Goal: Task Accomplishment & Management: Use online tool/utility

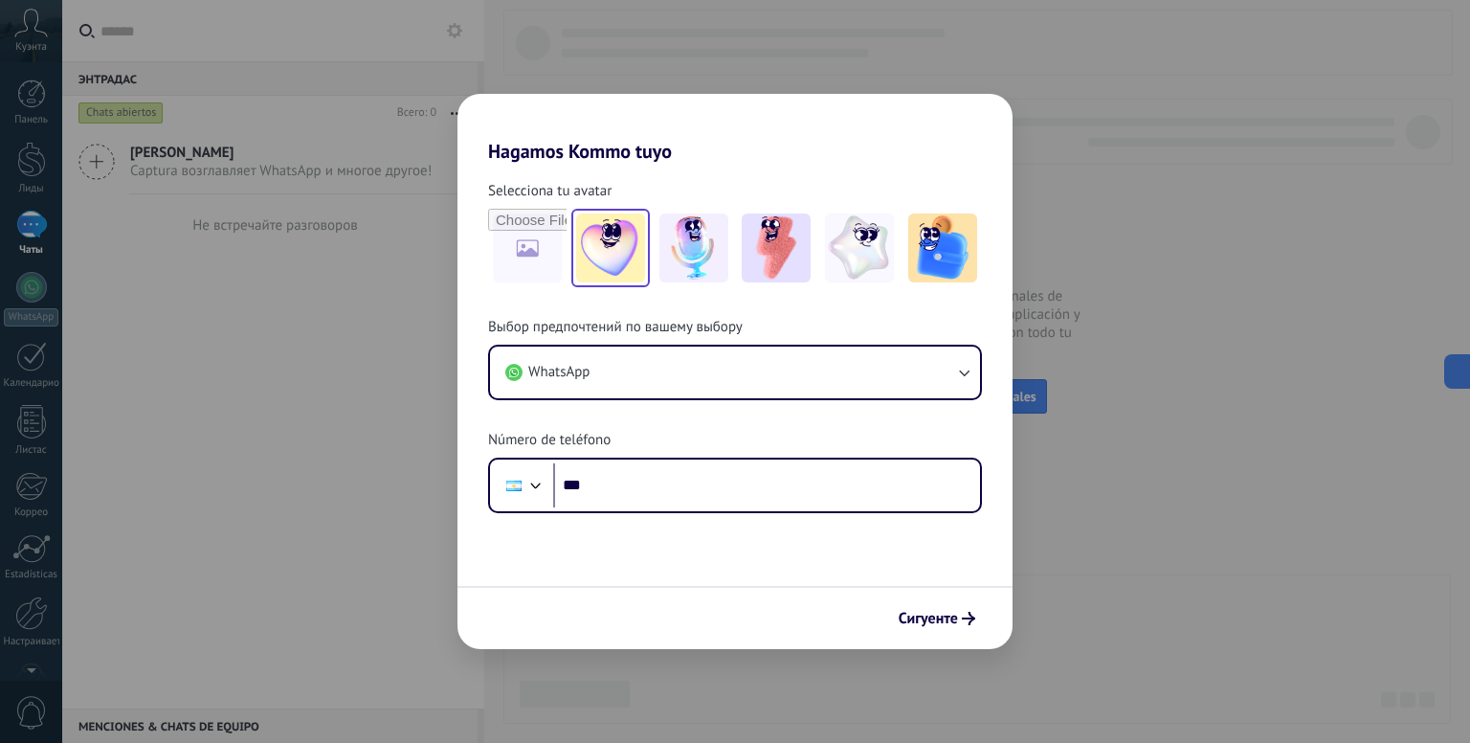
click at [635, 238] on img at bounding box center [610, 247] width 69 height 69
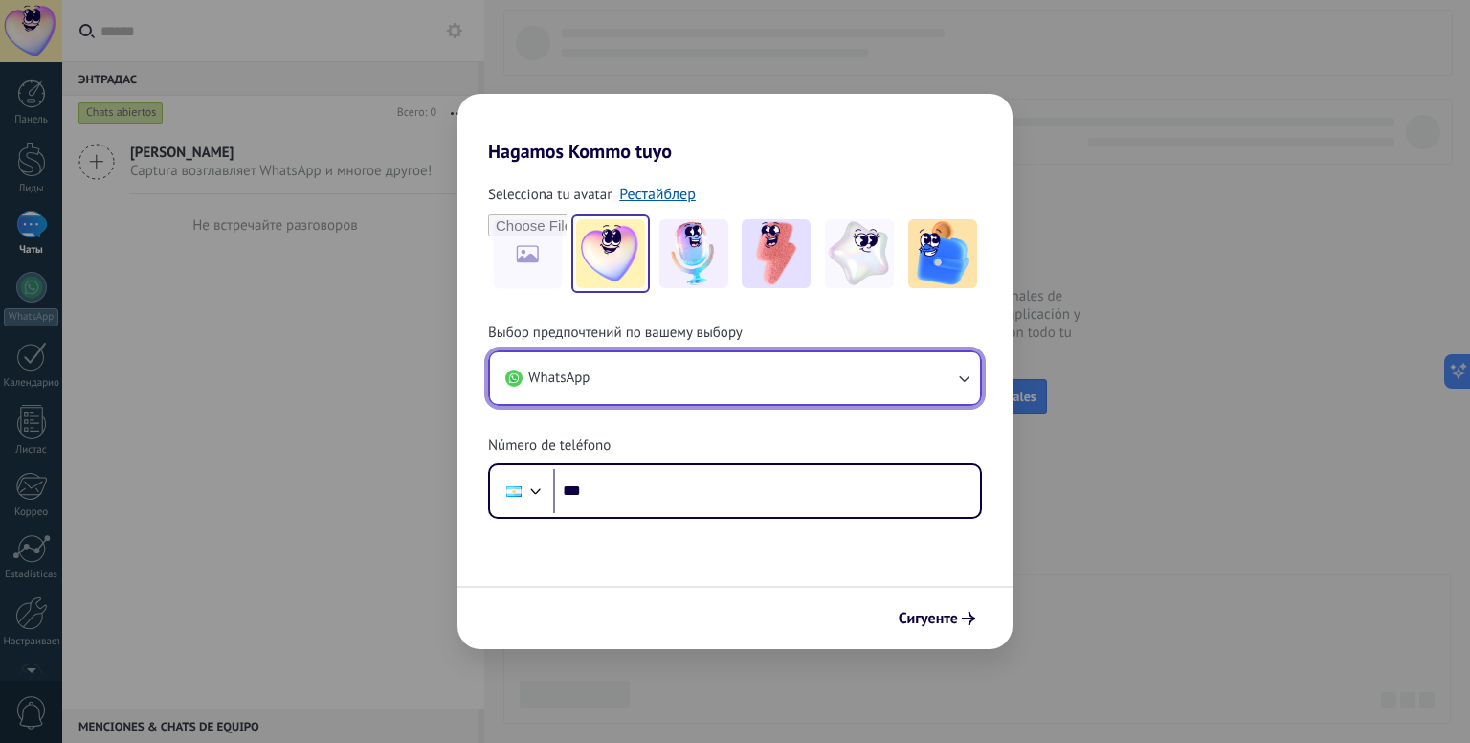
click at [657, 385] on button "WhatsApp" at bounding box center [735, 378] width 490 height 52
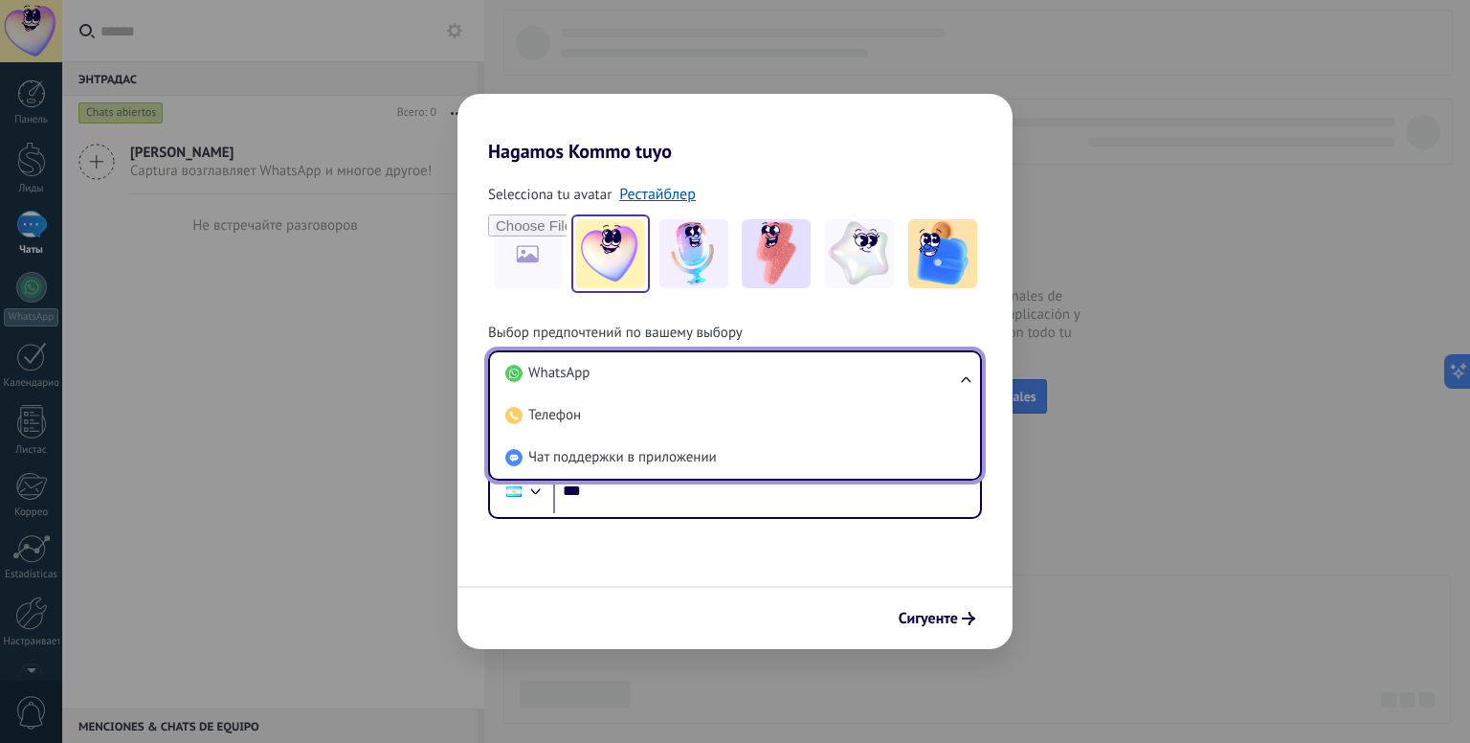
click at [657, 385] on li "WhatsApp" at bounding box center [731, 373] width 467 height 42
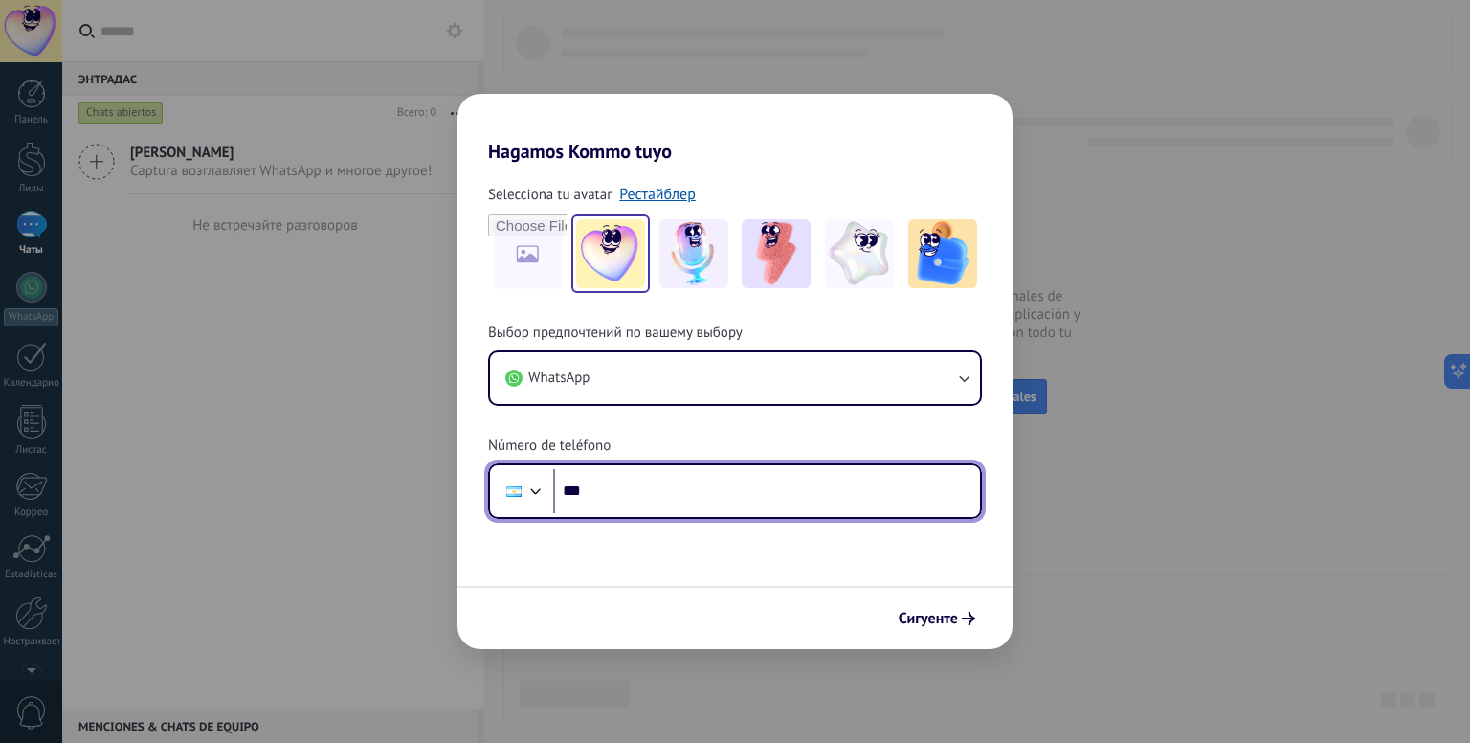
click at [638, 487] on input "***" at bounding box center [766, 491] width 427 height 44
click at [509, 495] on div at bounding box center [513, 491] width 15 height 11
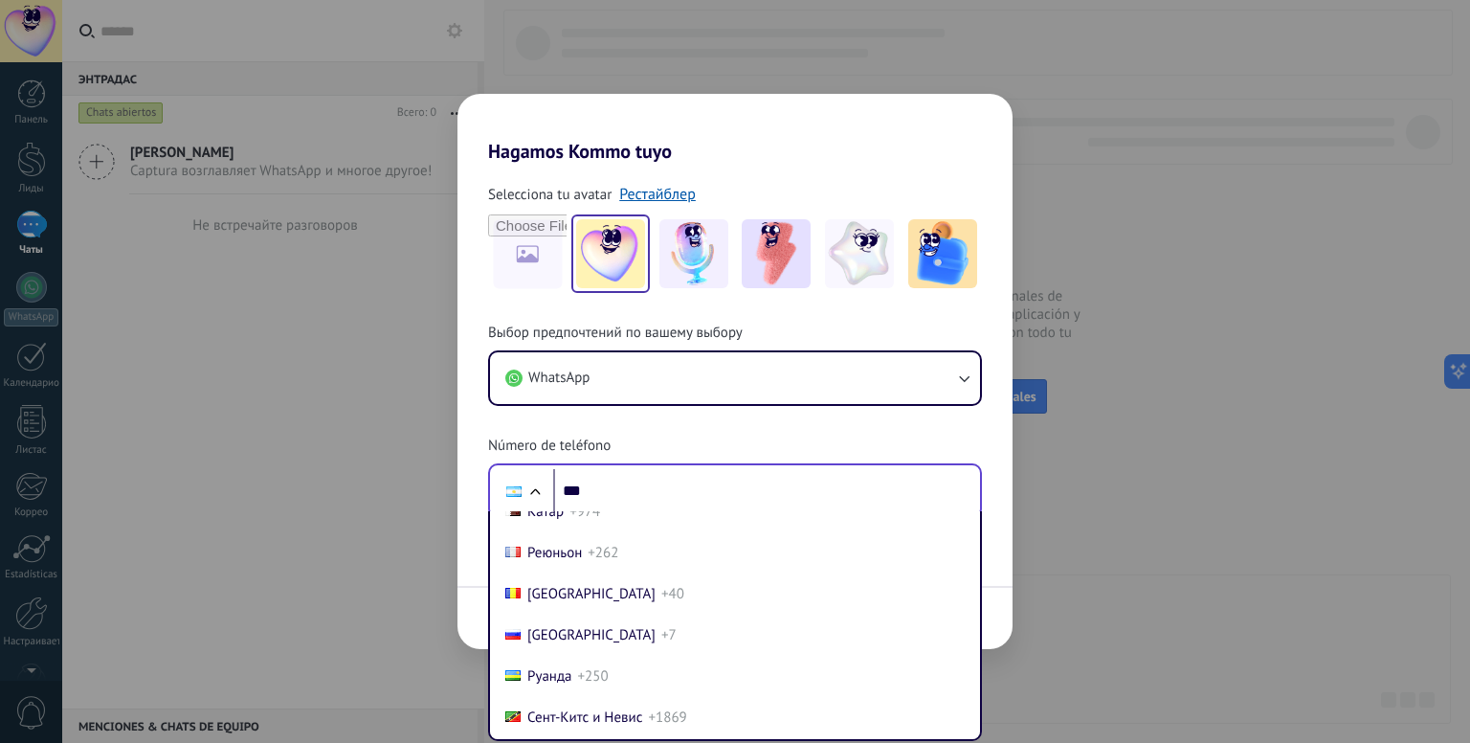
scroll to position [6412, 0]
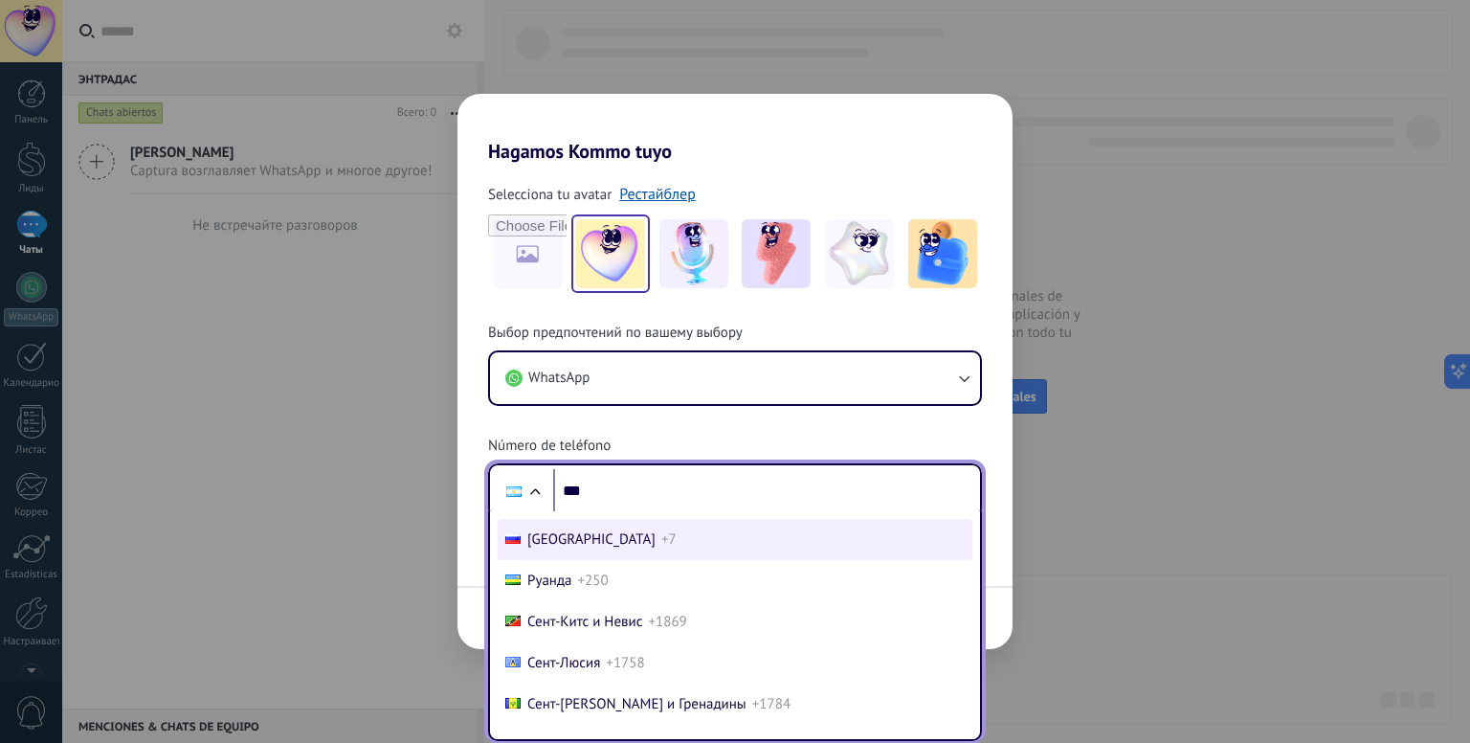
click at [570, 548] on font "Россия" at bounding box center [591, 539] width 128 height 18
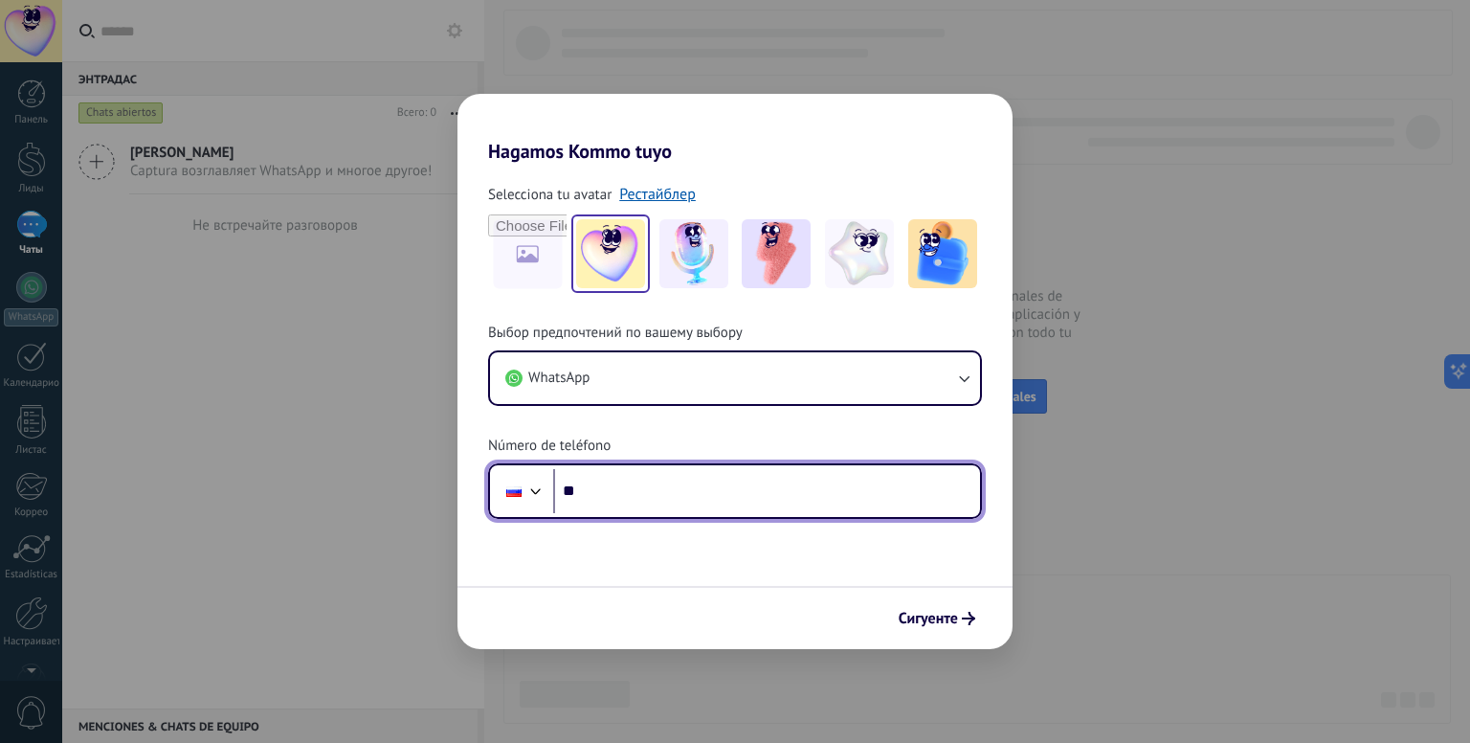
click at [611, 499] on input "**" at bounding box center [766, 491] width 427 height 44
type input "**********"
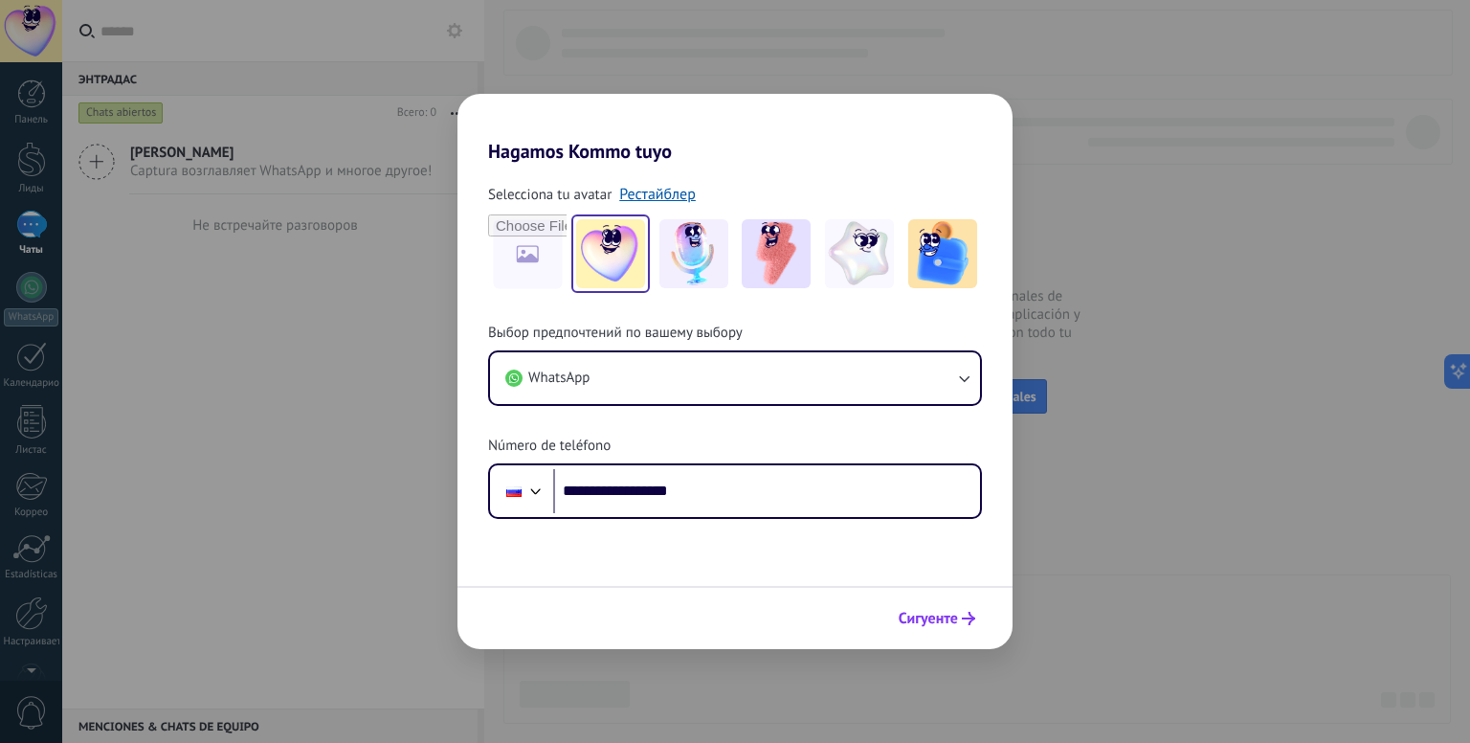
click at [937, 627] on font "Сигуенте" at bounding box center [928, 618] width 59 height 19
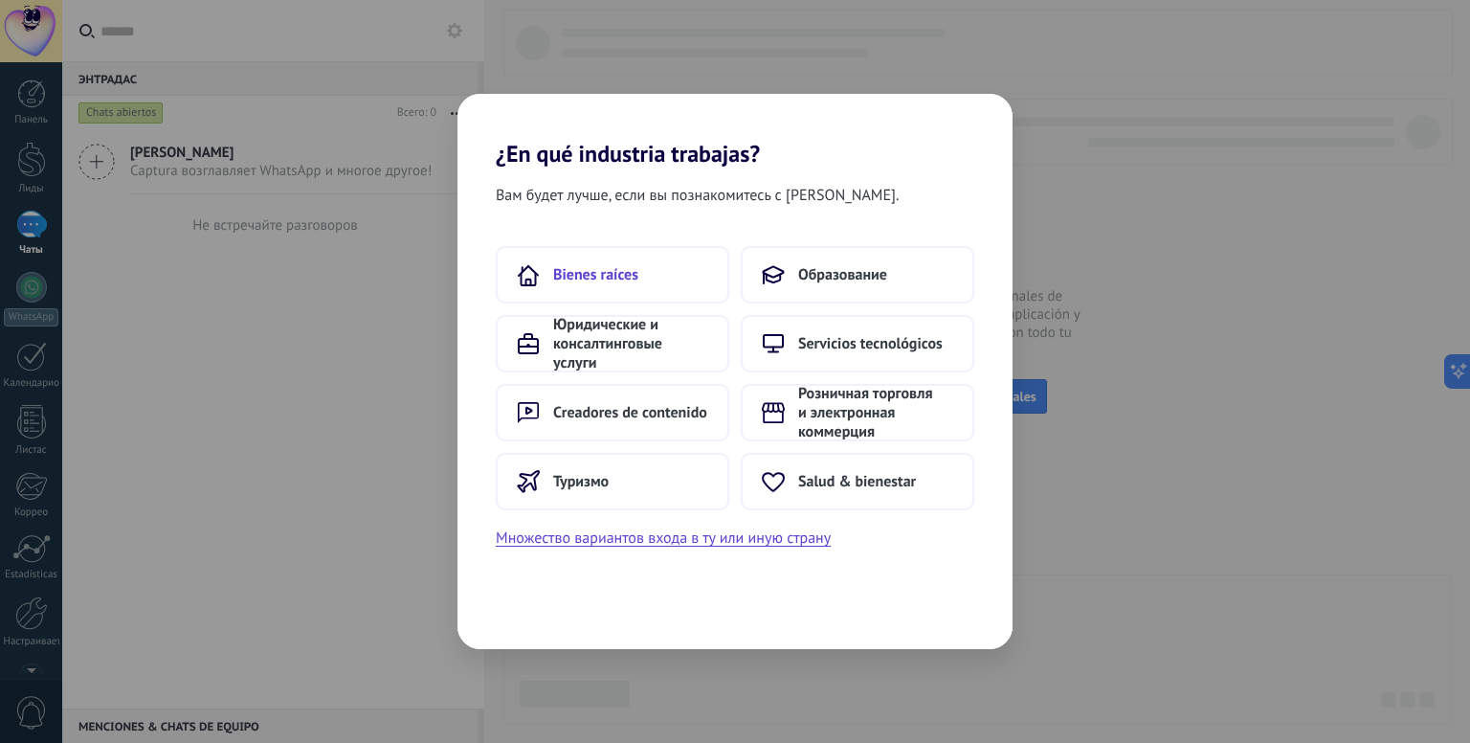
click at [667, 284] on button "Bienes raíces" at bounding box center [612, 274] width 233 height 57
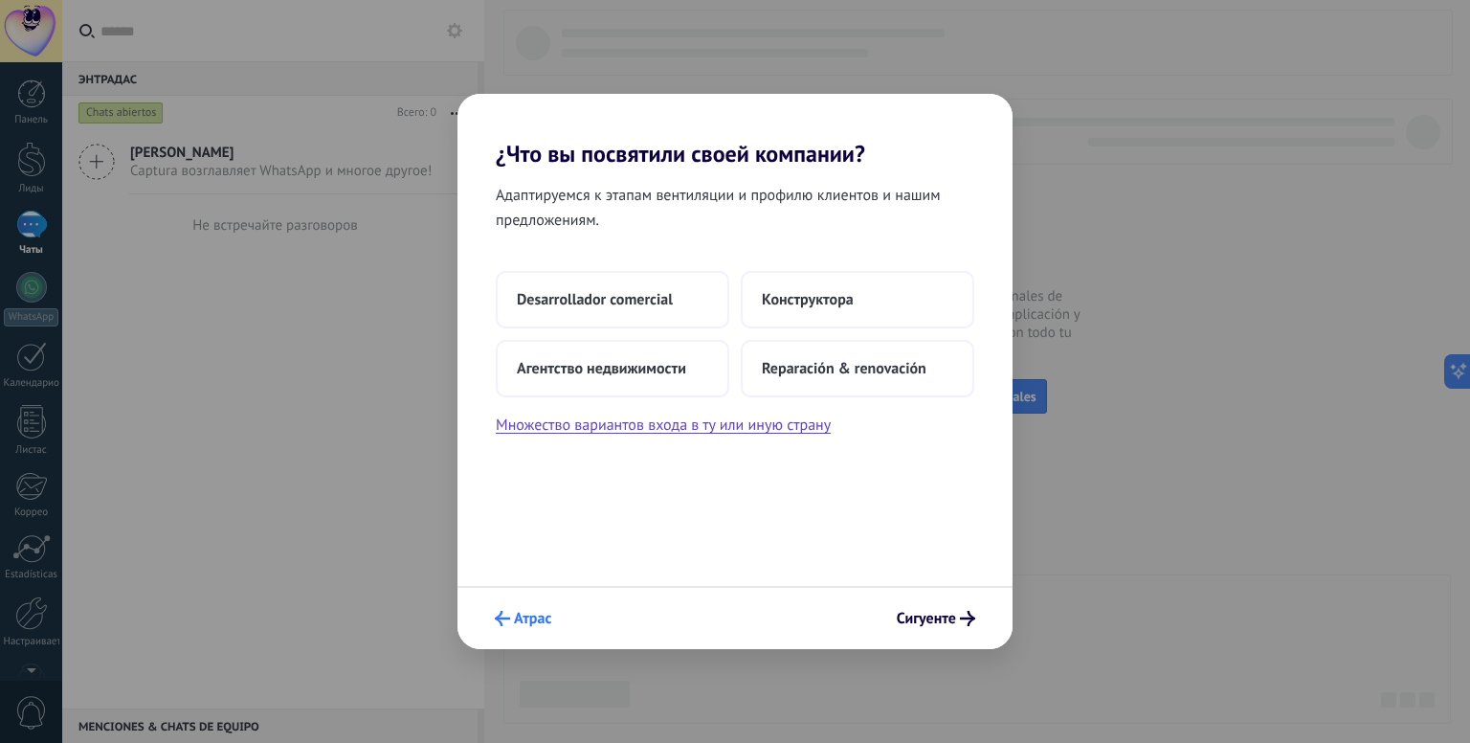
click at [501, 619] on icon "submit" at bounding box center [502, 618] width 15 height 15
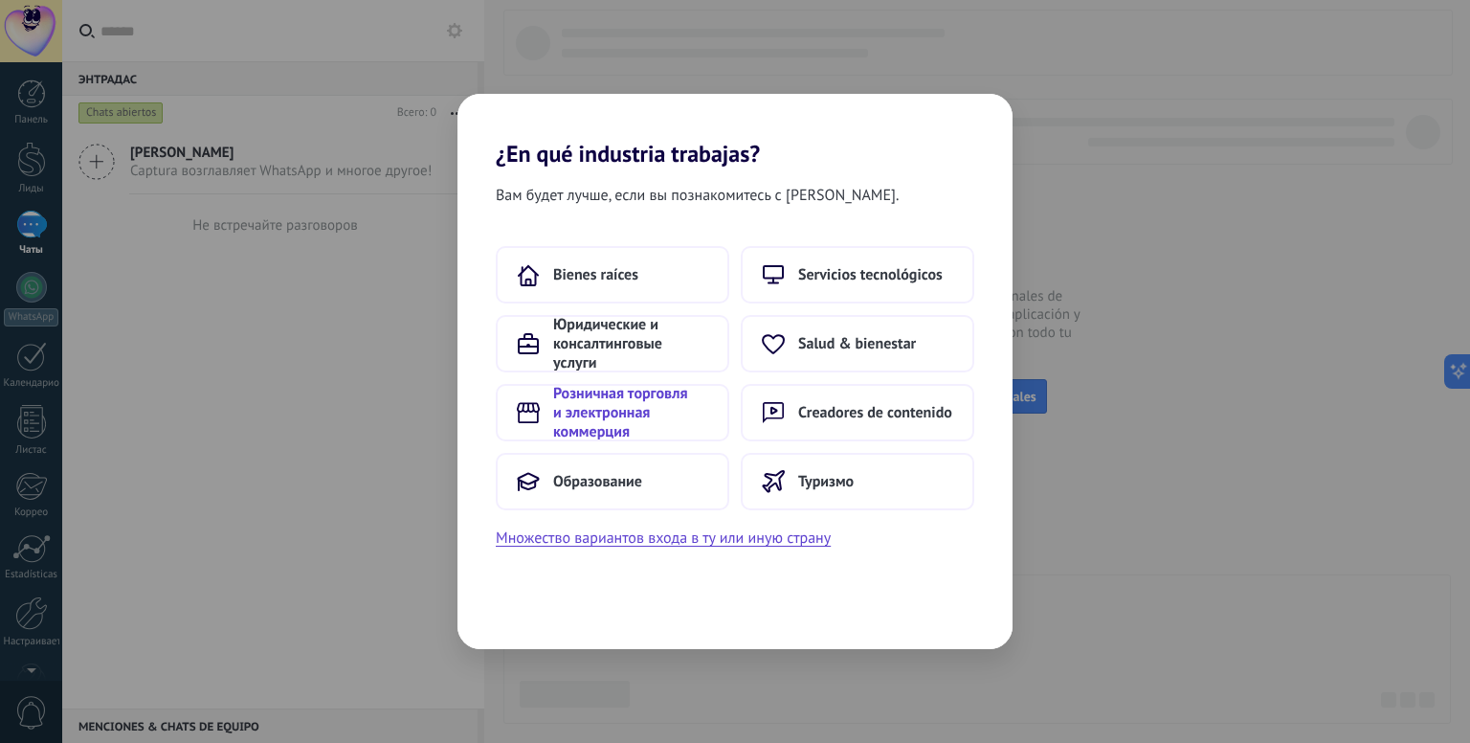
click at [631, 390] on font "Розничная торговля и электронная коммерция" at bounding box center [620, 412] width 134 height 57
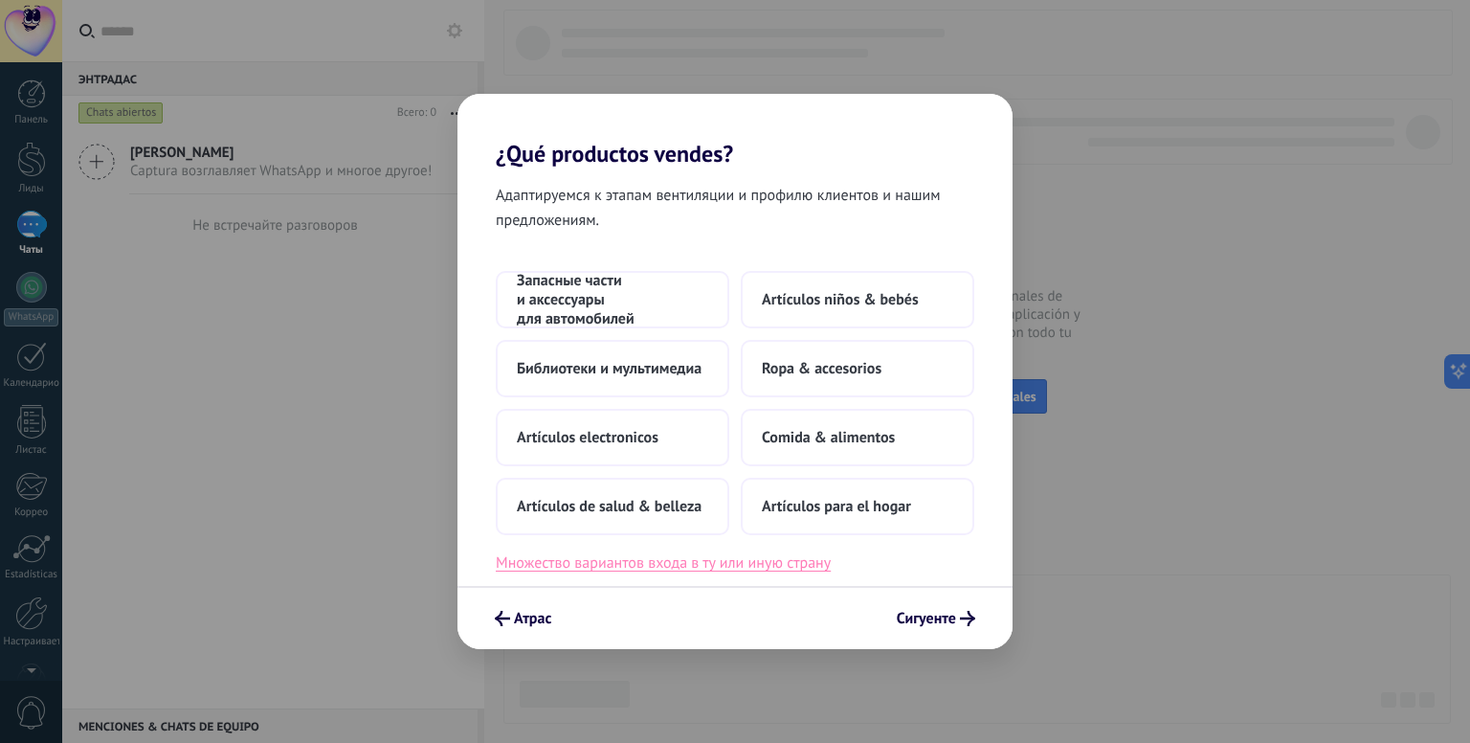
click at [745, 564] on font "Множество вариантов входа в ту или иную страну" at bounding box center [663, 562] width 335 height 19
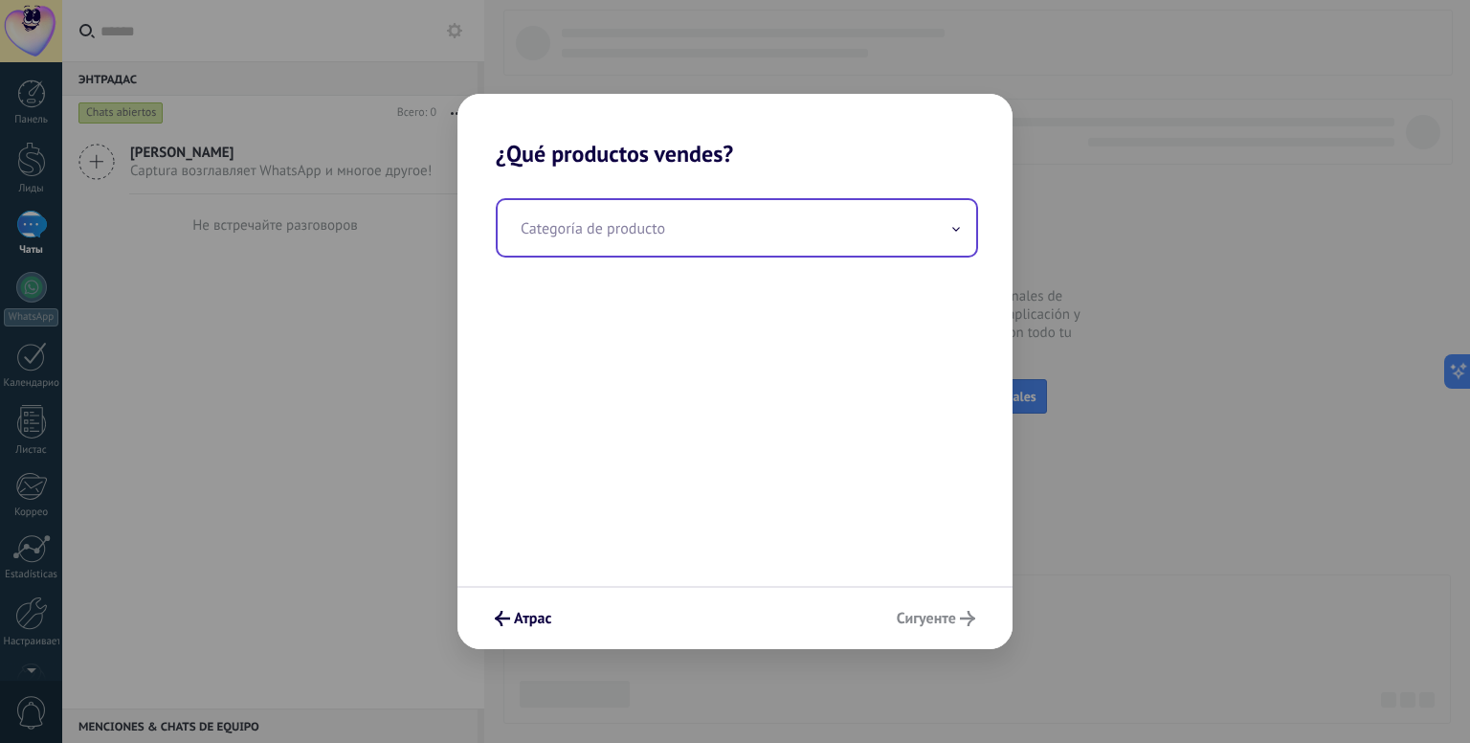
click at [951, 216] on input "text" at bounding box center [737, 228] width 478 height 56
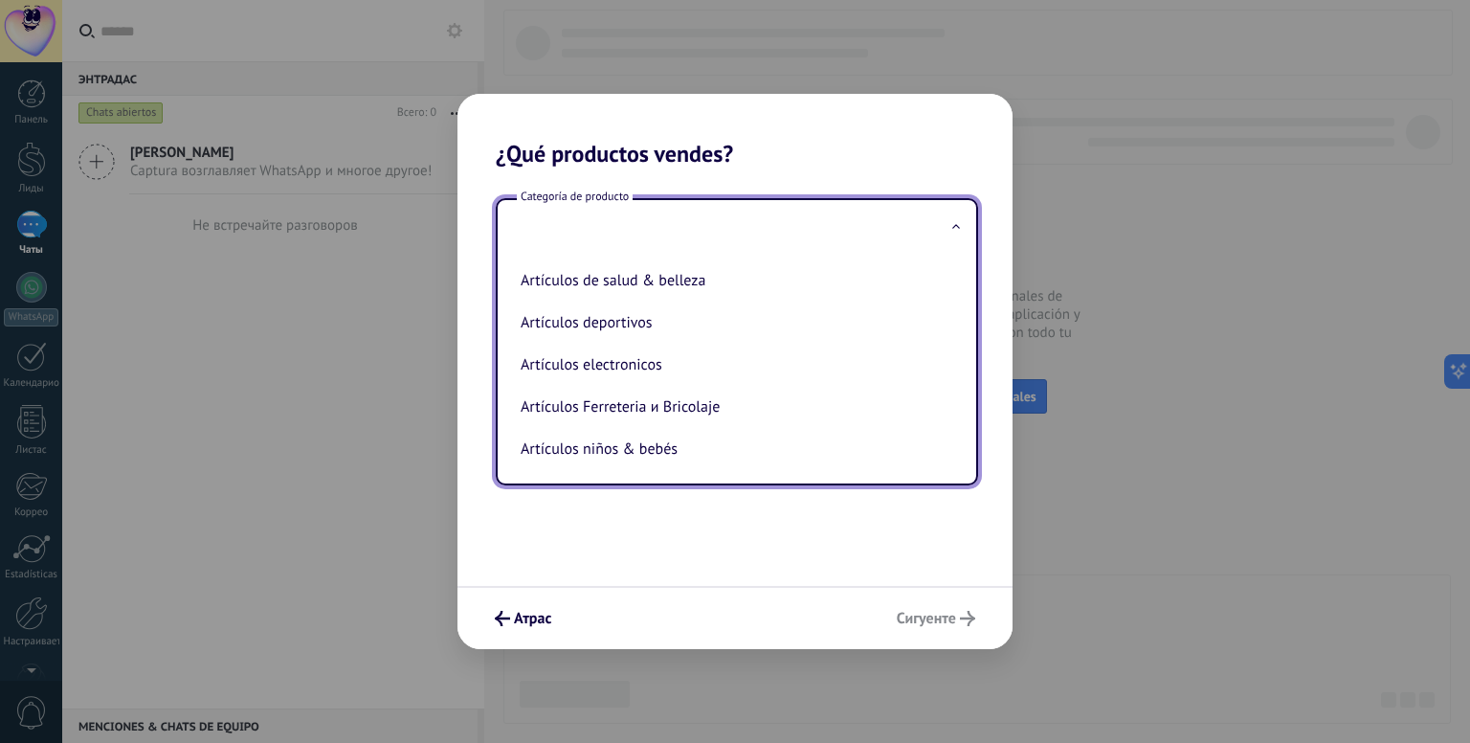
type input "*"
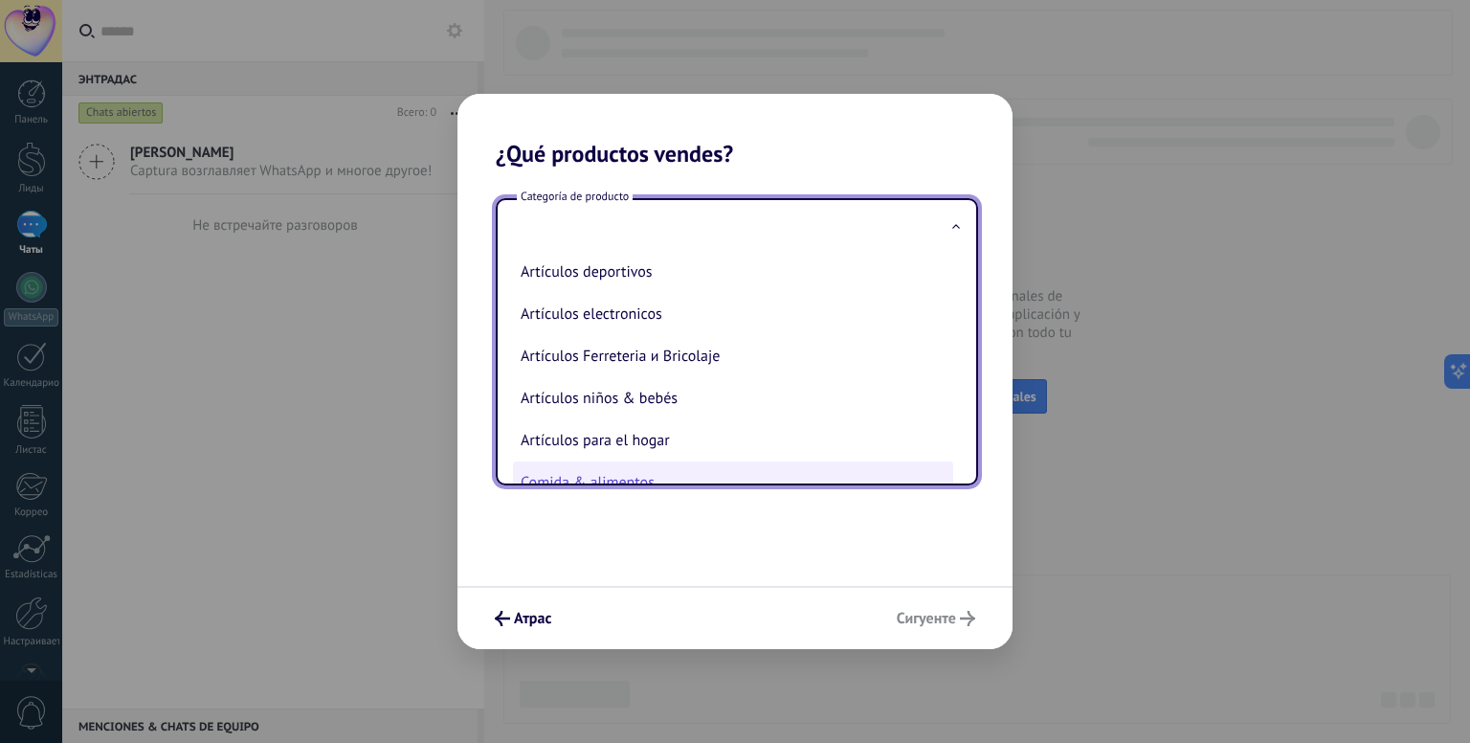
scroll to position [0, 0]
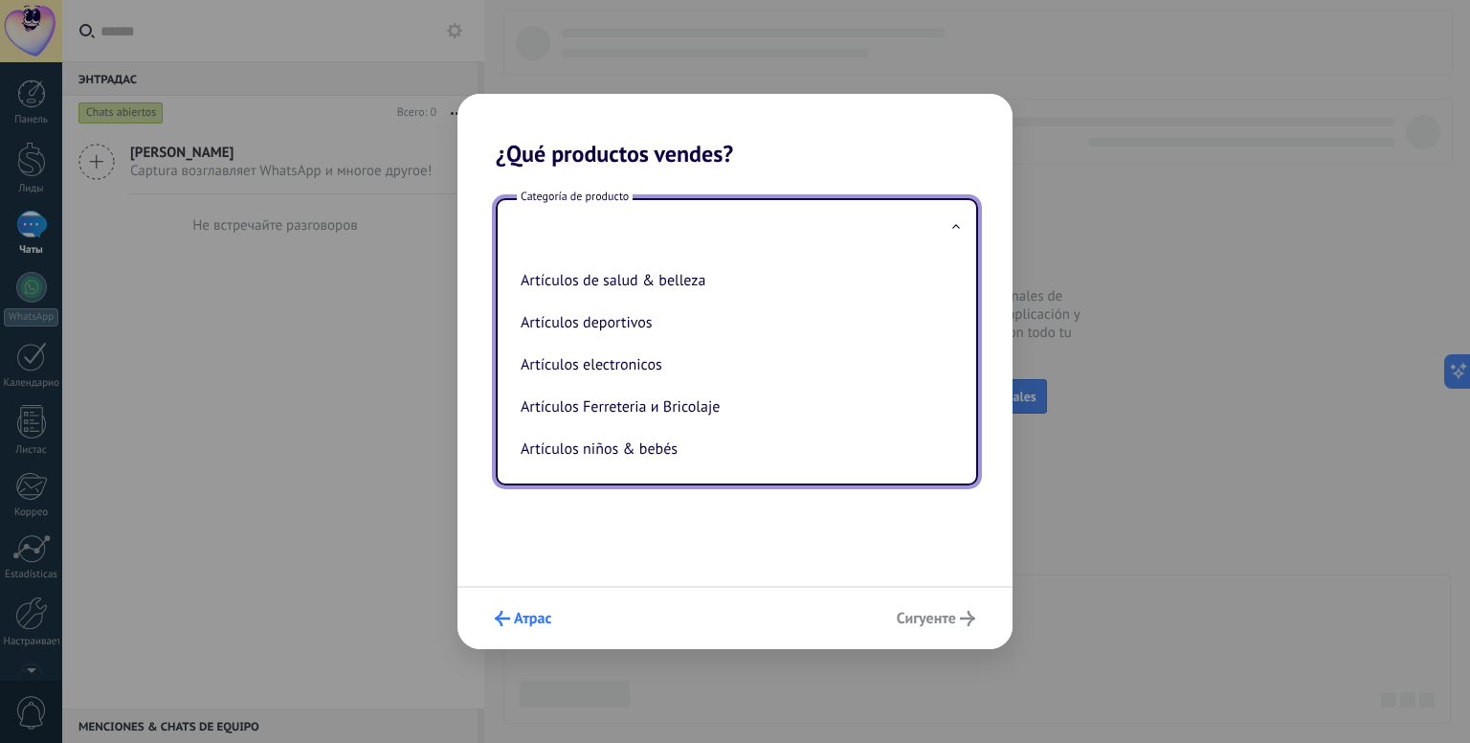
drag, startPoint x: 524, startPoint y: 639, endPoint x: 535, endPoint y: 606, distance: 35.1
click at [524, 629] on div "Атрас Сигуенте" at bounding box center [734, 617] width 555 height 63
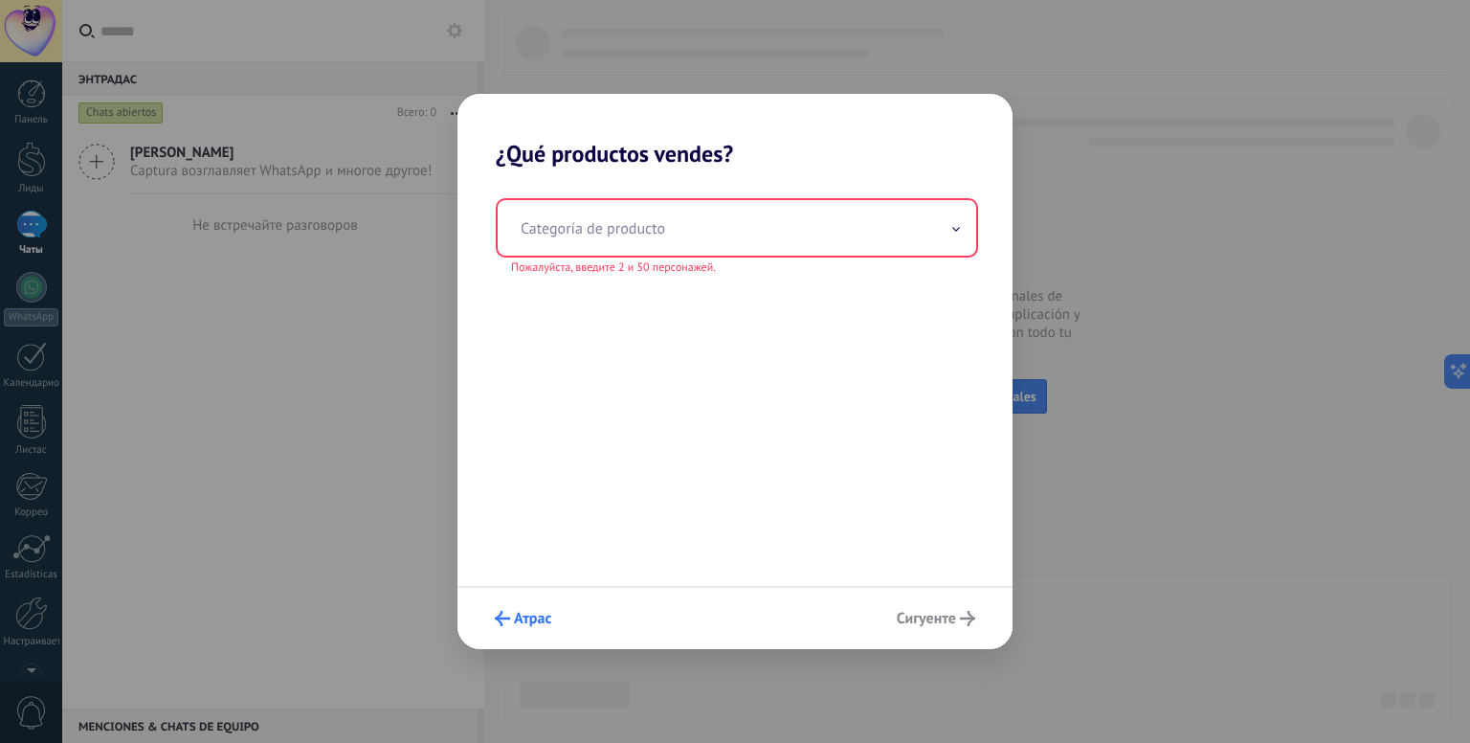
click at [535, 606] on button "Атрас" at bounding box center [523, 618] width 74 height 33
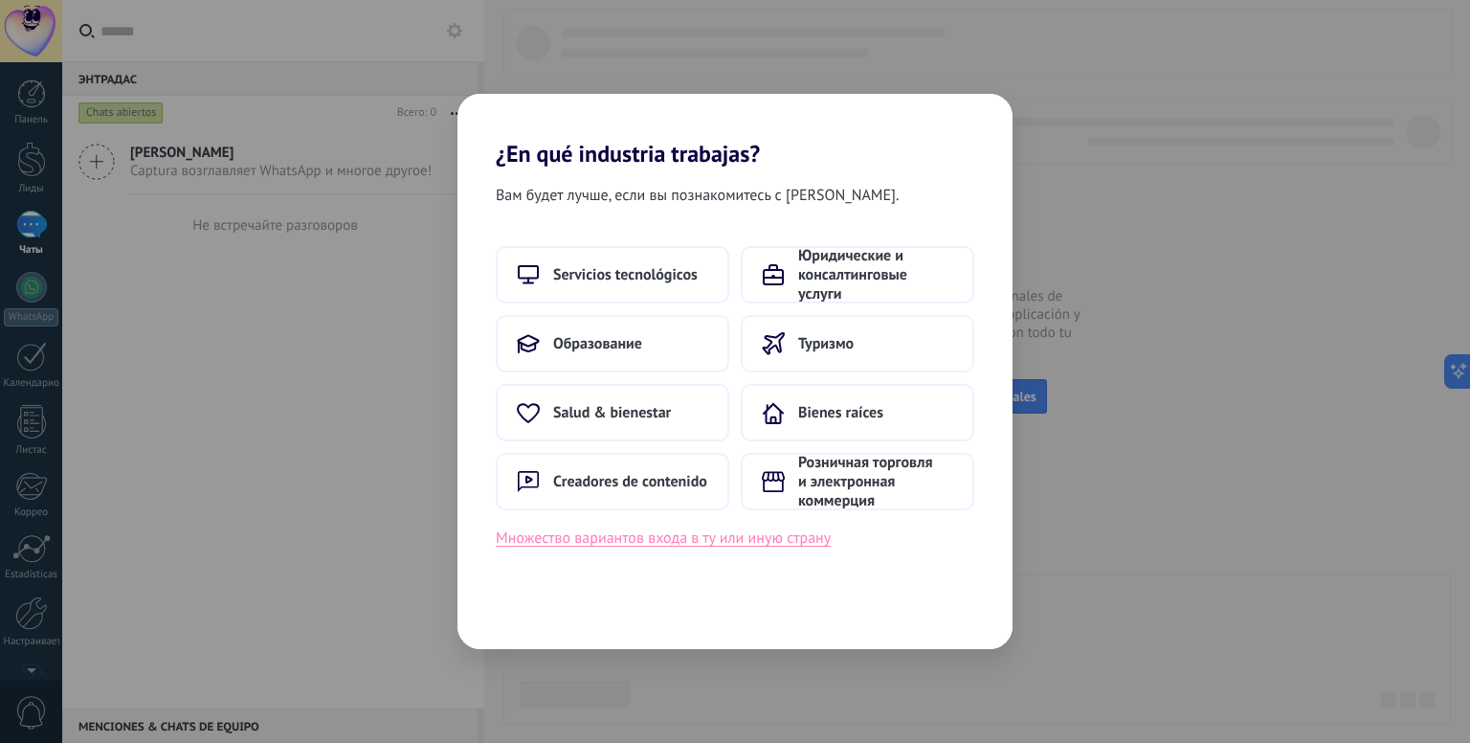
click at [594, 545] on font "Множество вариантов входа в ту или иную страну" at bounding box center [663, 537] width 335 height 19
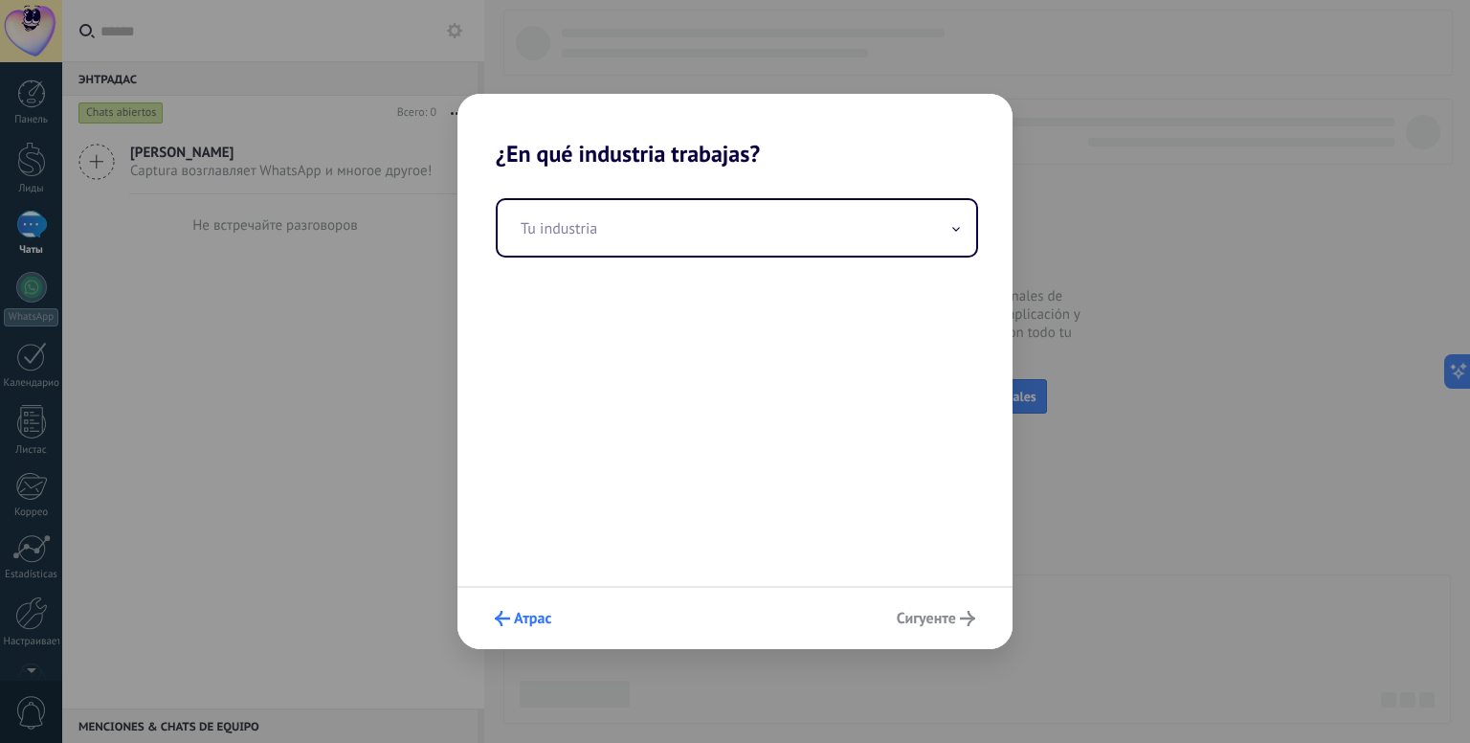
click at [500, 621] on icon "submit" at bounding box center [502, 618] width 15 height 15
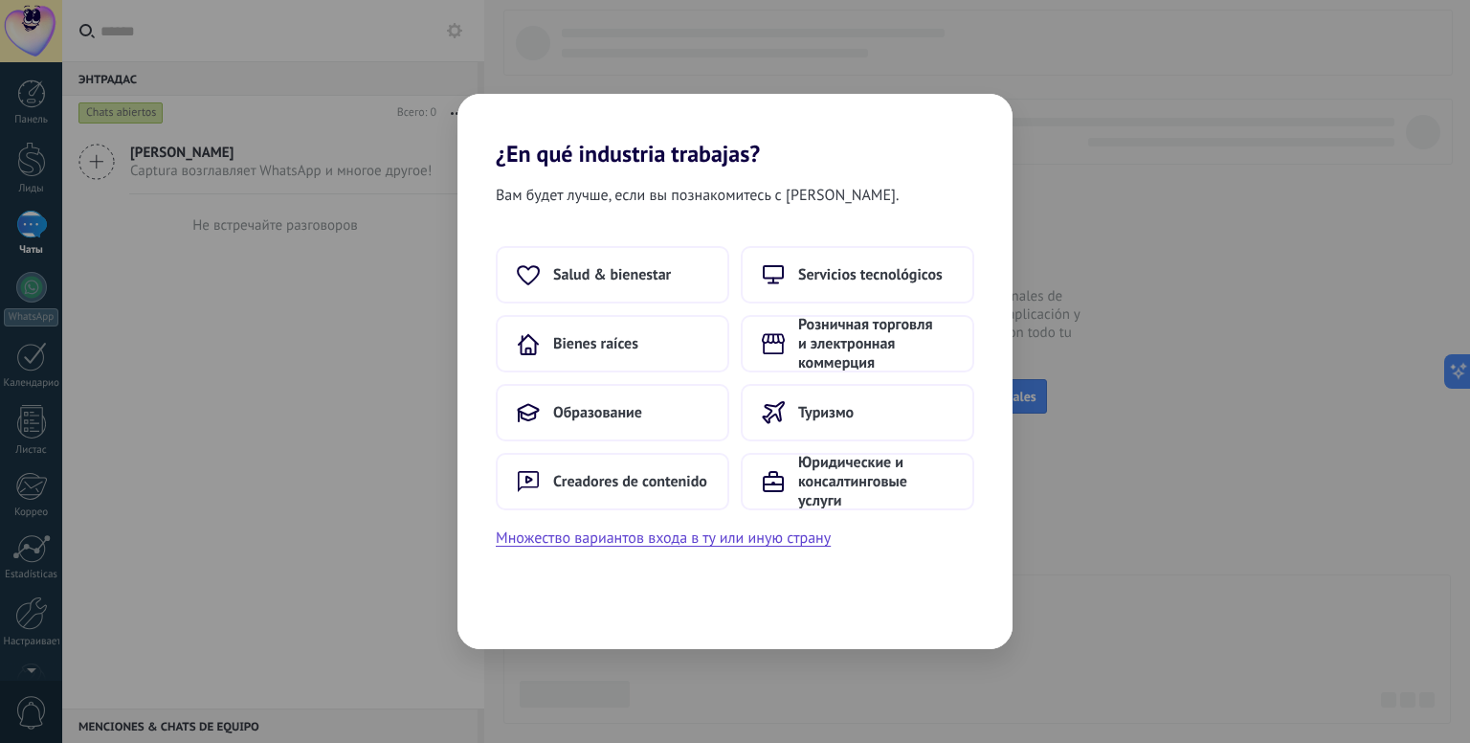
click at [500, 621] on div "Вам будет лучше, если вы познакомитесь с Коммо. Salud & bienestar Servicios tec…" at bounding box center [734, 407] width 555 height 481
click at [877, 278] on font "Servicios tecnológicos" at bounding box center [870, 274] width 144 height 19
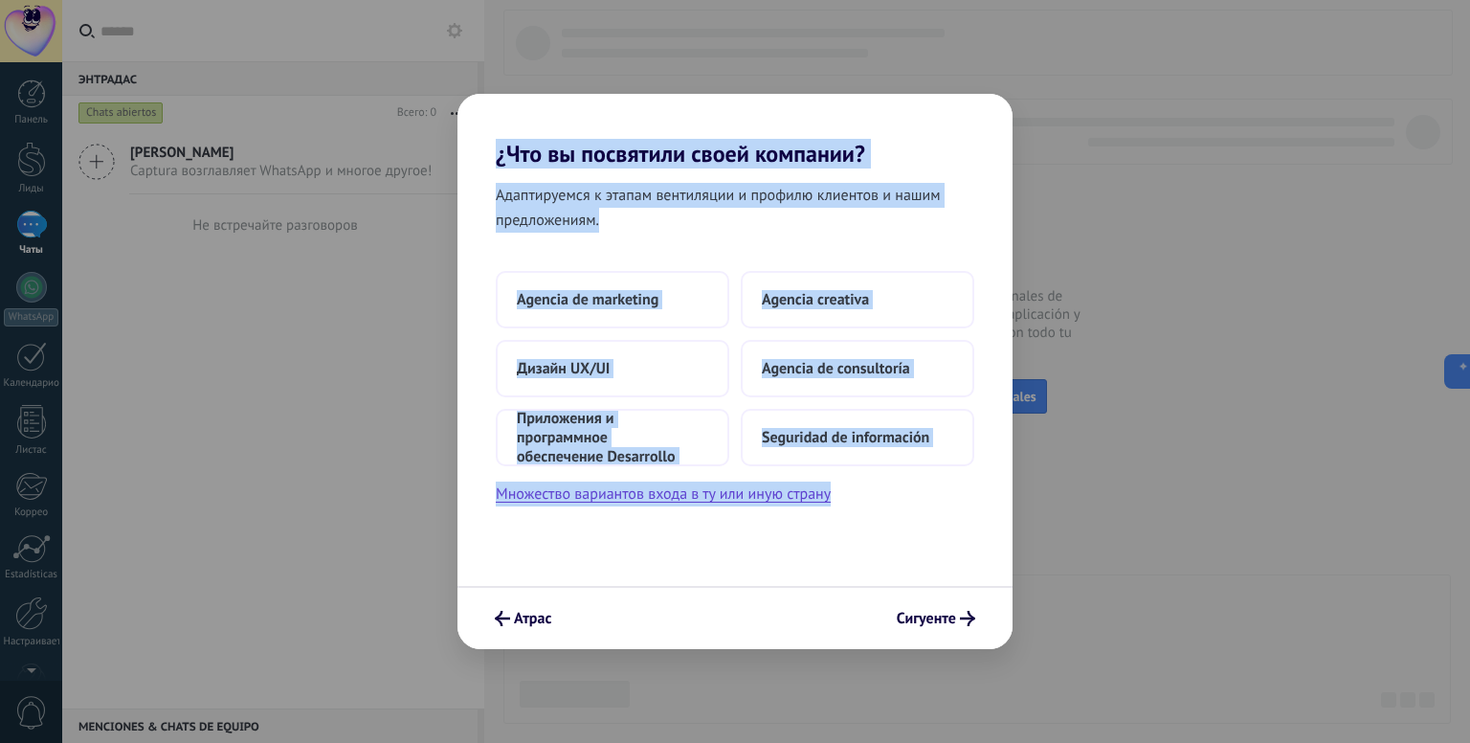
click at [846, 577] on div "Адаптируемся к этапам вентиляции и профилю клиентов и нашим предложениям. Agenc…" at bounding box center [734, 376] width 555 height 418
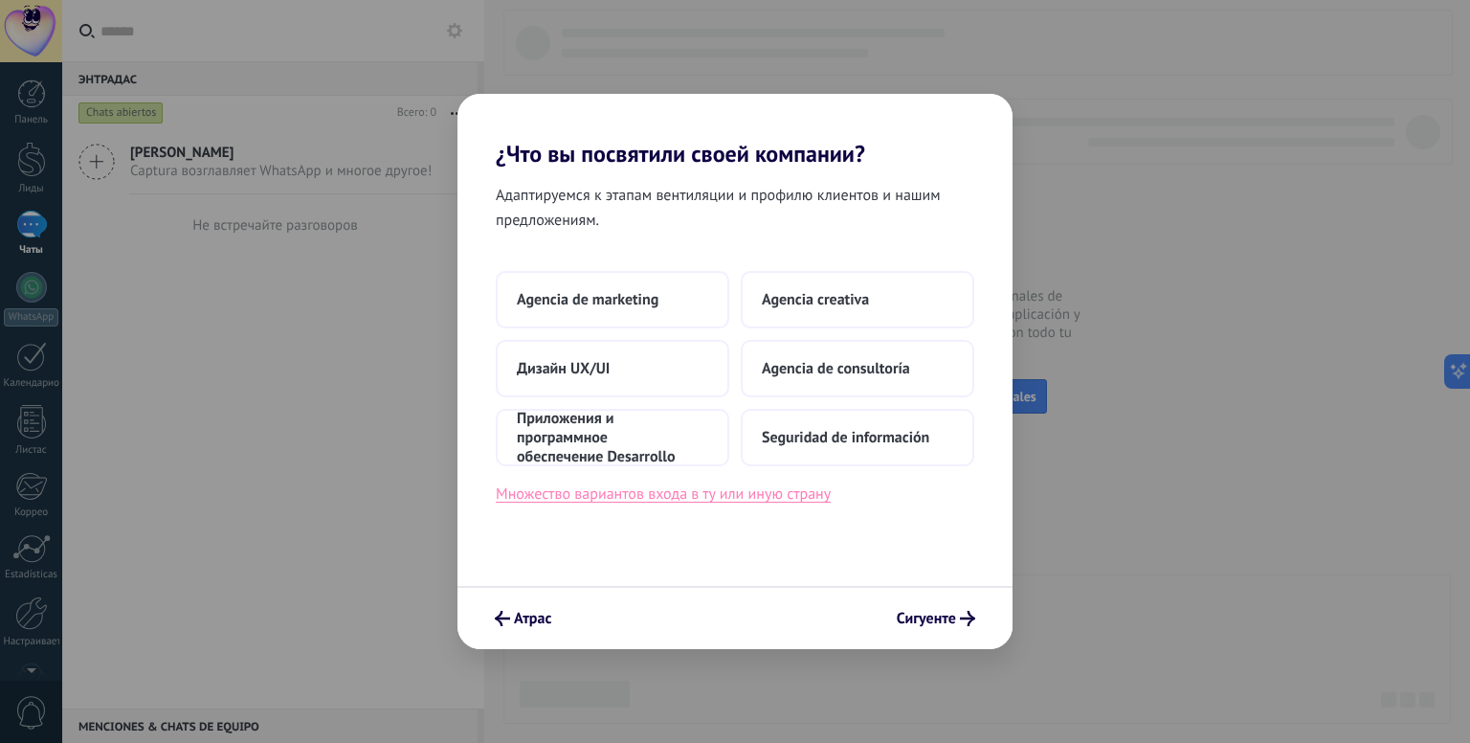
click at [769, 492] on font "Множество вариантов входа в ту или иную страну" at bounding box center [663, 493] width 335 height 19
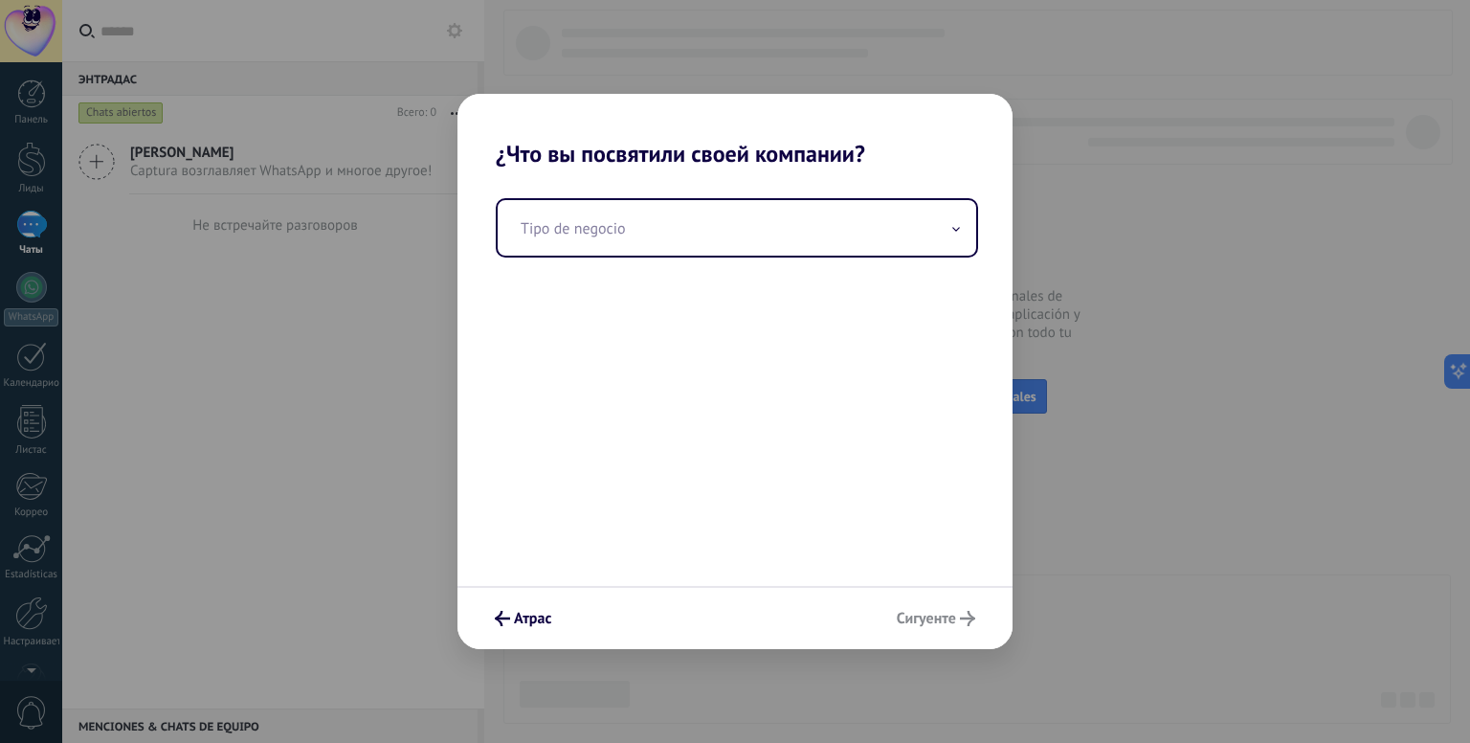
click at [584, 192] on div "Tipo de negocio" at bounding box center [734, 376] width 555 height 418
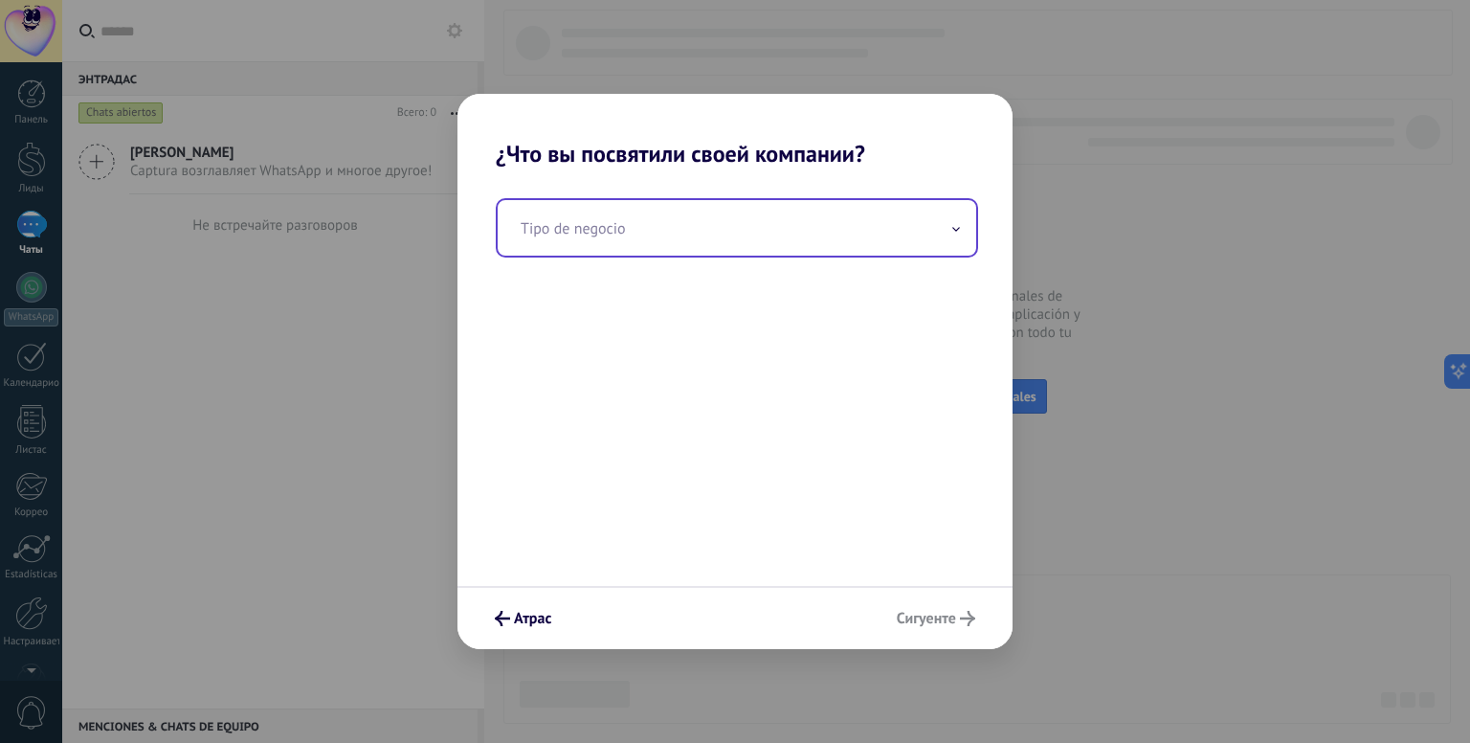
click at [593, 232] on input "text" at bounding box center [737, 228] width 478 height 56
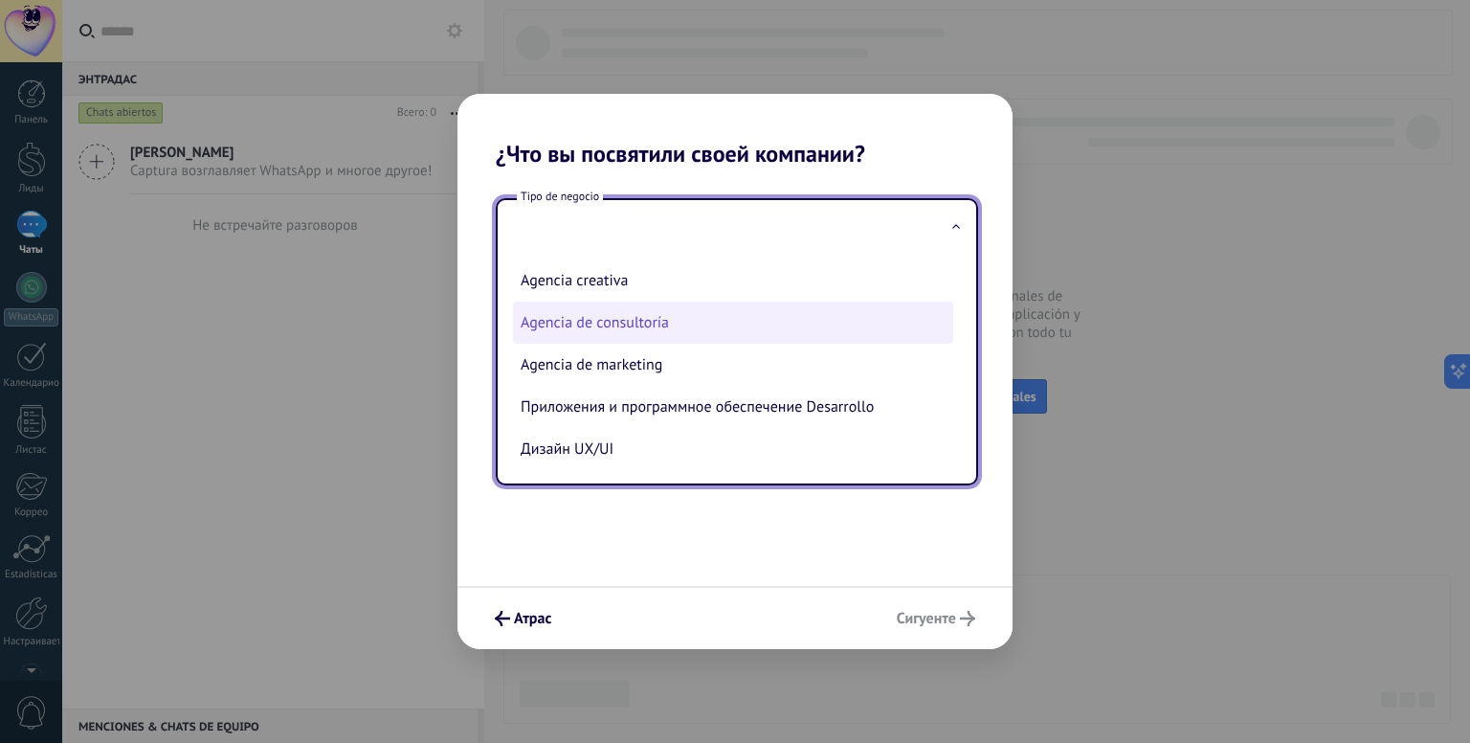
scroll to position [48, 0]
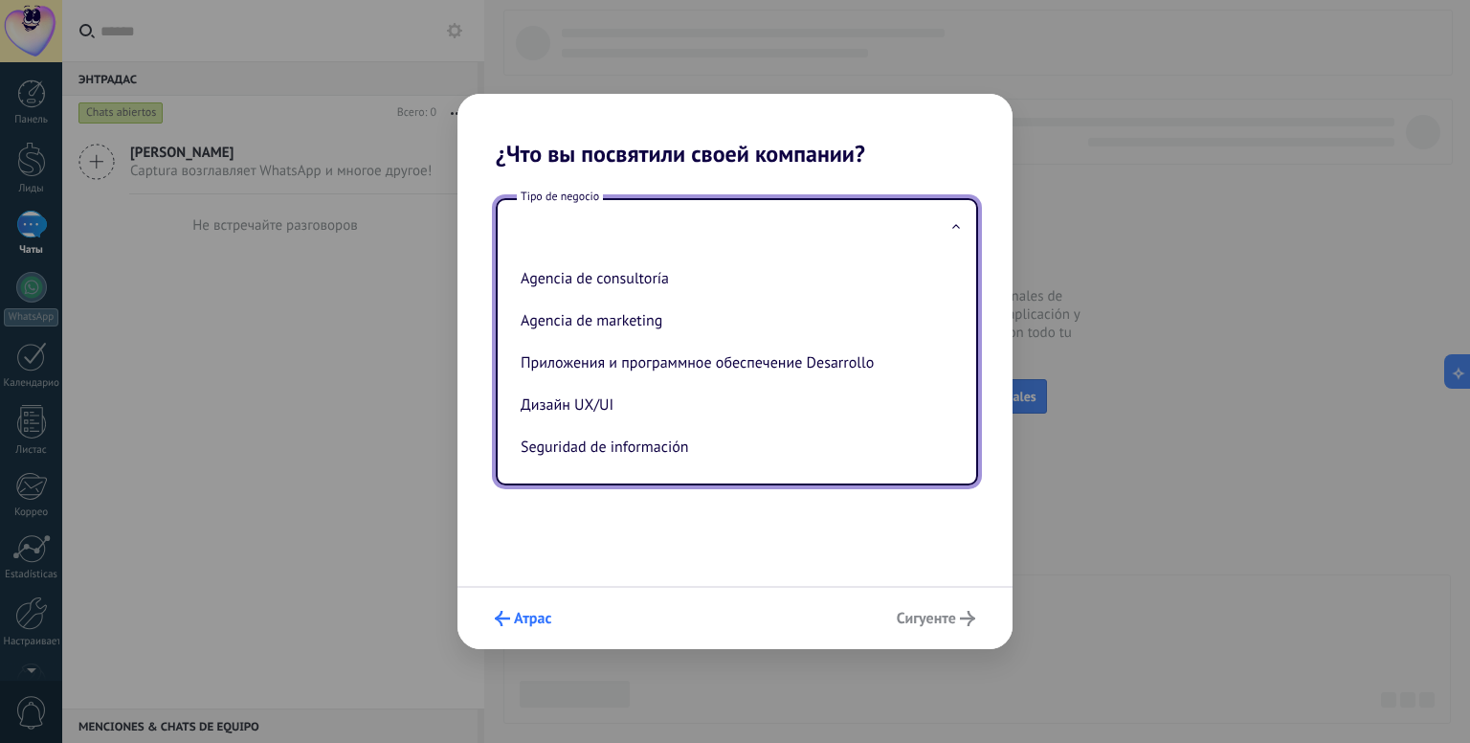
click at [509, 611] on button "Атрас" at bounding box center [523, 618] width 74 height 33
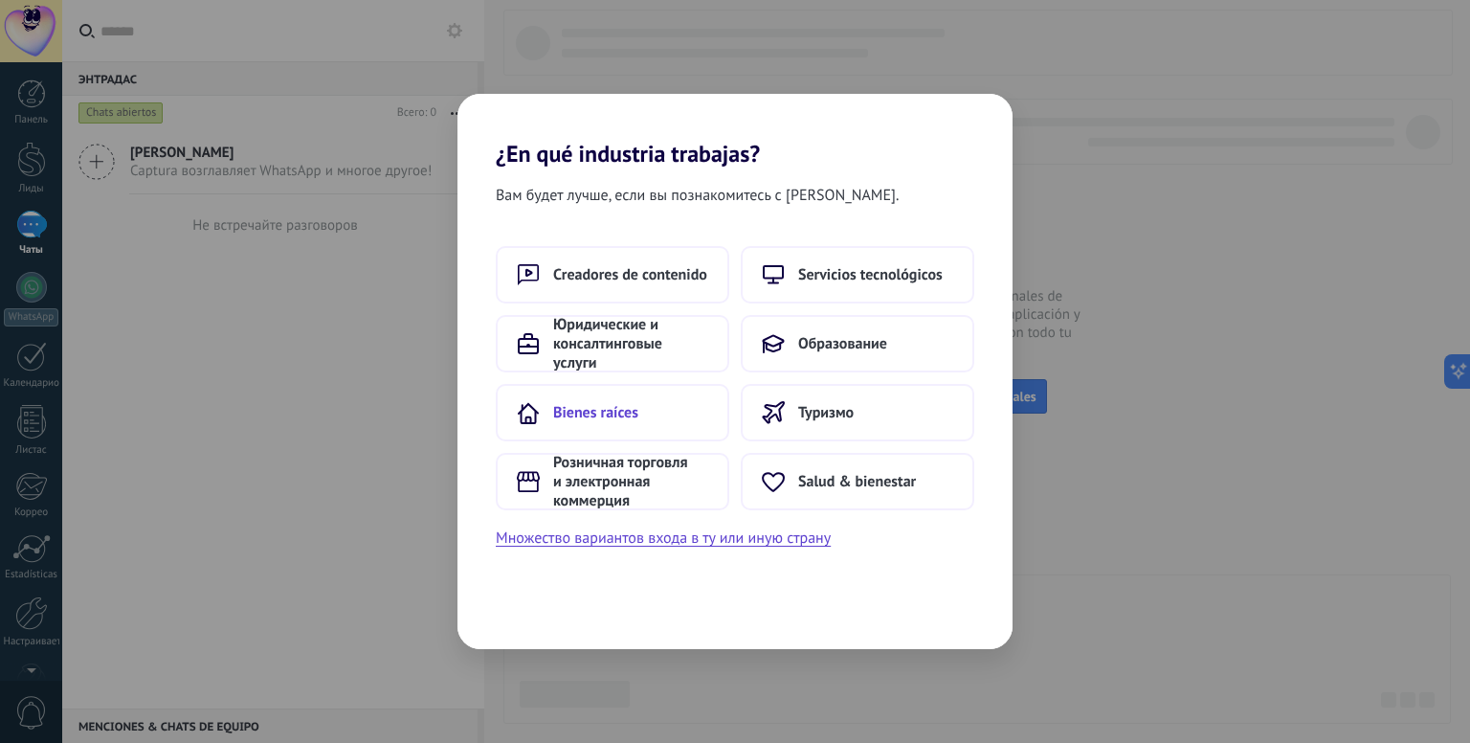
click at [585, 401] on button "Bienes raíces" at bounding box center [612, 412] width 233 height 57
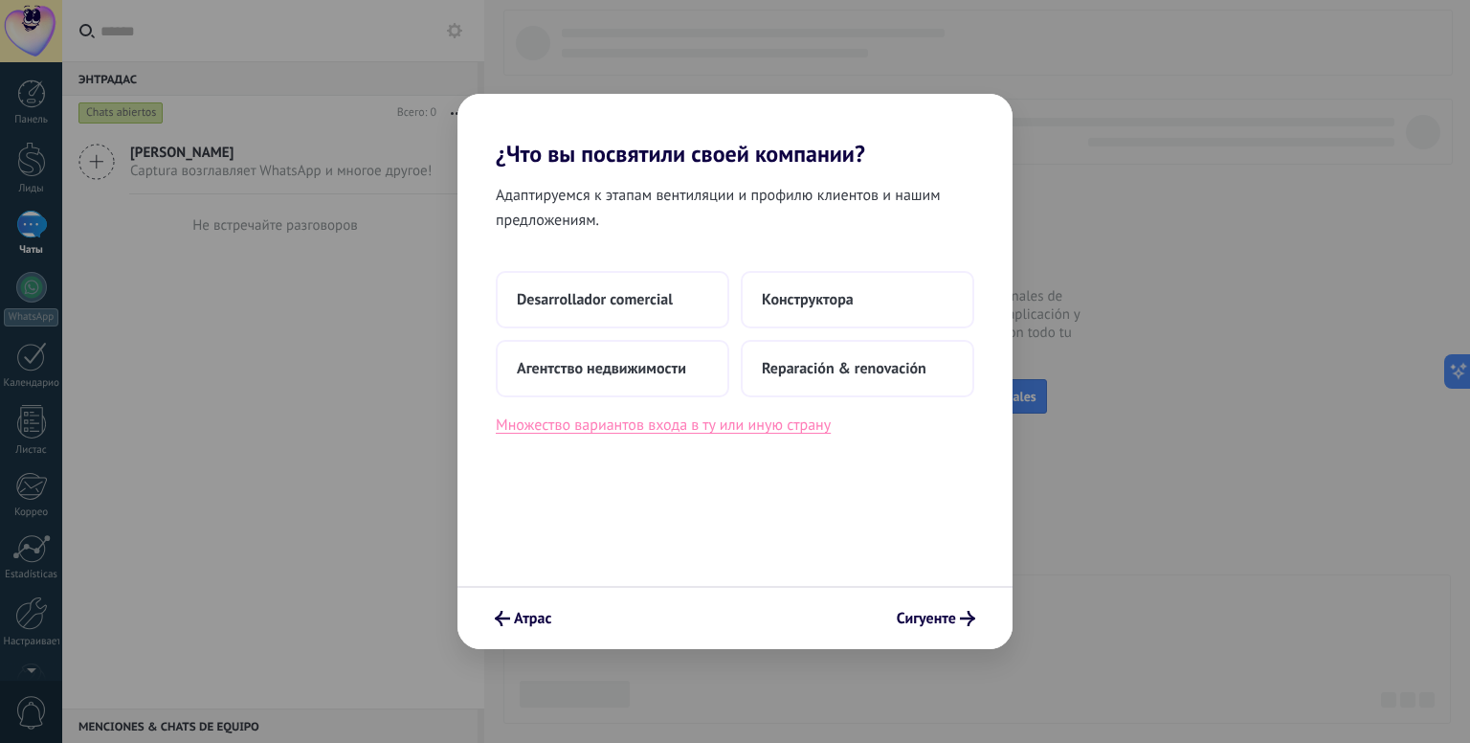
click at [604, 419] on font "Множество вариантов входа в ту или иную страну" at bounding box center [663, 424] width 335 height 19
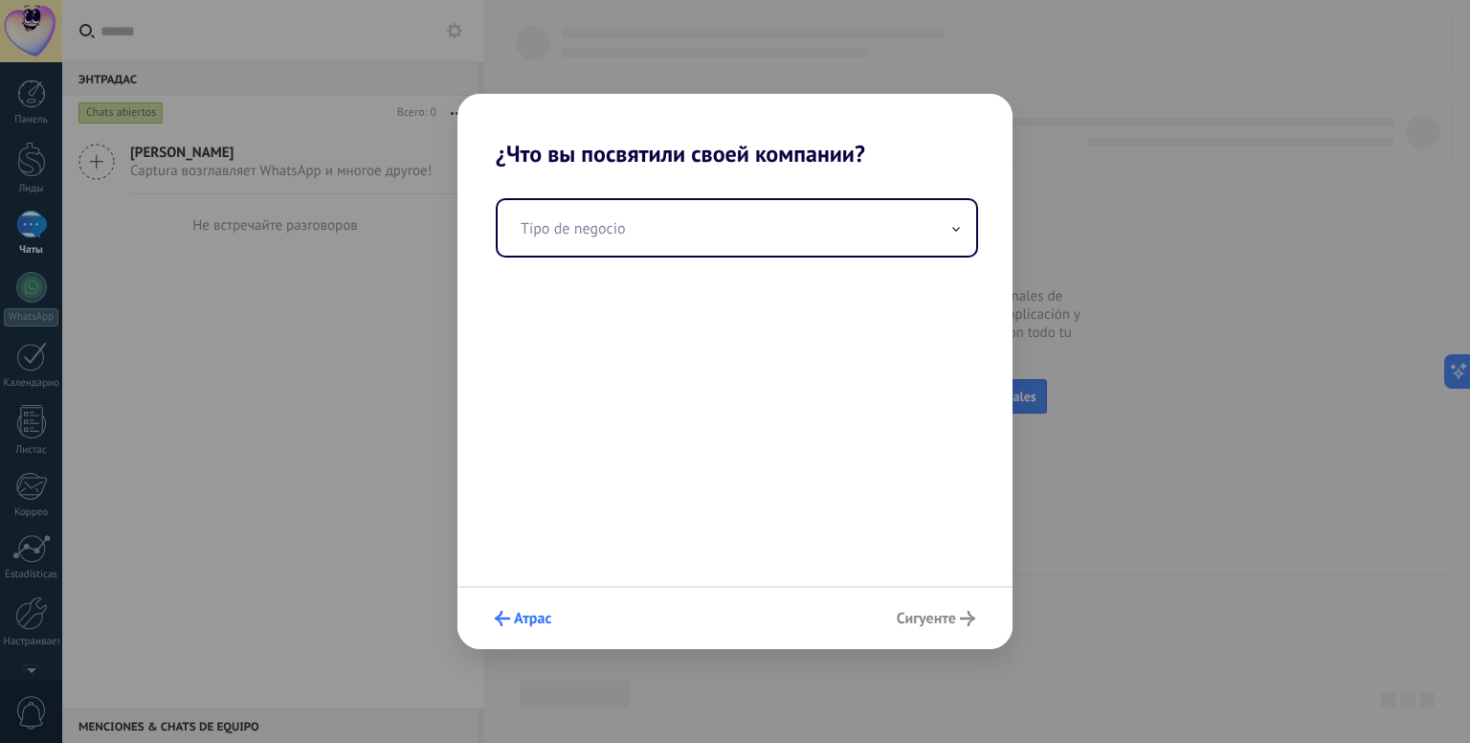
click at [529, 627] on font "Атрас" at bounding box center [532, 618] width 37 height 19
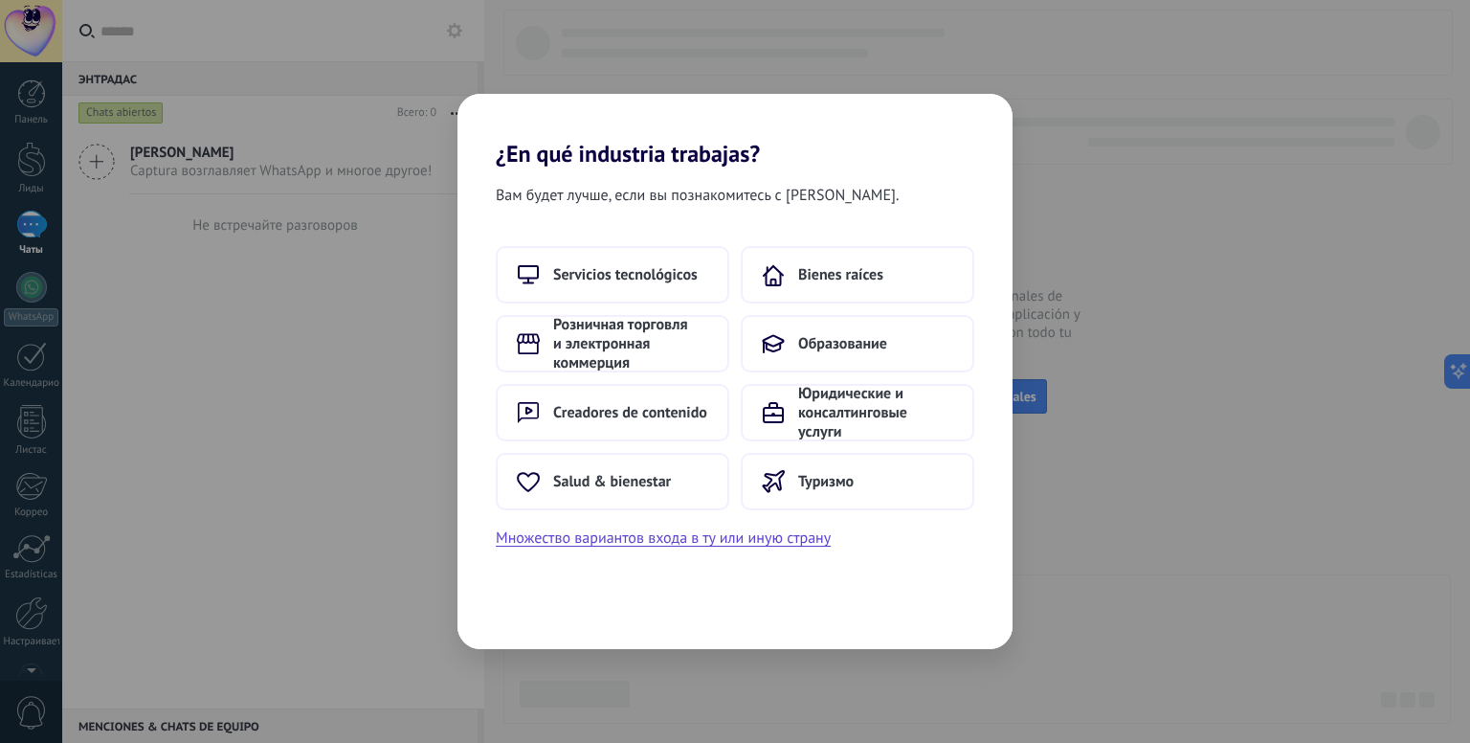
click at [529, 627] on div "Вам будет лучше, если вы познакомитесь с Коммо. Servicios tecnológicos Bienes r…" at bounding box center [734, 407] width 555 height 481
click at [848, 480] on font "Туризмо" at bounding box center [826, 481] width 56 height 19
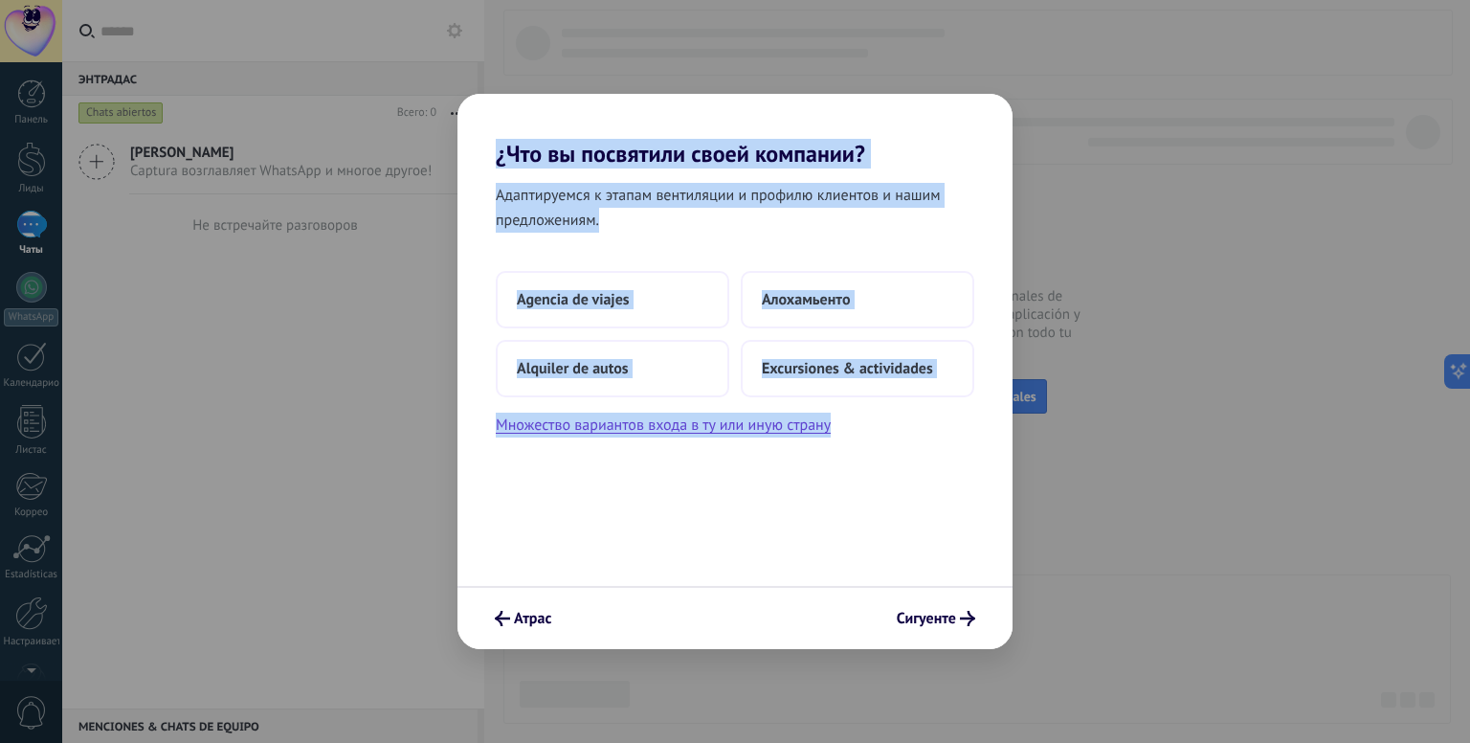
click at [735, 487] on div "Адаптируемся к этапам вентиляции и профилю клиентов и нашим предложениям. Agenc…" at bounding box center [734, 376] width 555 height 418
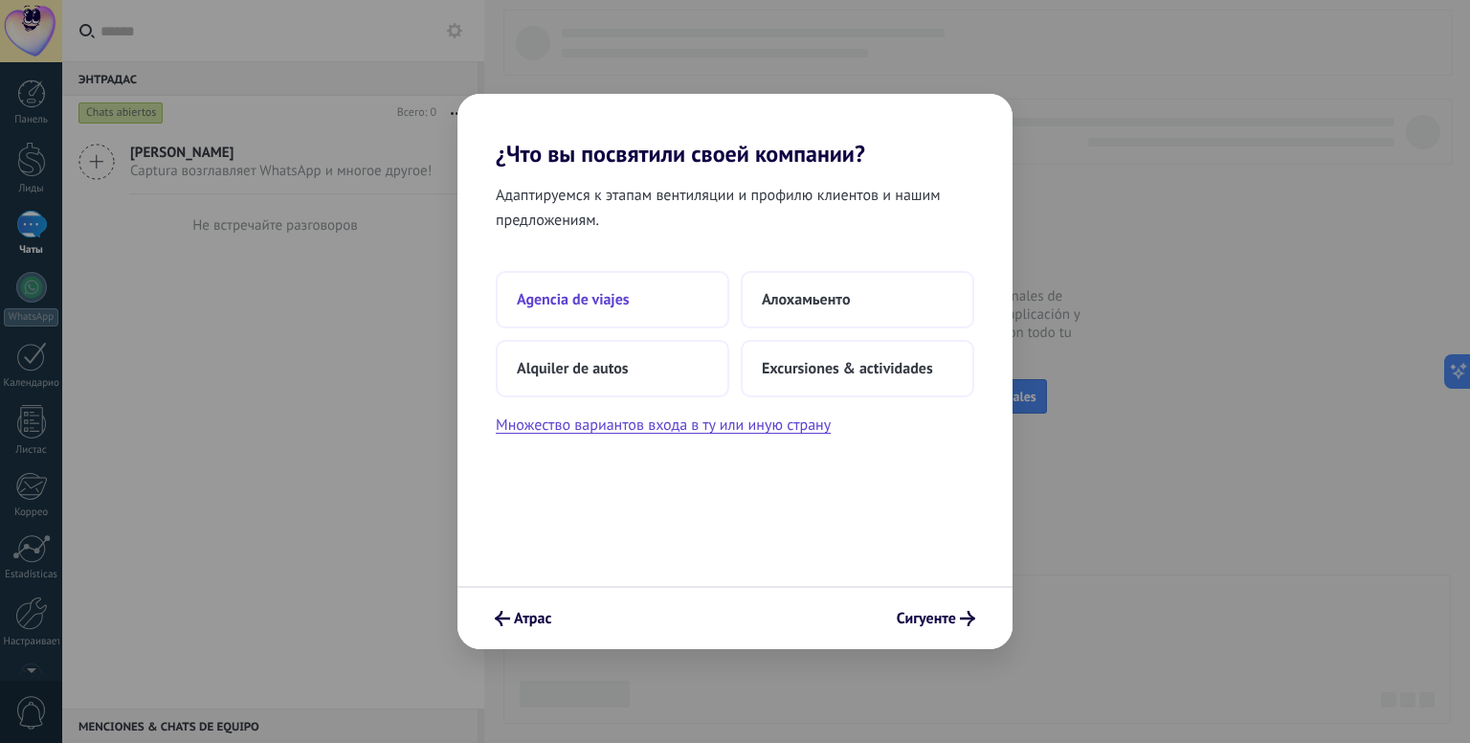
click at [553, 282] on button "Agencia de viajes" at bounding box center [612, 299] width 233 height 57
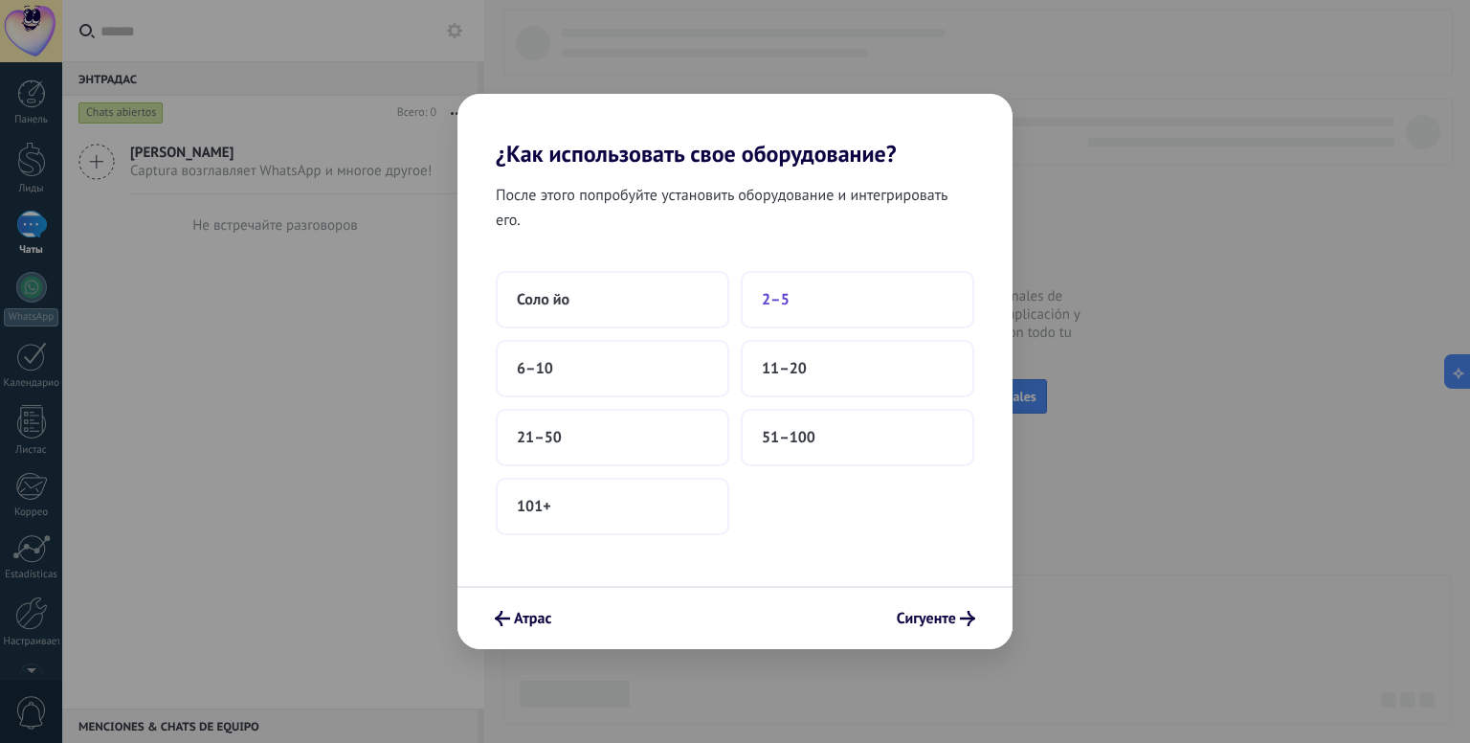
click at [772, 305] on font "2–5" at bounding box center [776, 299] width 28 height 19
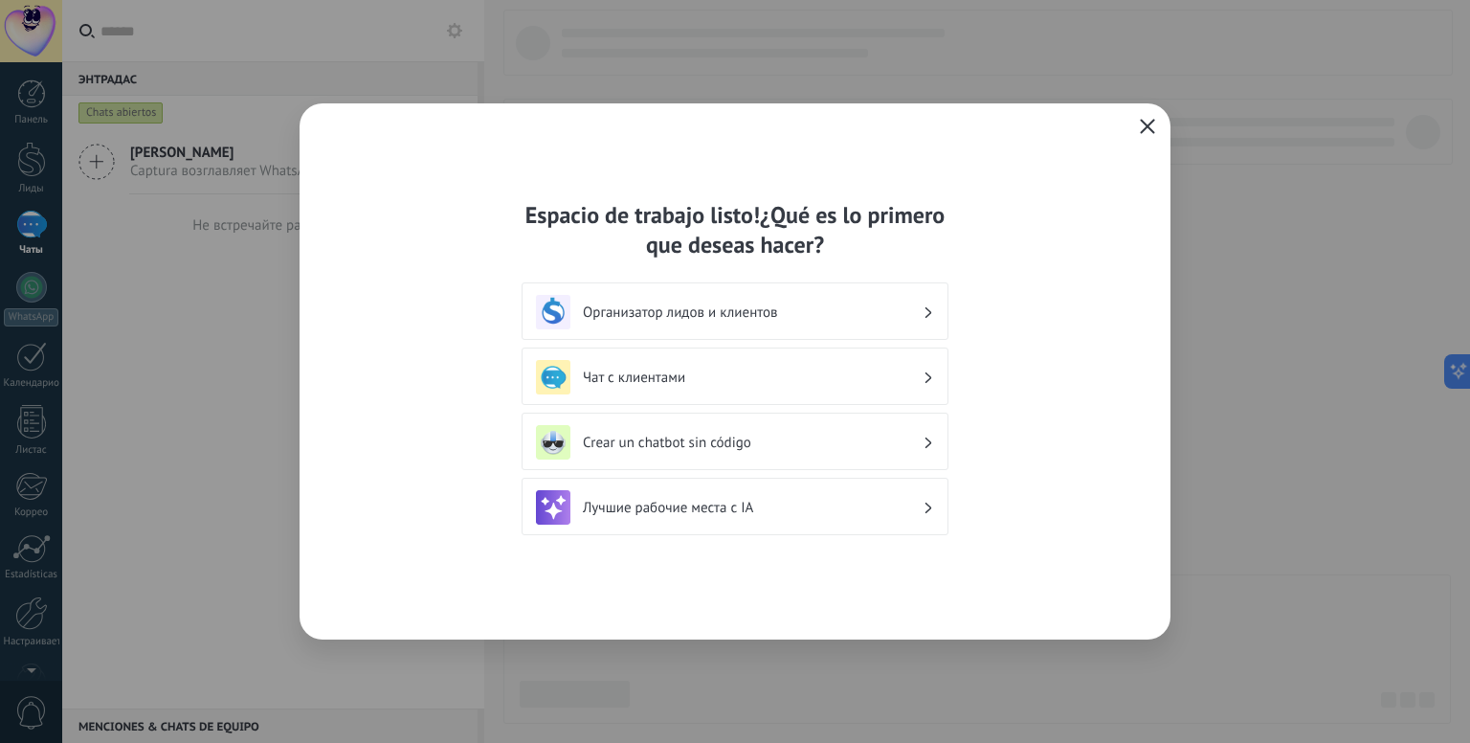
click at [805, 296] on div "Организатор лидов и клиентов" at bounding box center [735, 312] width 398 height 34
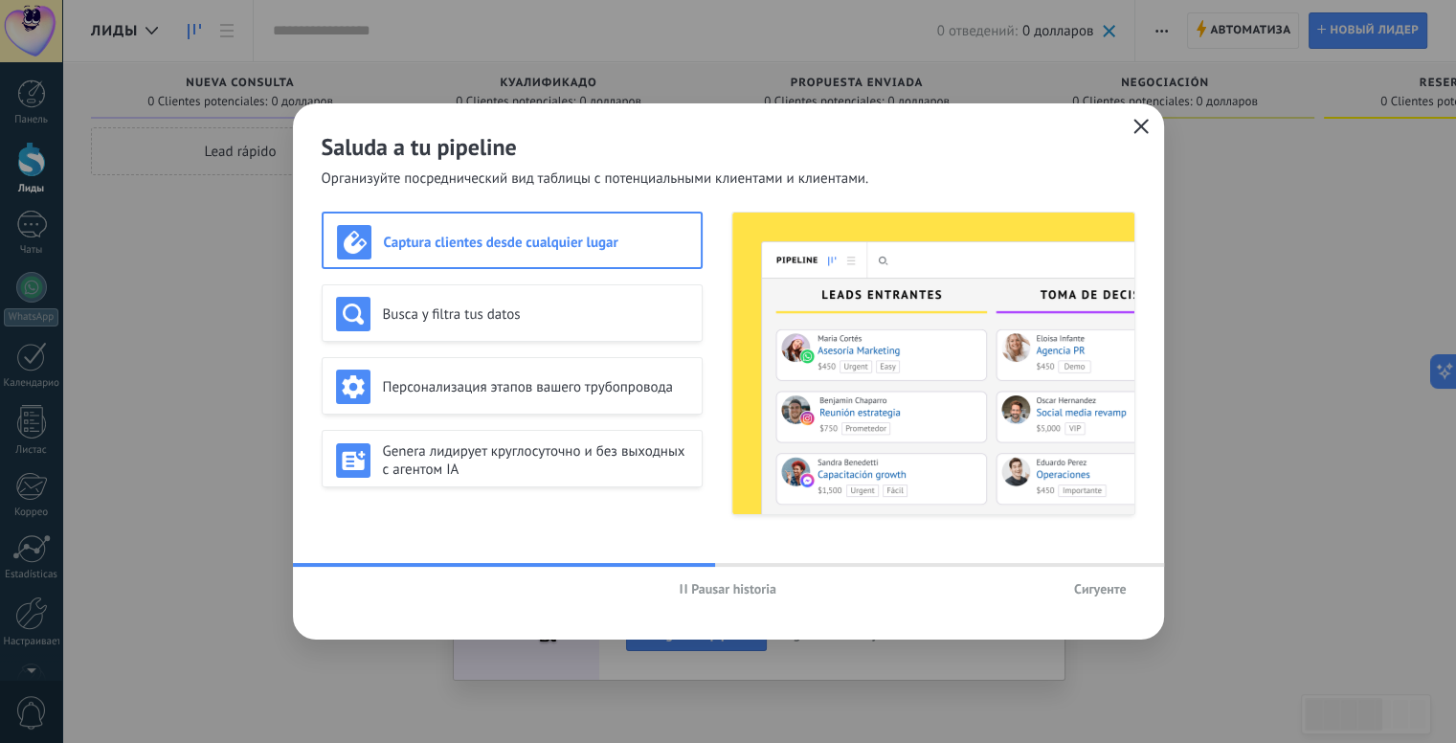
click at [1112, 578] on button "Сигуенте" at bounding box center [1100, 588] width 70 height 29
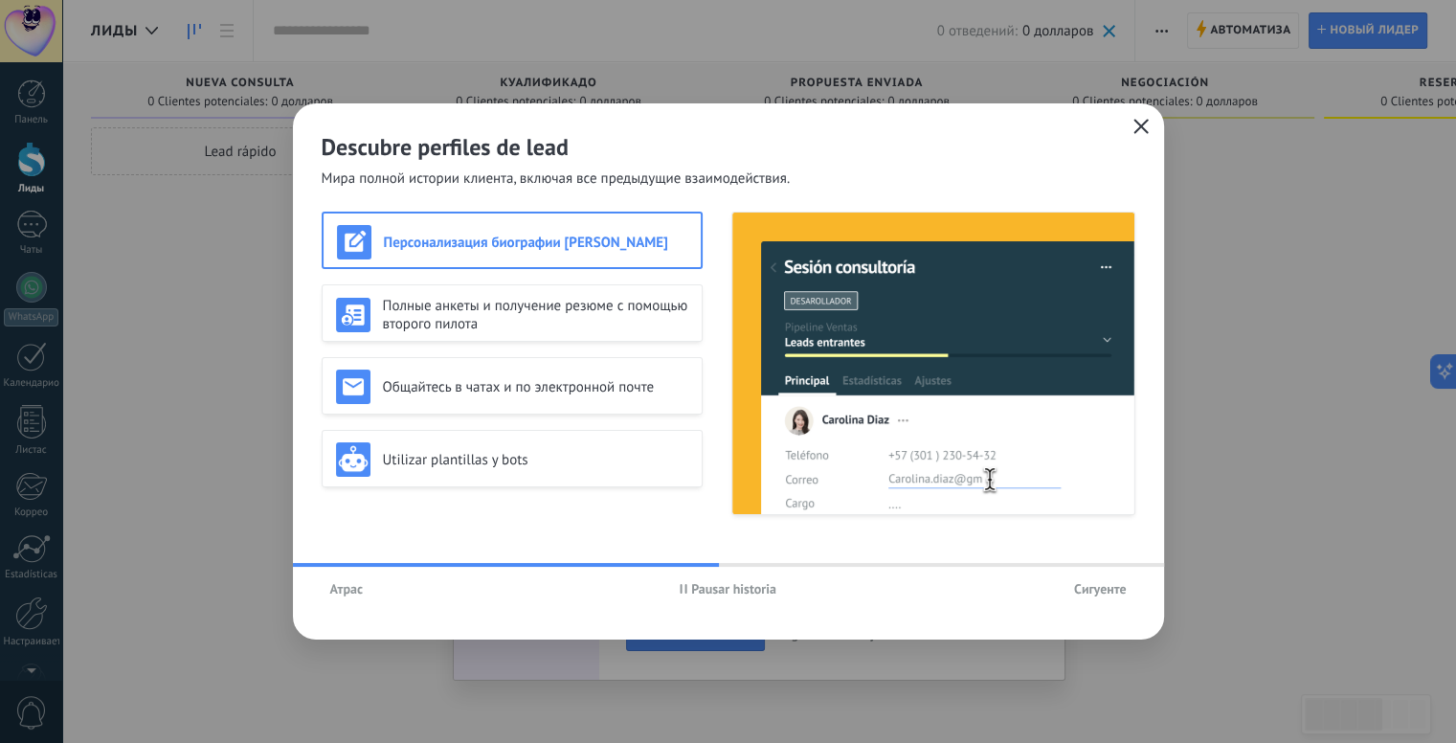
click at [1112, 585] on font "Сигуенте" at bounding box center [1100, 588] width 53 height 17
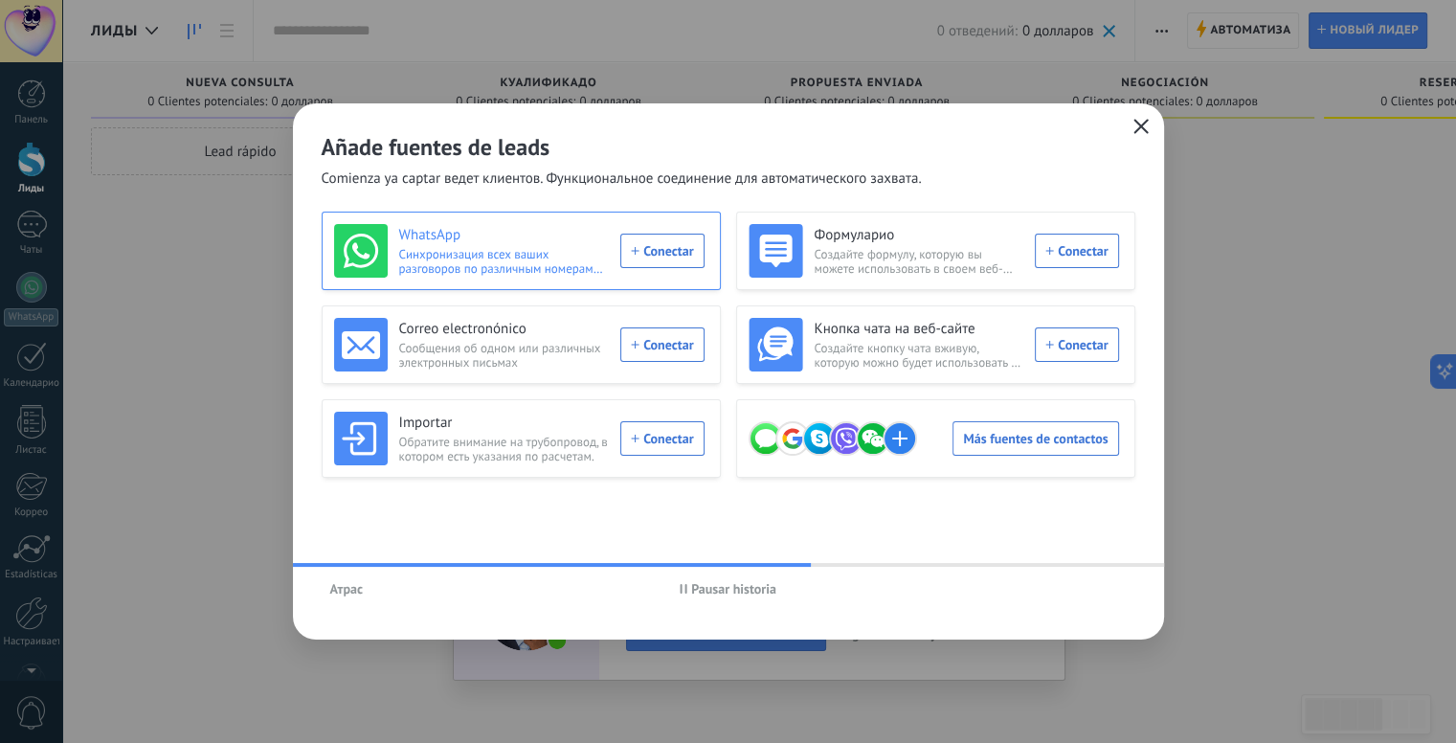
click at [689, 253] on div "WhatsApp Синхронизация всех ваших разговоров по различным номерам WhatsApp. Con…" at bounding box center [519, 251] width 370 height 54
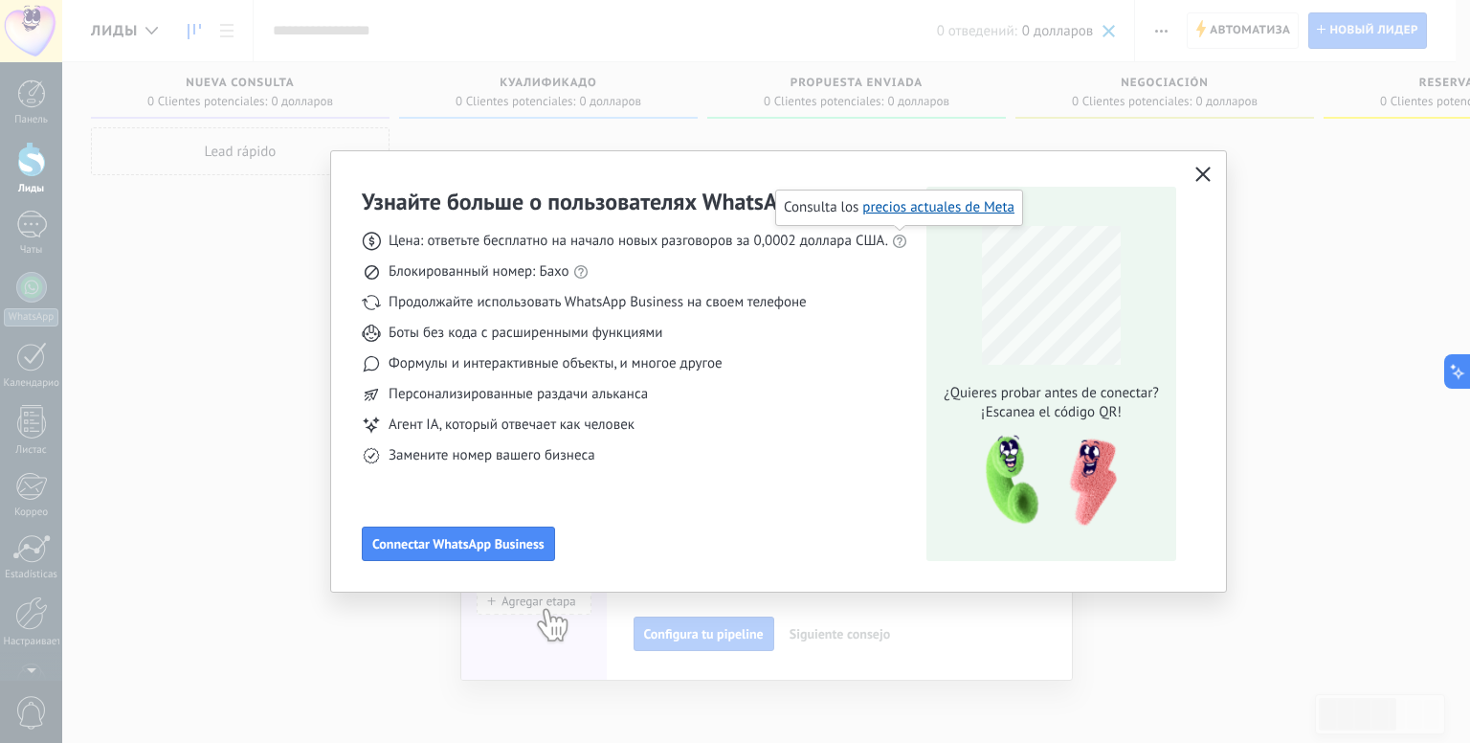
click at [900, 238] on body ".abccls-1,.abccls-2{fill-rule:evenodd}.abccls-2{fill:#fff} .abfcls-1{fill:none}…" at bounding box center [735, 371] width 1470 height 743
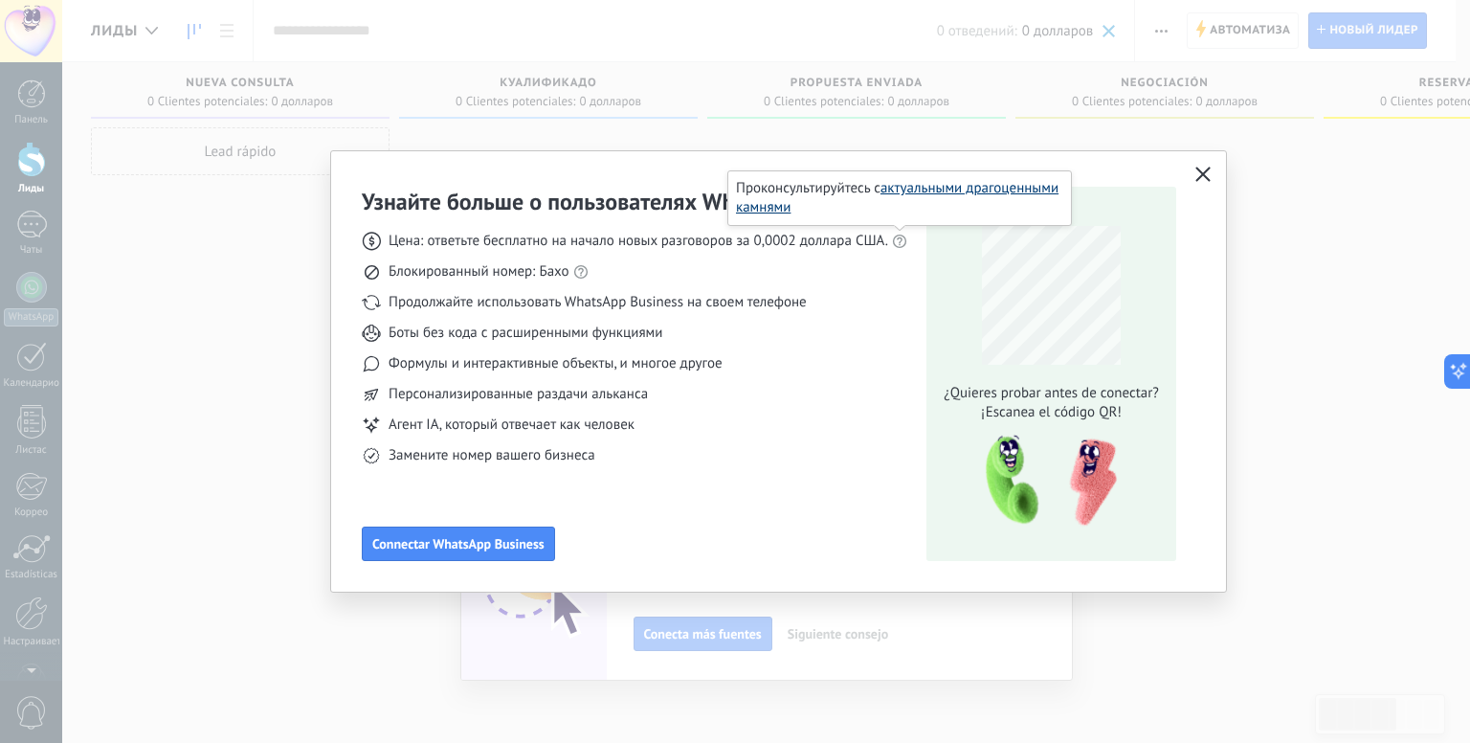
click at [921, 193] on font "актуальными драгоценными камнями" at bounding box center [897, 197] width 322 height 37
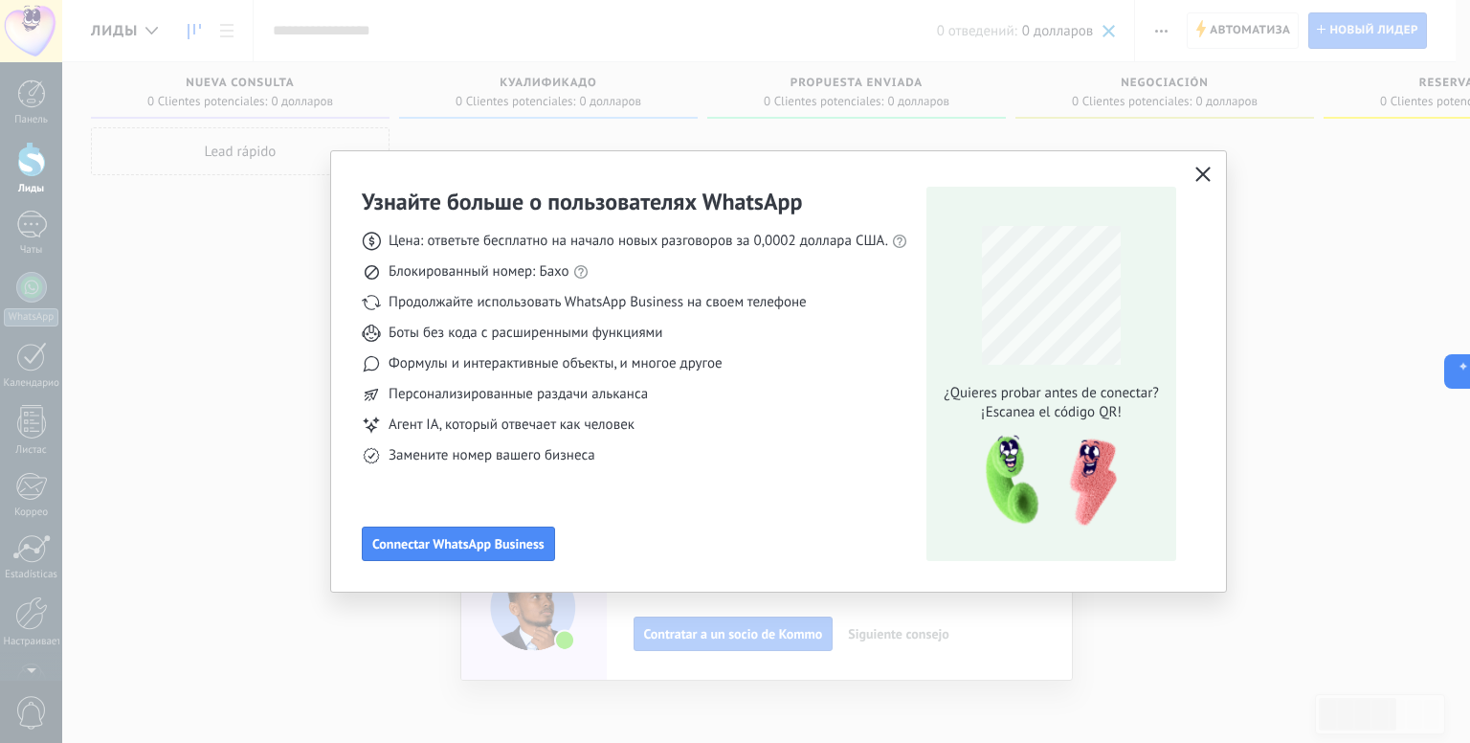
click at [1198, 162] on button "button" at bounding box center [1202, 175] width 25 height 27
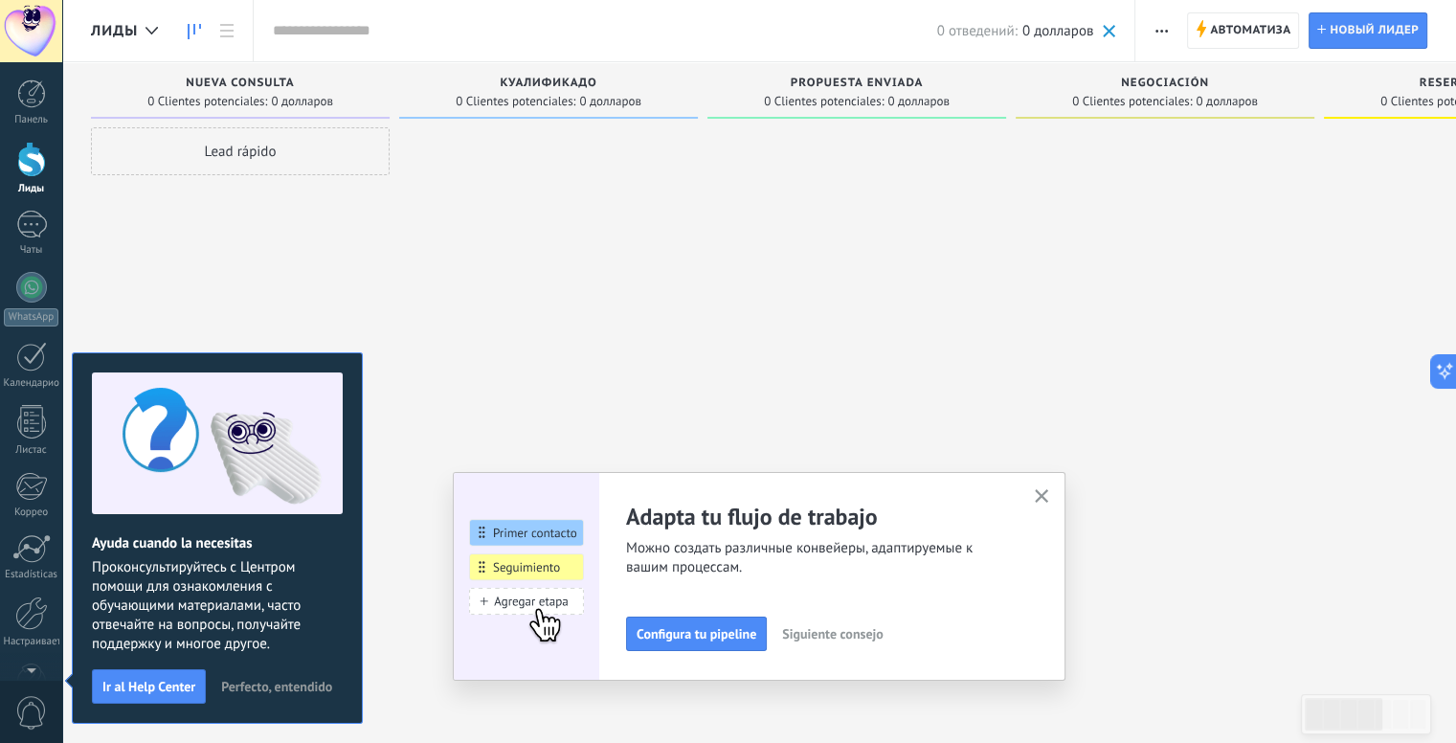
click at [36, 23] on div at bounding box center [31, 31] width 62 height 62
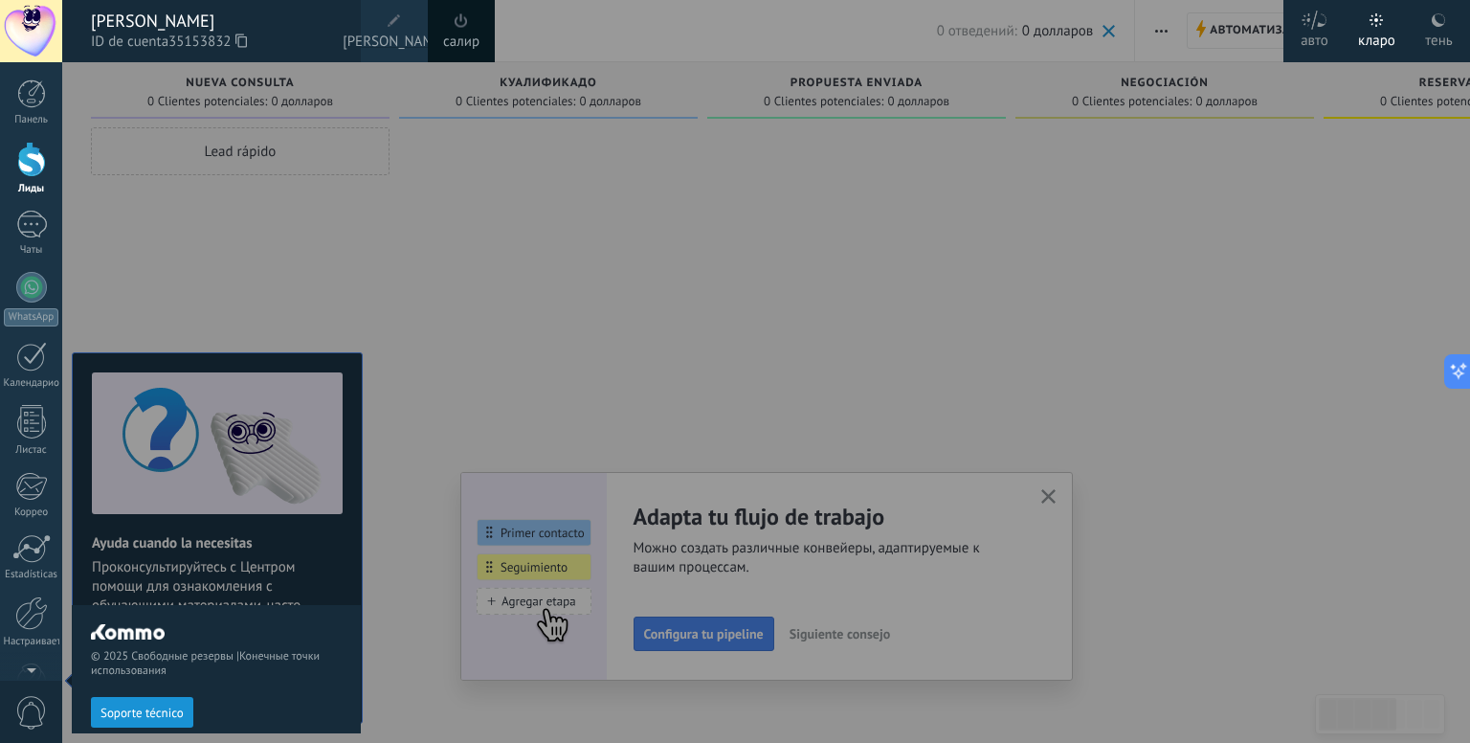
click at [391, 27] on span at bounding box center [394, 20] width 13 height 13
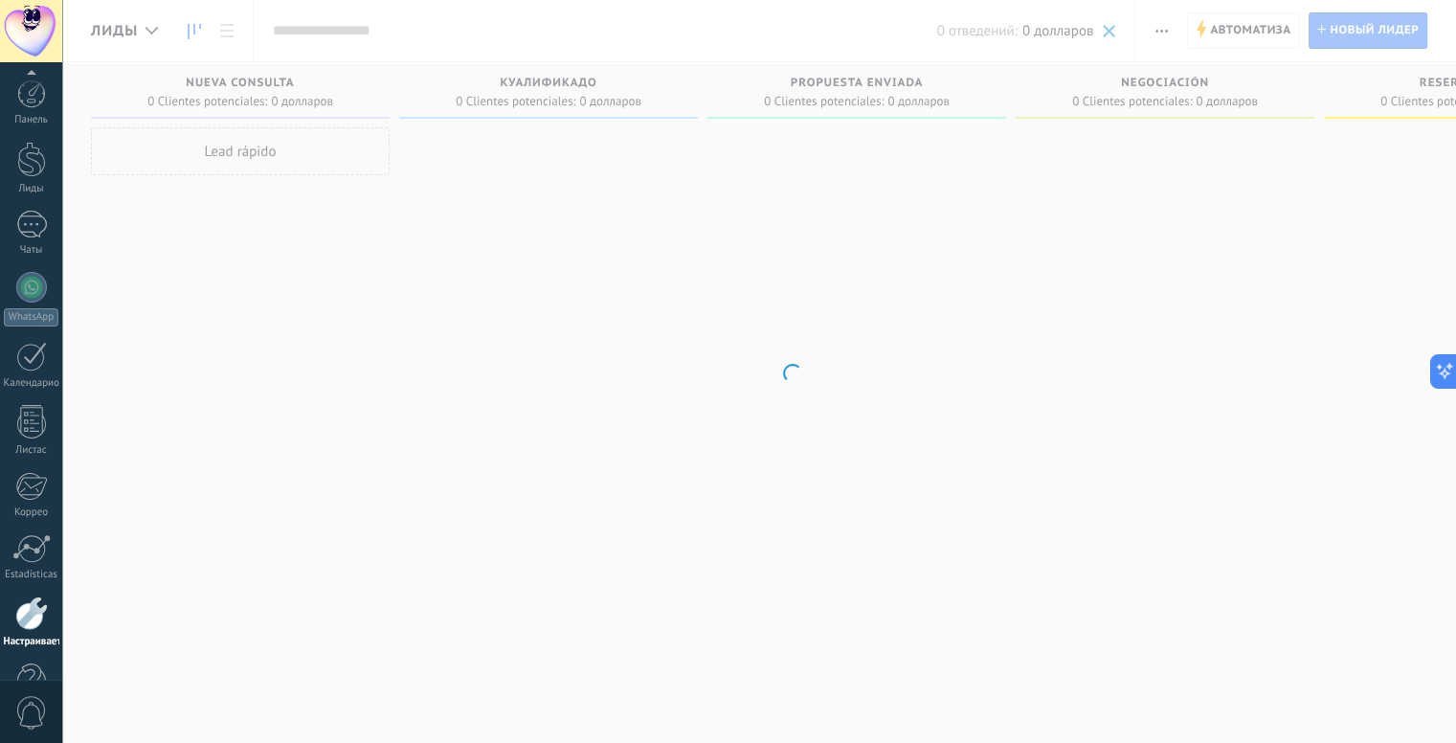
scroll to position [53, 0]
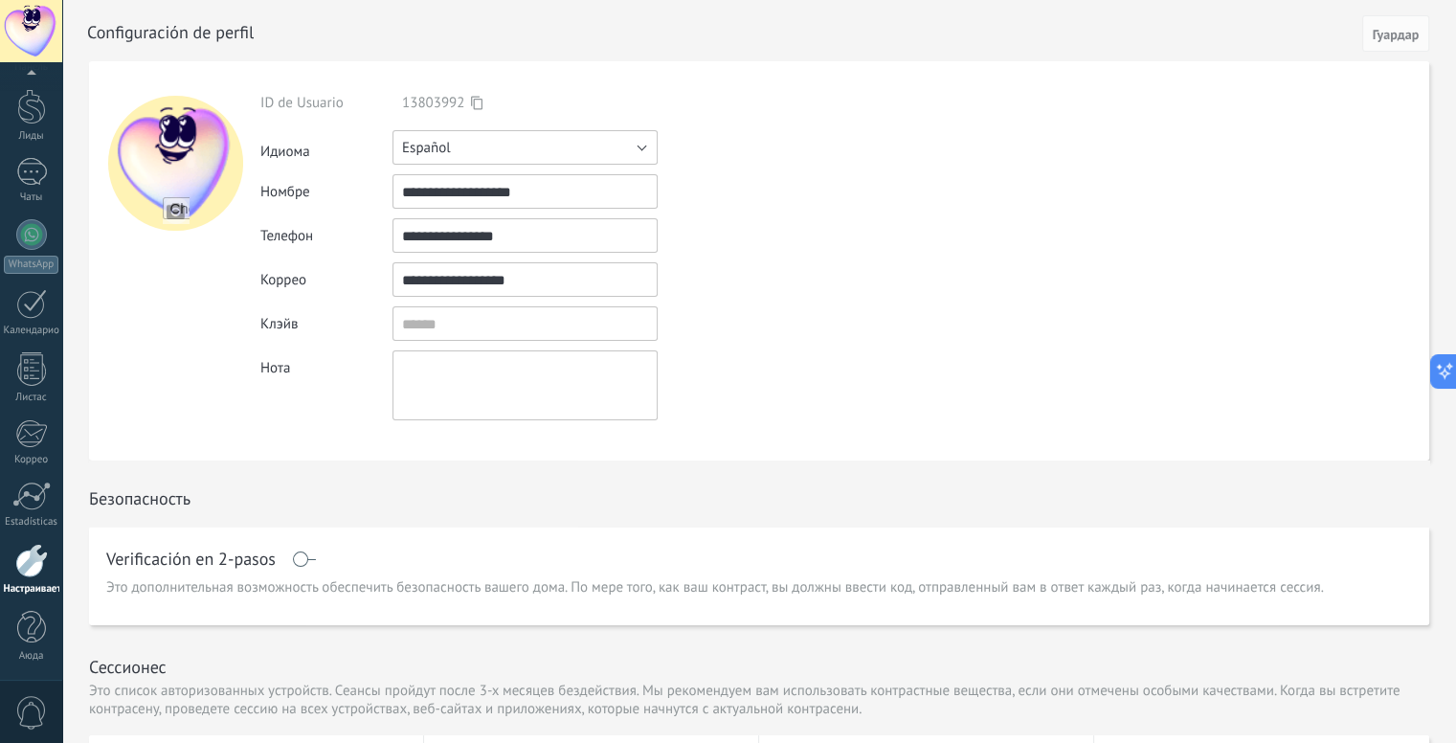
click at [461, 157] on button "Español" at bounding box center [524, 147] width 265 height 34
click at [461, 153] on span "русский" at bounding box center [516, 148] width 270 height 18
click at [1393, 51] on div "Отмена Гуардар" at bounding box center [1362, 33] width 134 height 36
click at [1392, 38] on font "Гуардар" at bounding box center [1395, 34] width 46 height 17
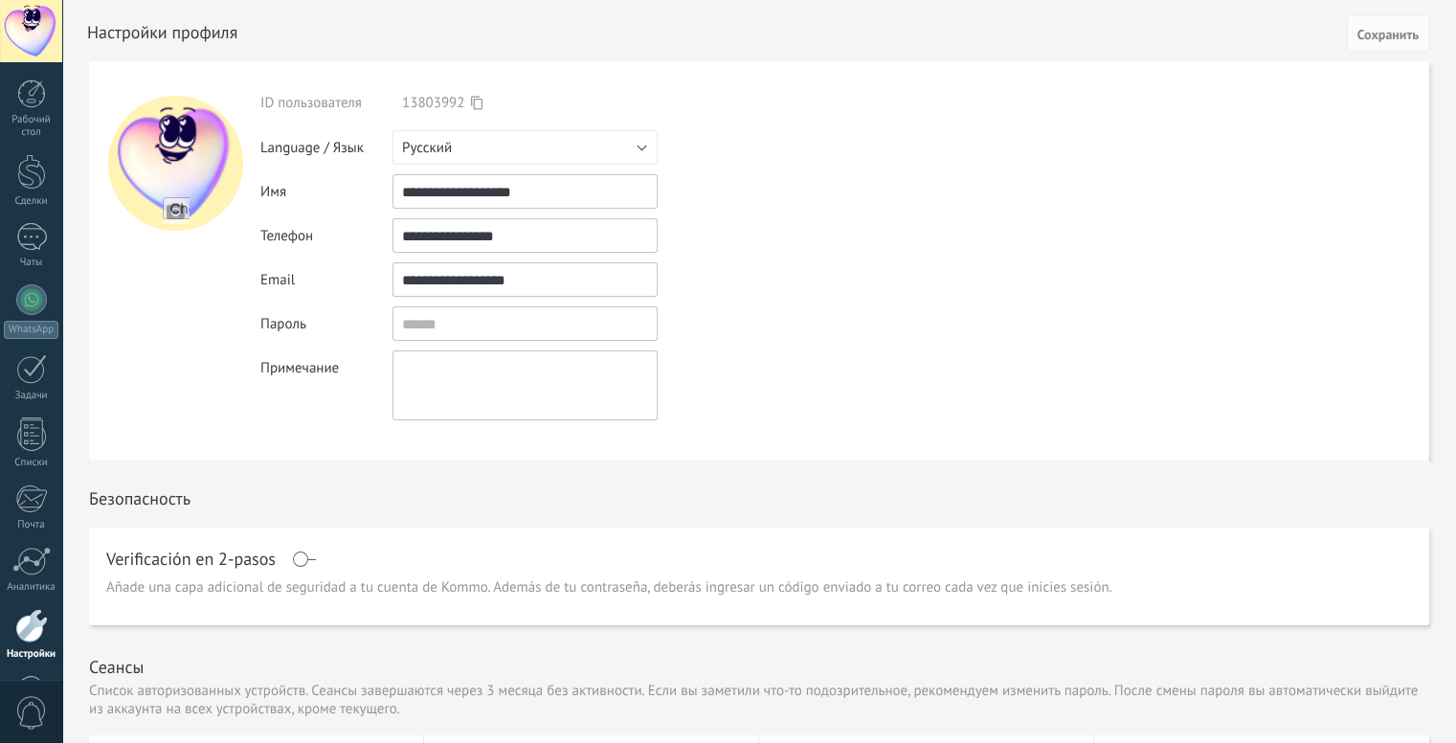
click at [1372, 35] on span "Сохранить" at bounding box center [1387, 34] width 61 height 13
click at [27, 113] on div at bounding box center [31, 106] width 29 height 35
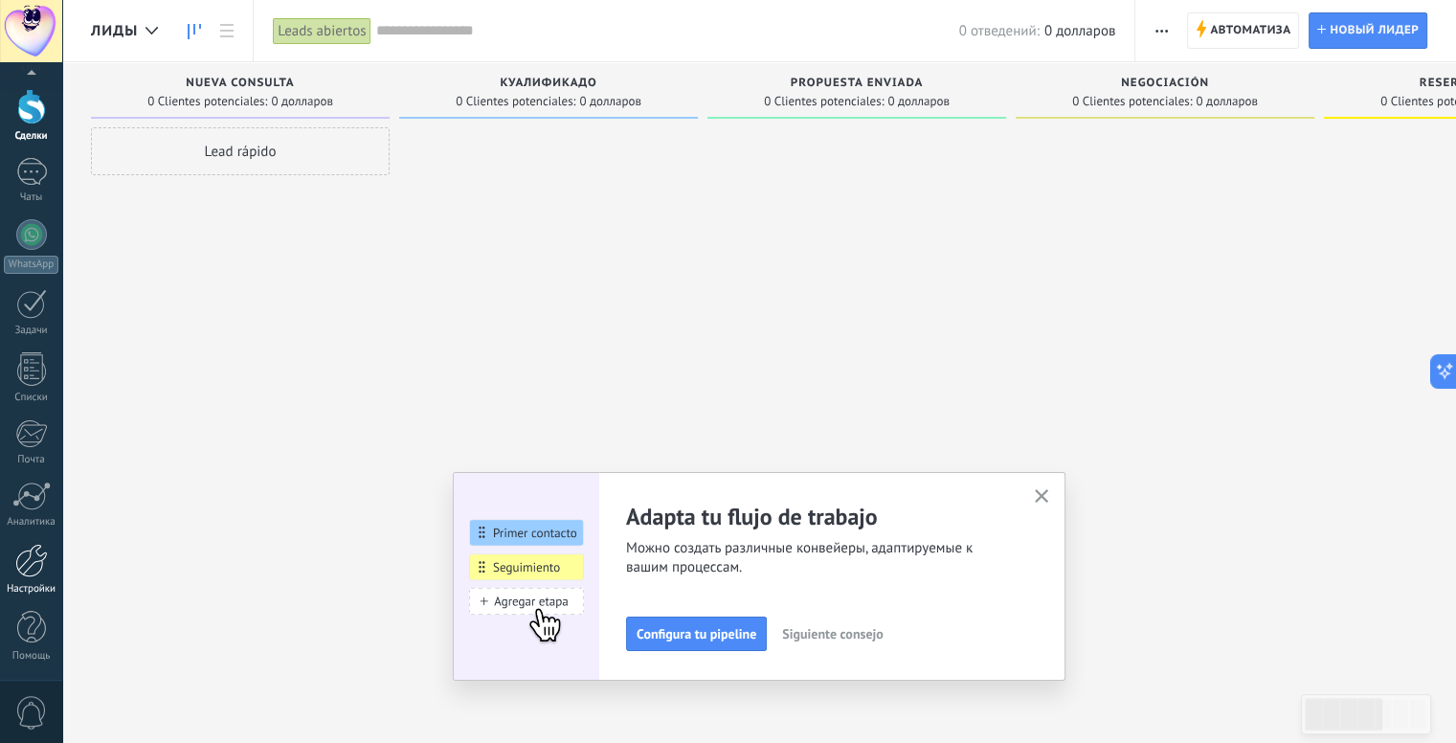
click at [38, 580] on link "Настройки" at bounding box center [31, 570] width 62 height 52
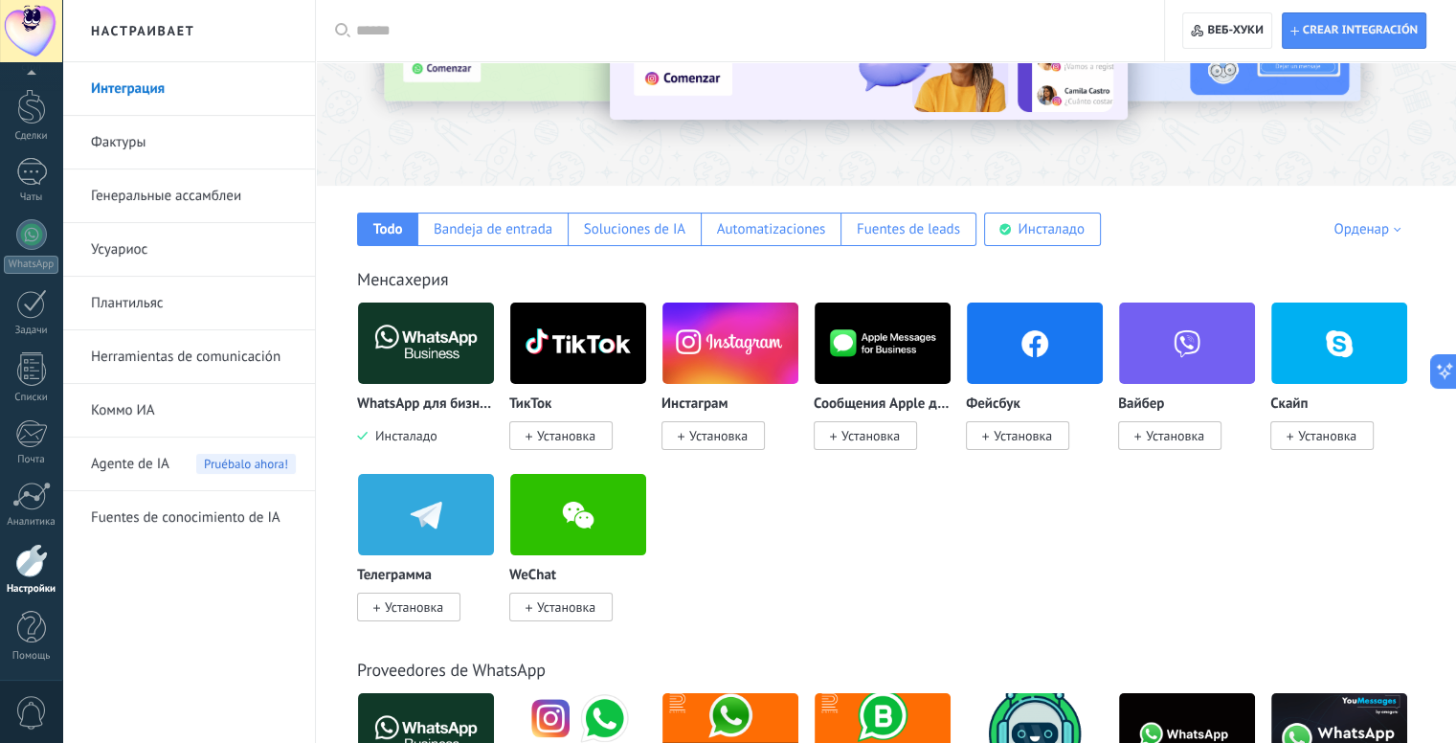
scroll to position [191, 0]
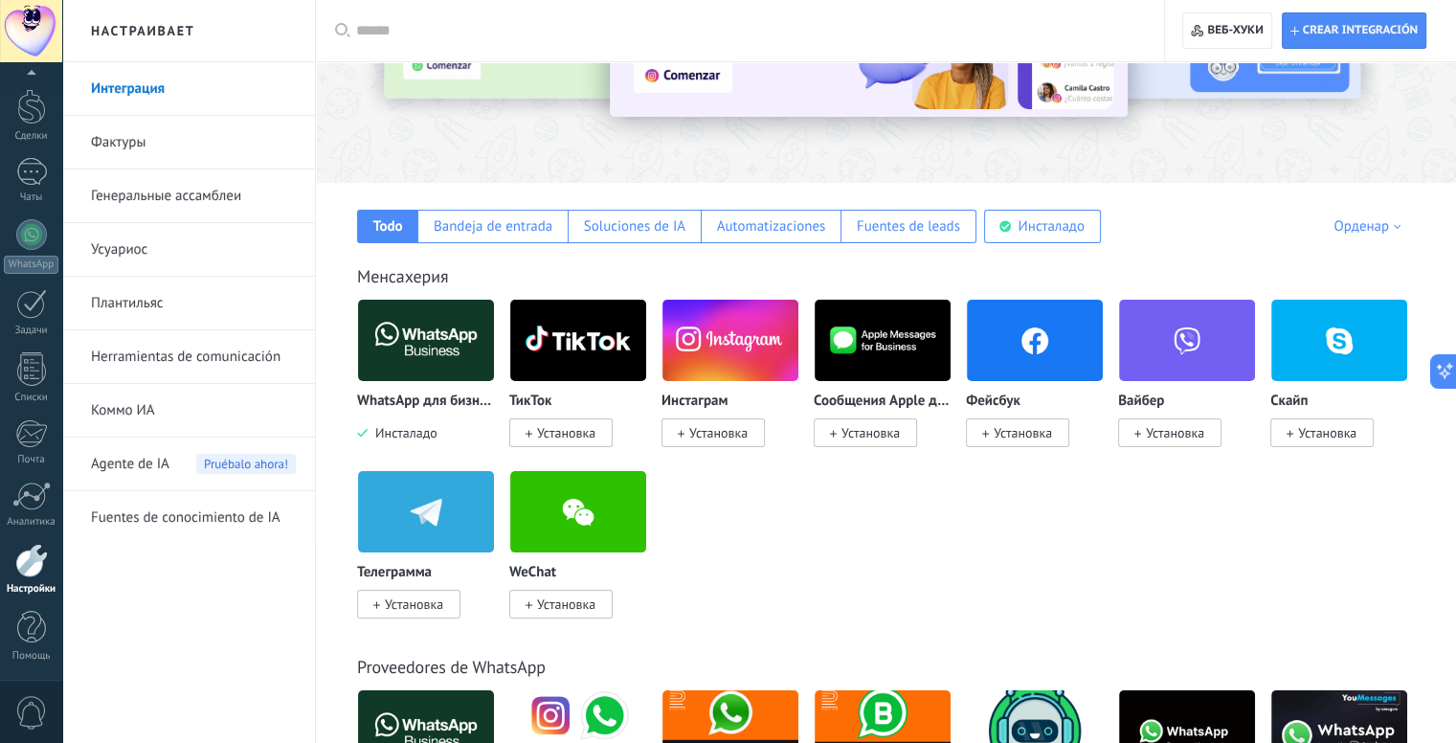
click at [395, 526] on img at bounding box center [426, 511] width 136 height 93
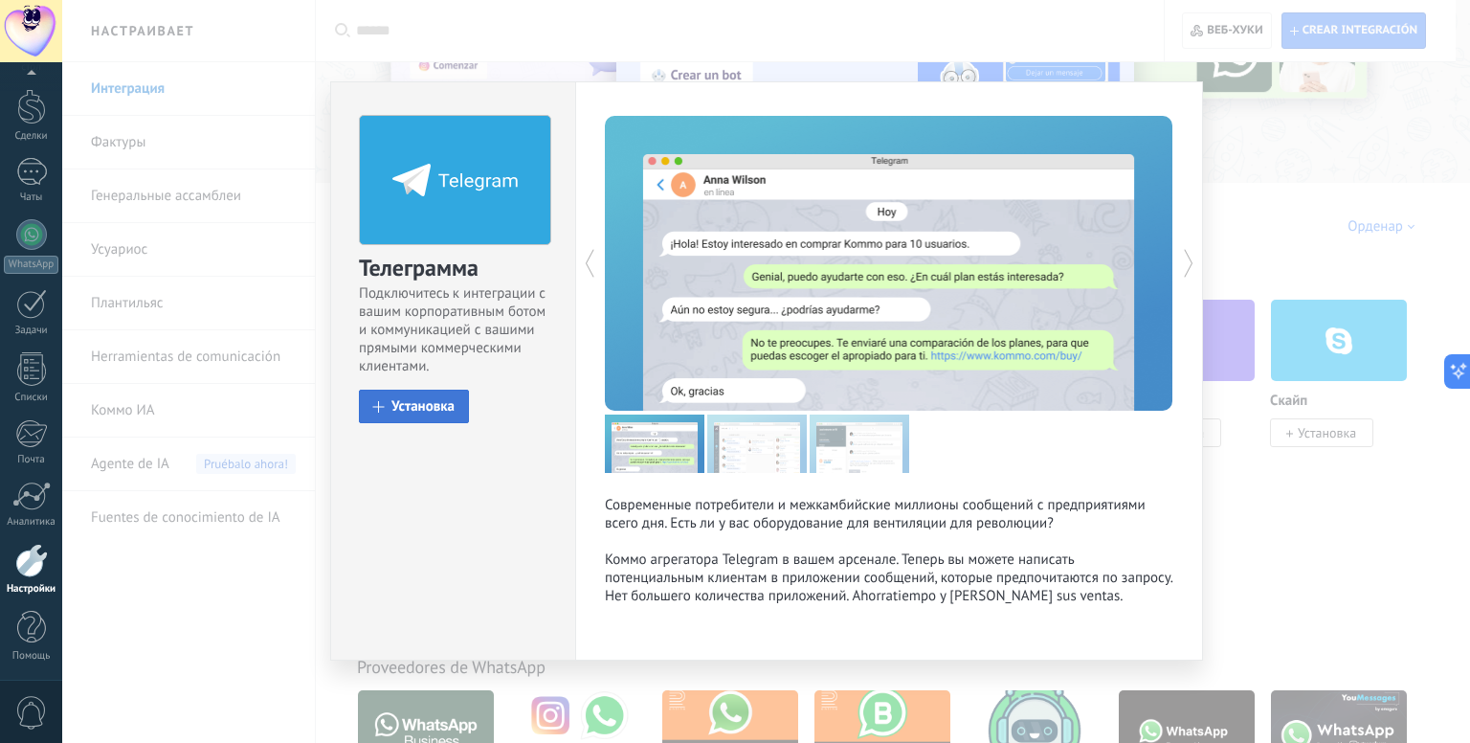
click at [402, 407] on font "Установка" at bounding box center [422, 406] width 63 height 18
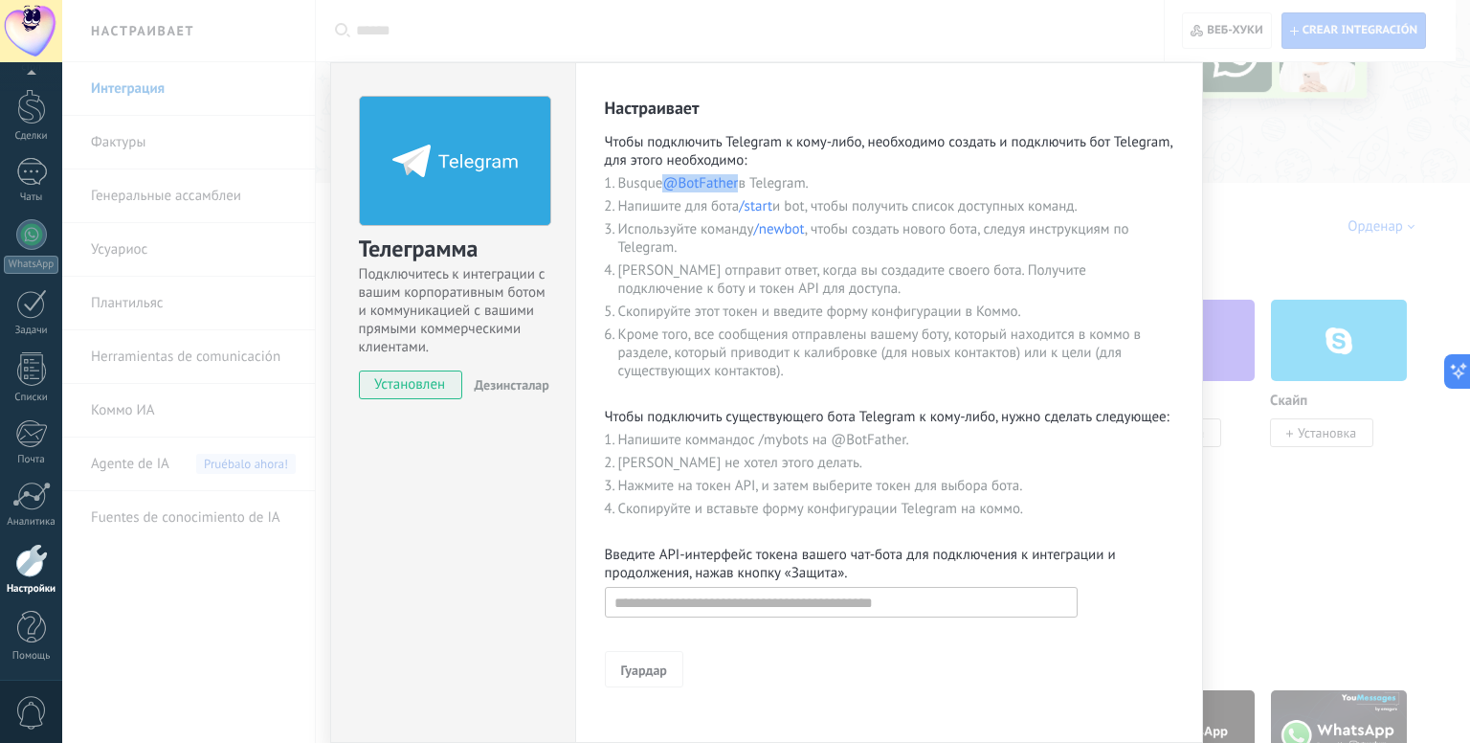
drag, startPoint x: 738, startPoint y: 178, endPoint x: 669, endPoint y: 177, distance: 68.9
click at [669, 177] on font "@BotFather" at bounding box center [700, 183] width 76 height 18
copy font "@BotFather"
click at [654, 609] on input "text" at bounding box center [841, 602] width 473 height 31
paste input "**********"
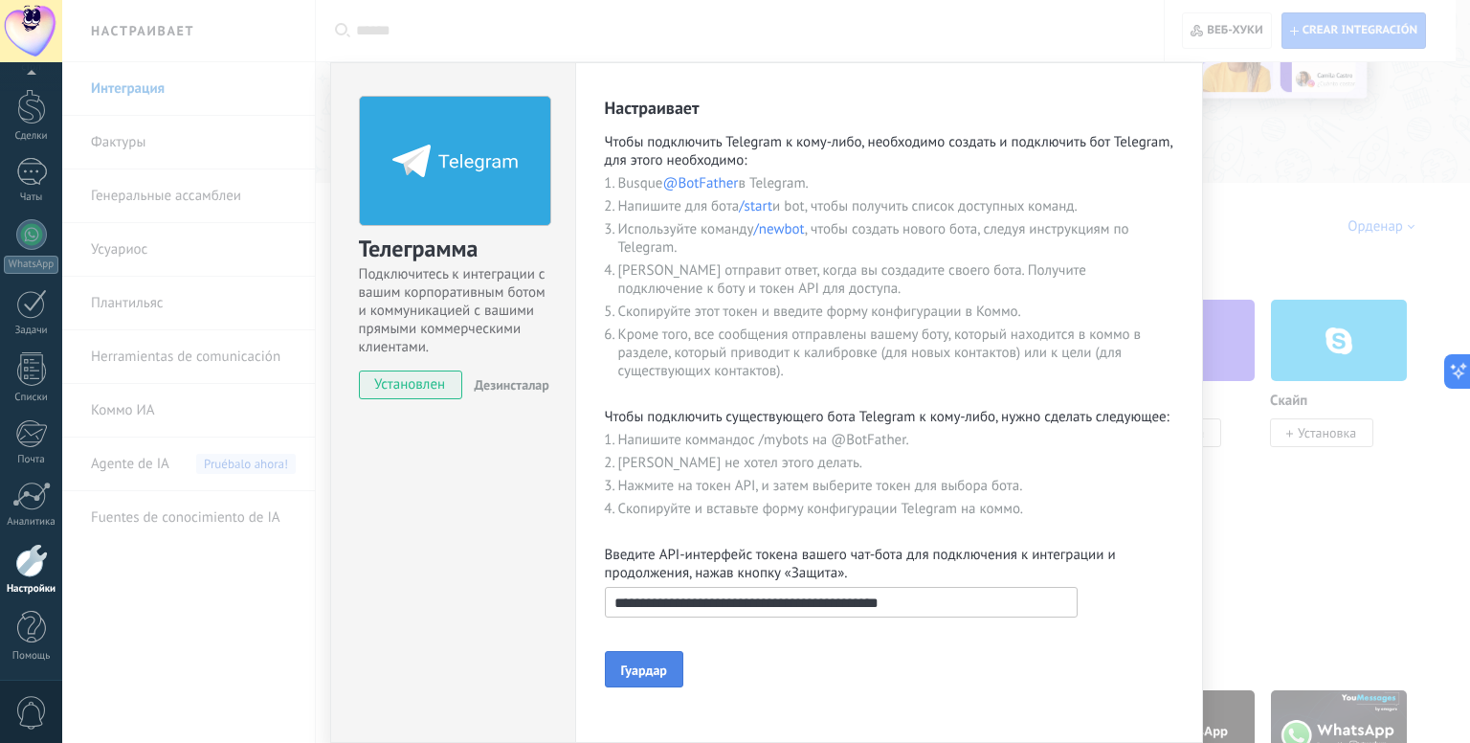
type input "**********"
click at [637, 675] on font "Гуардар" at bounding box center [644, 669] width 46 height 17
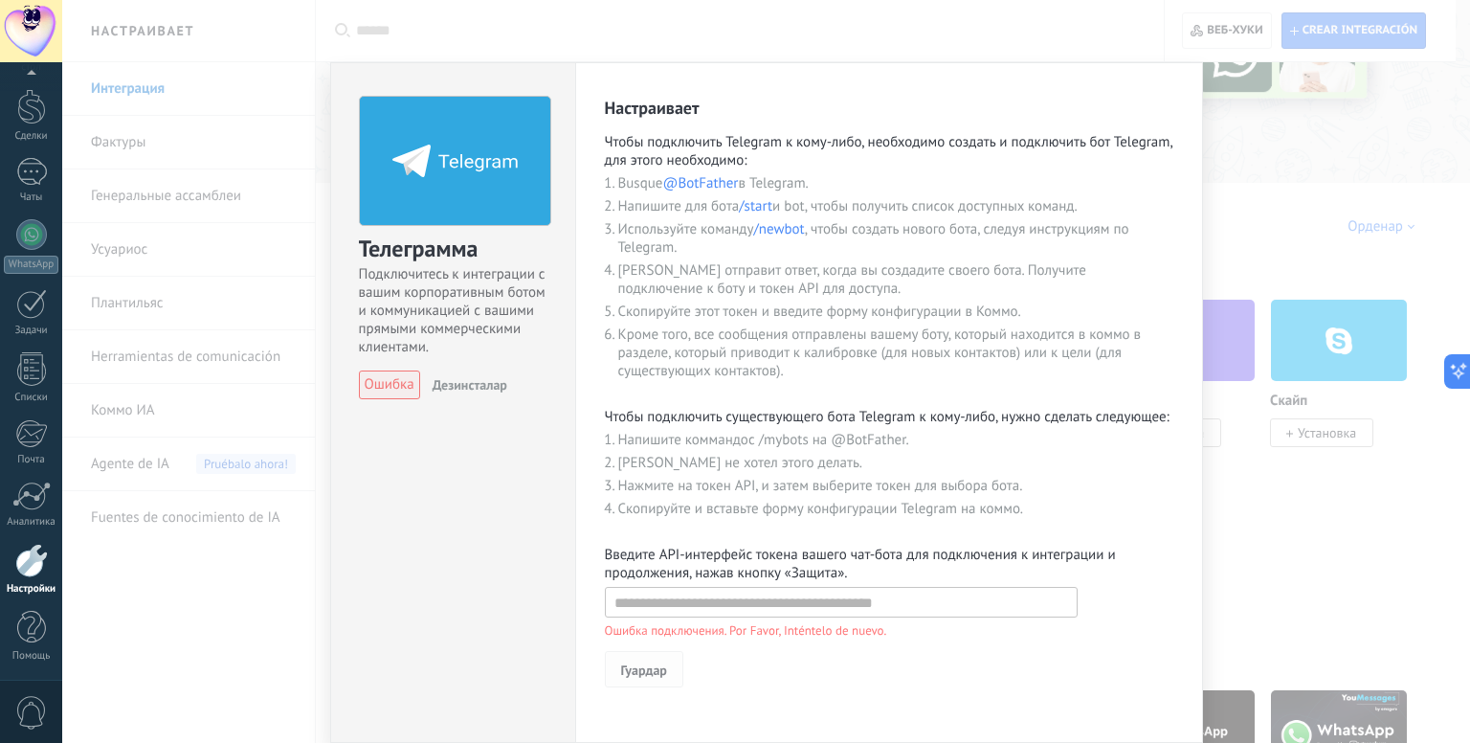
click at [637, 682] on button "Гуардар" at bounding box center [644, 669] width 78 height 36
drag, startPoint x: 755, startPoint y: 440, endPoint x: 805, endPoint y: 439, distance: 49.8
click at [805, 439] on font "Напишите коммандос /mybots на @BotFather." at bounding box center [763, 440] width 291 height 18
copy font "/mybots"
click at [139, 133] on div "Телеграмма Подключитесь к интеграции с вашим корпоративным ботом и коммуникацие…" at bounding box center [766, 371] width 1408 height 743
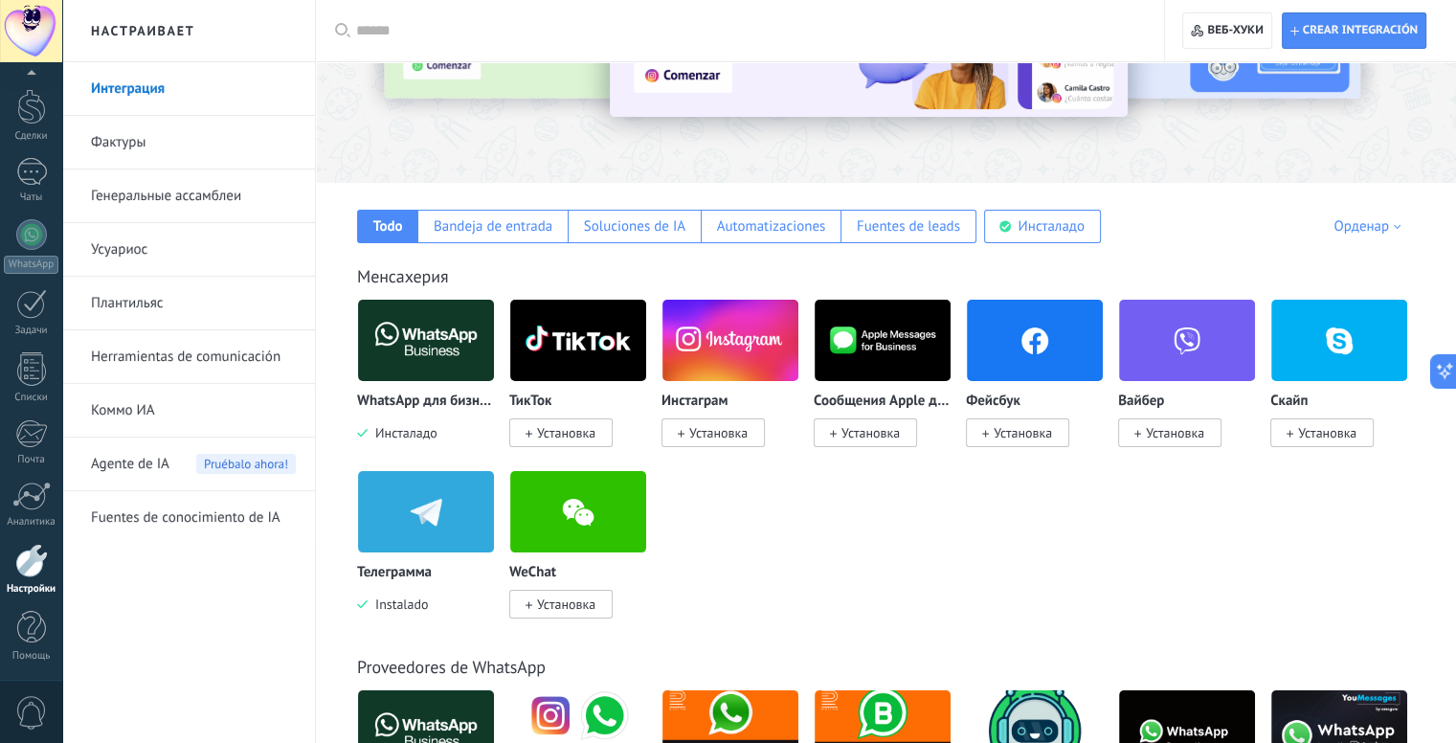
click at [28, 553] on div at bounding box center [31, 560] width 33 height 33
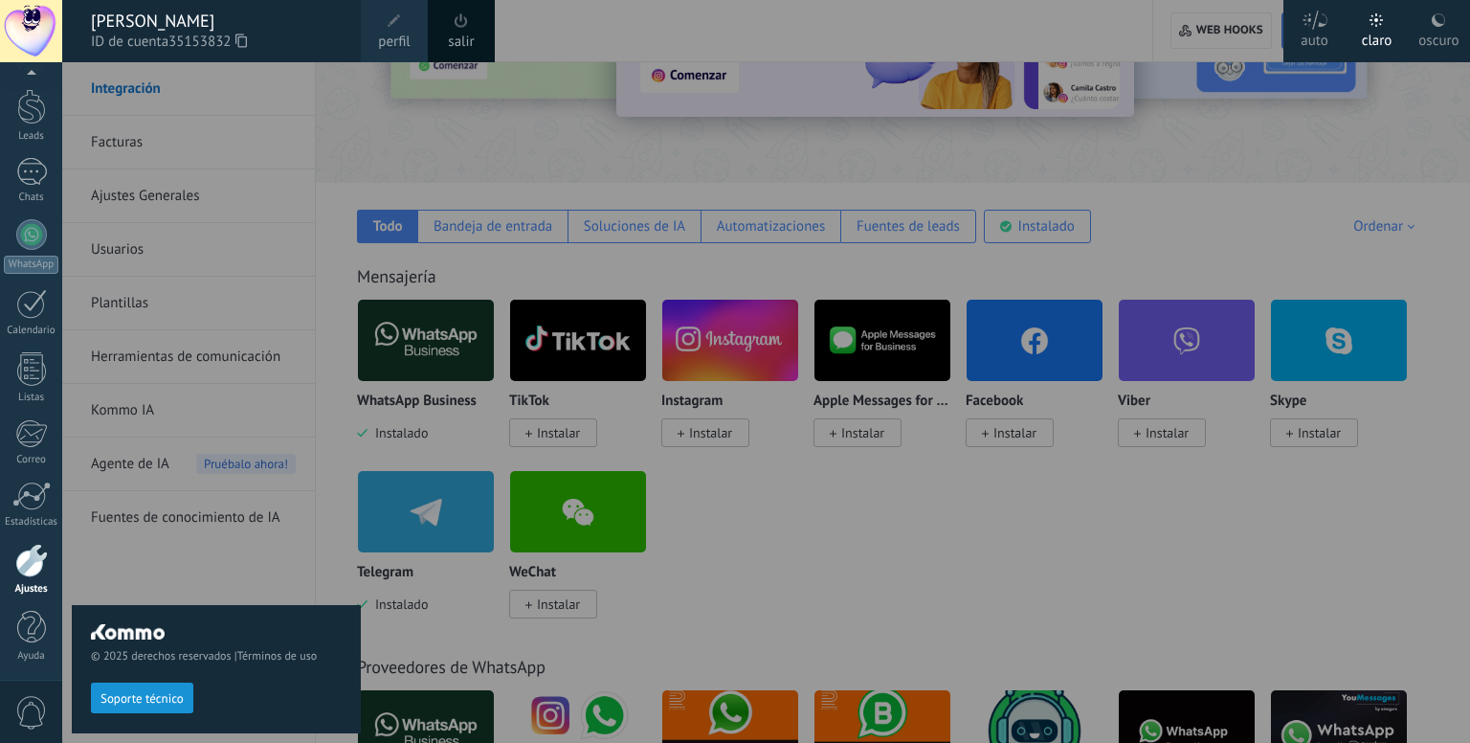
click at [378, 30] on link "perfil" at bounding box center [394, 31] width 67 height 62
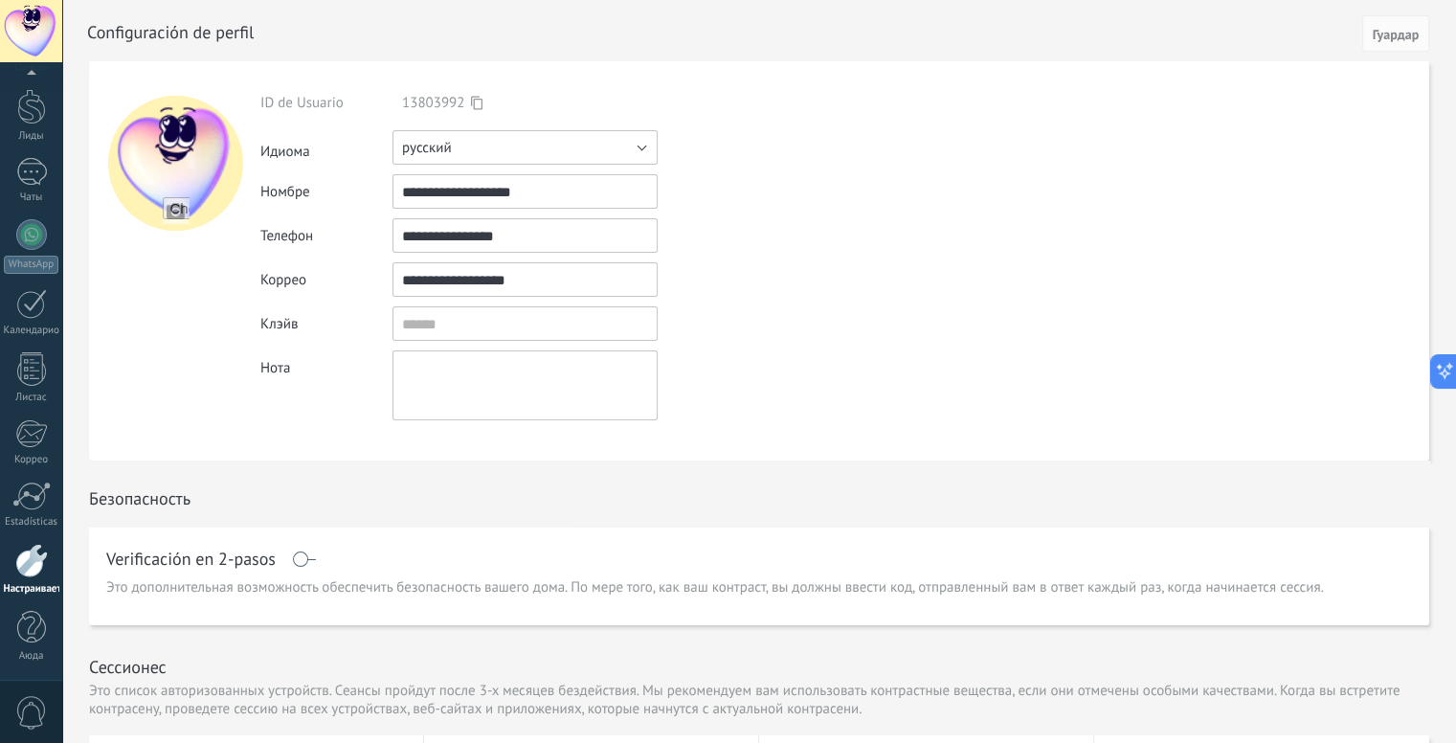
click at [427, 150] on font "русский" at bounding box center [427, 148] width 50 height 18
click at [440, 149] on font "русский" at bounding box center [427, 148] width 50 height 18
click at [1380, 31] on font "Гуардар" at bounding box center [1395, 34] width 46 height 17
click at [1043, 211] on form "**********" at bounding box center [759, 260] width 1340 height 399
click at [1392, 37] on font "Гуардар" at bounding box center [1395, 34] width 46 height 17
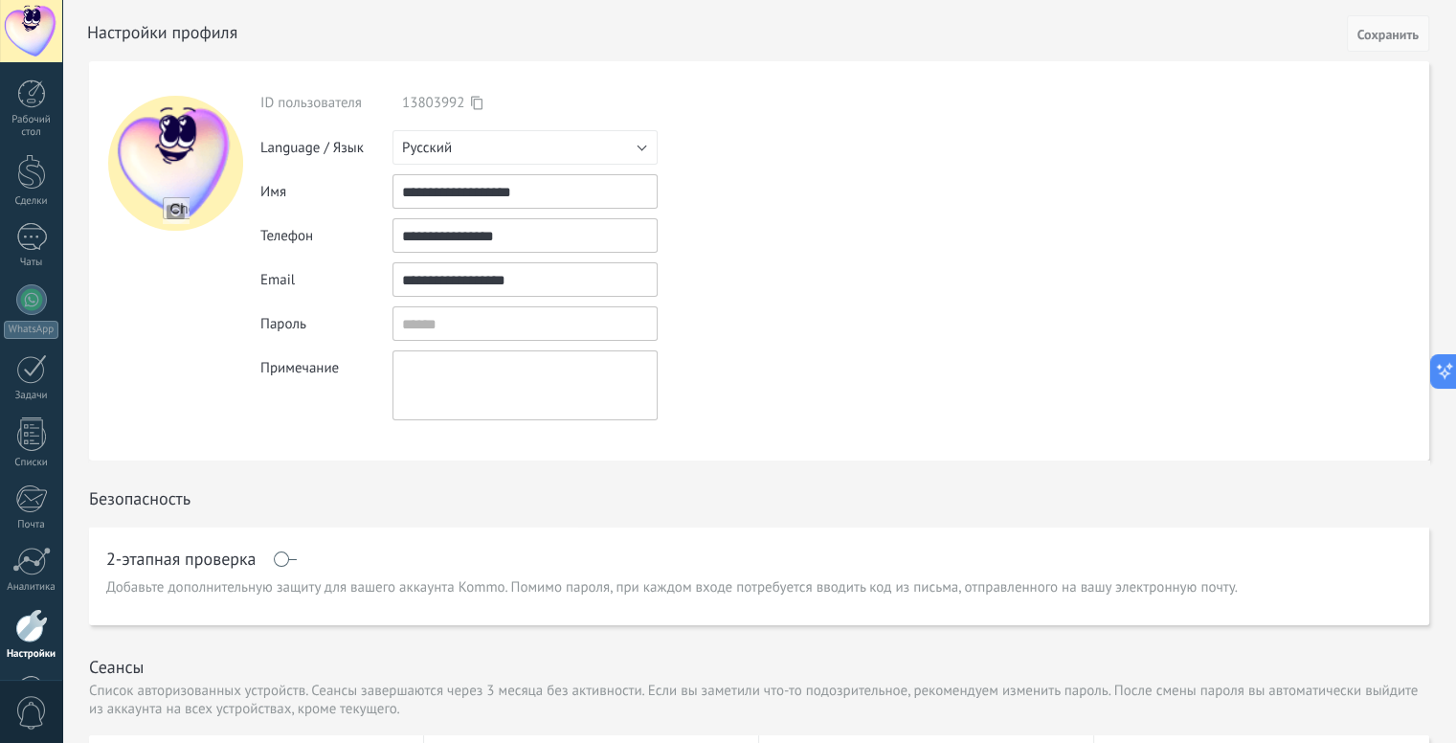
click at [1392, 40] on span "Сохранить" at bounding box center [1387, 34] width 61 height 13
click at [25, 625] on div at bounding box center [31, 627] width 29 height 33
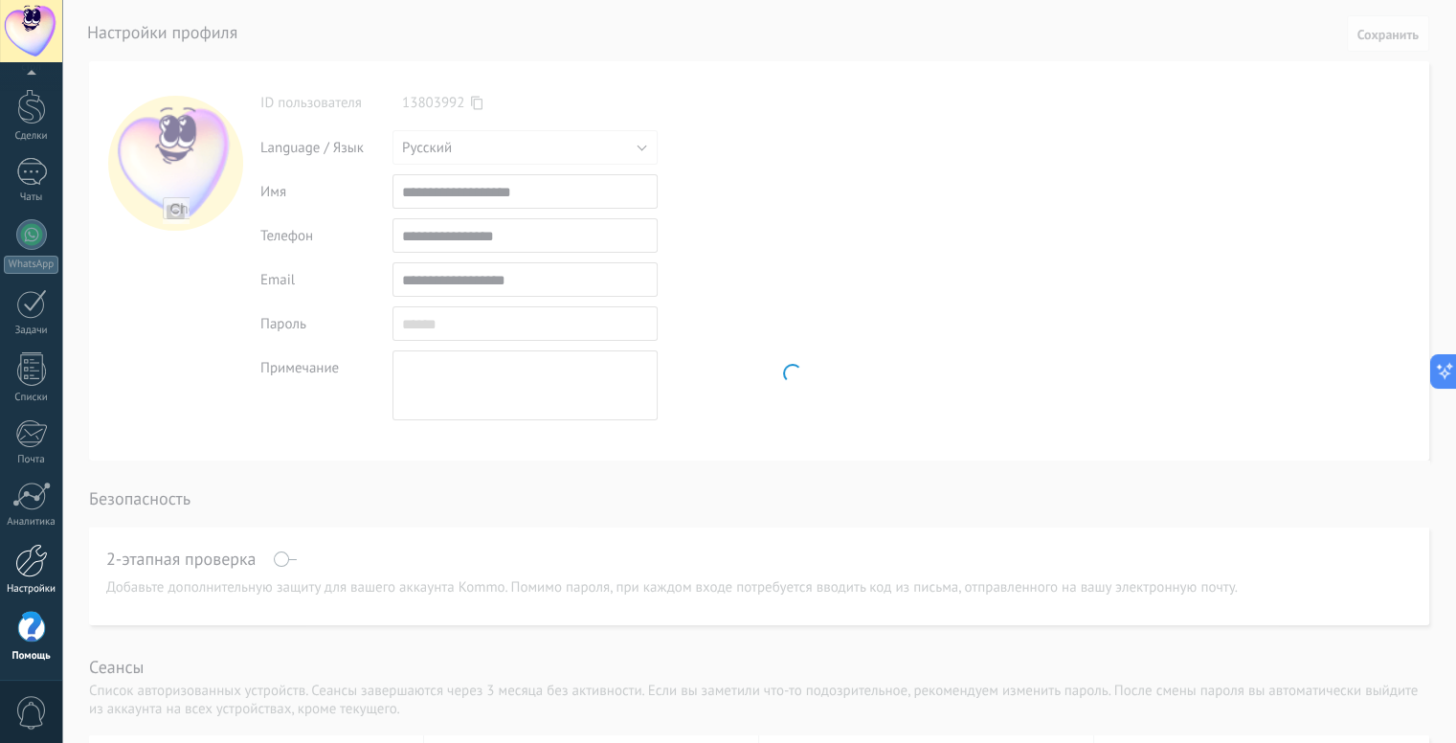
click at [46, 553] on div at bounding box center [31, 560] width 33 height 33
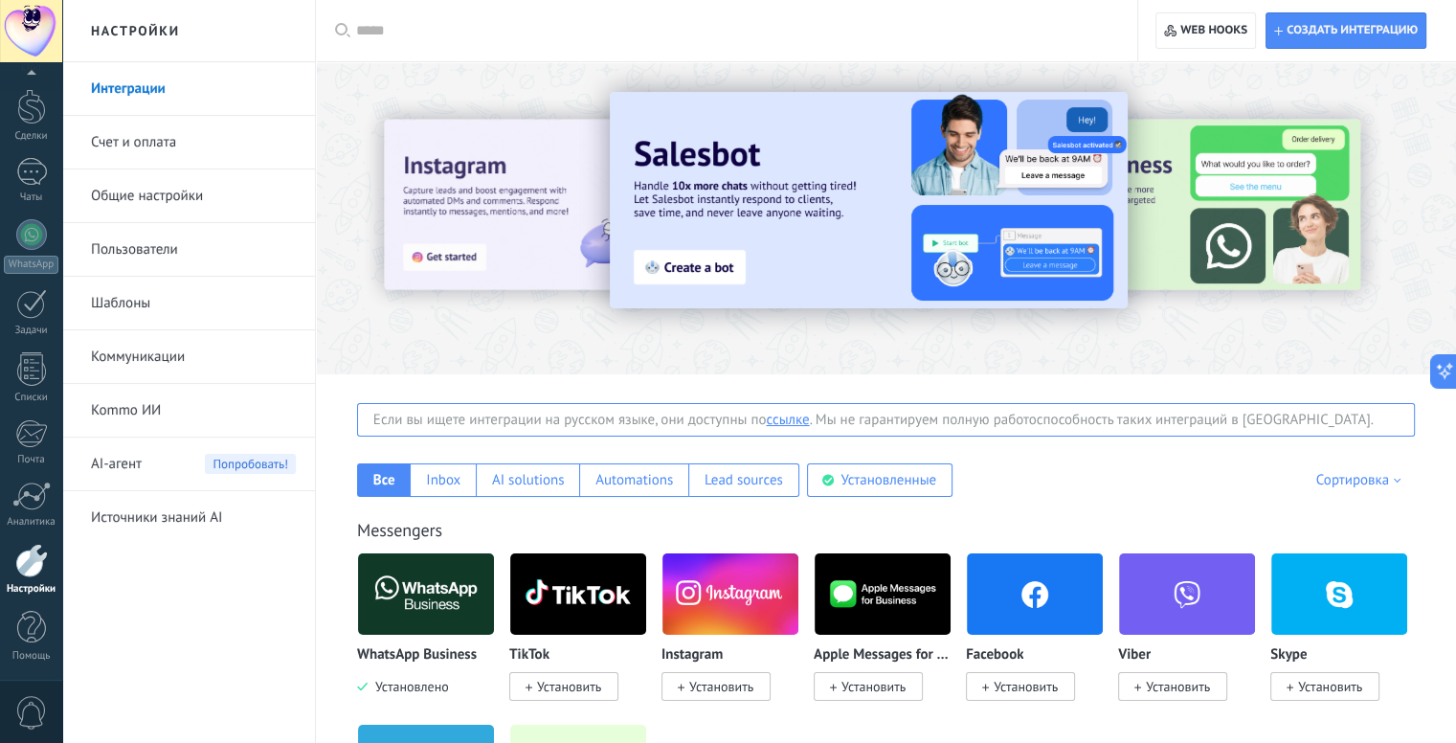
click at [166, 96] on link "Интеграции" at bounding box center [193, 89] width 205 height 54
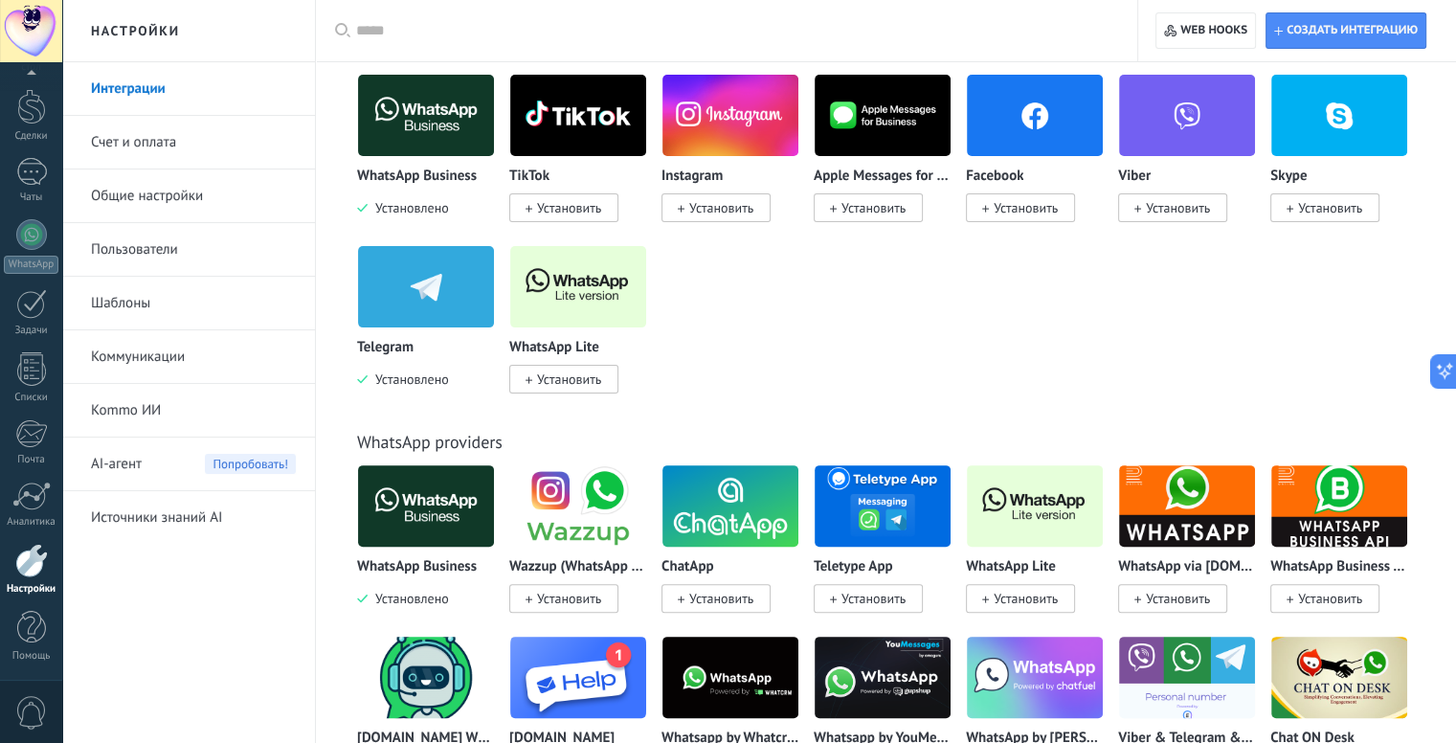
scroll to position [574, 0]
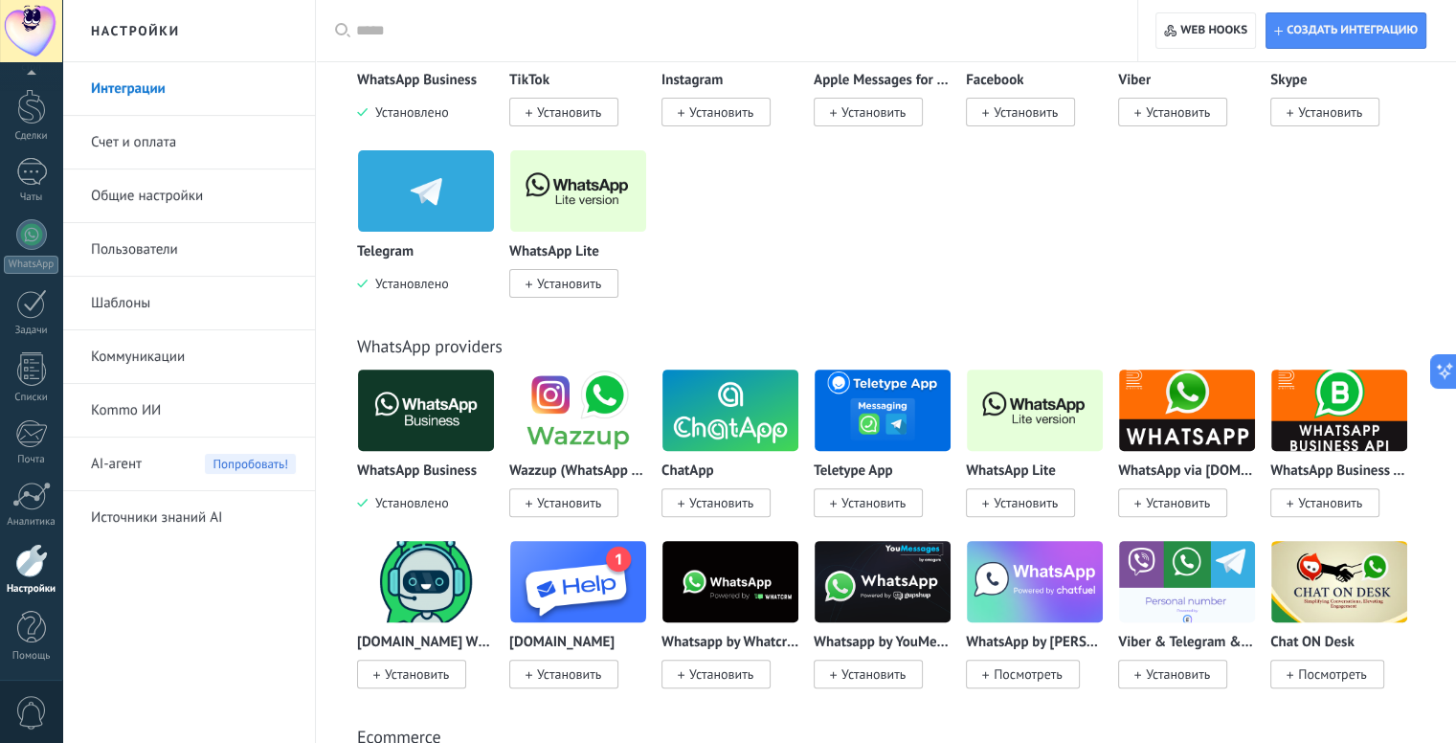
click at [588, 498] on span "Установить" at bounding box center [569, 502] width 64 height 17
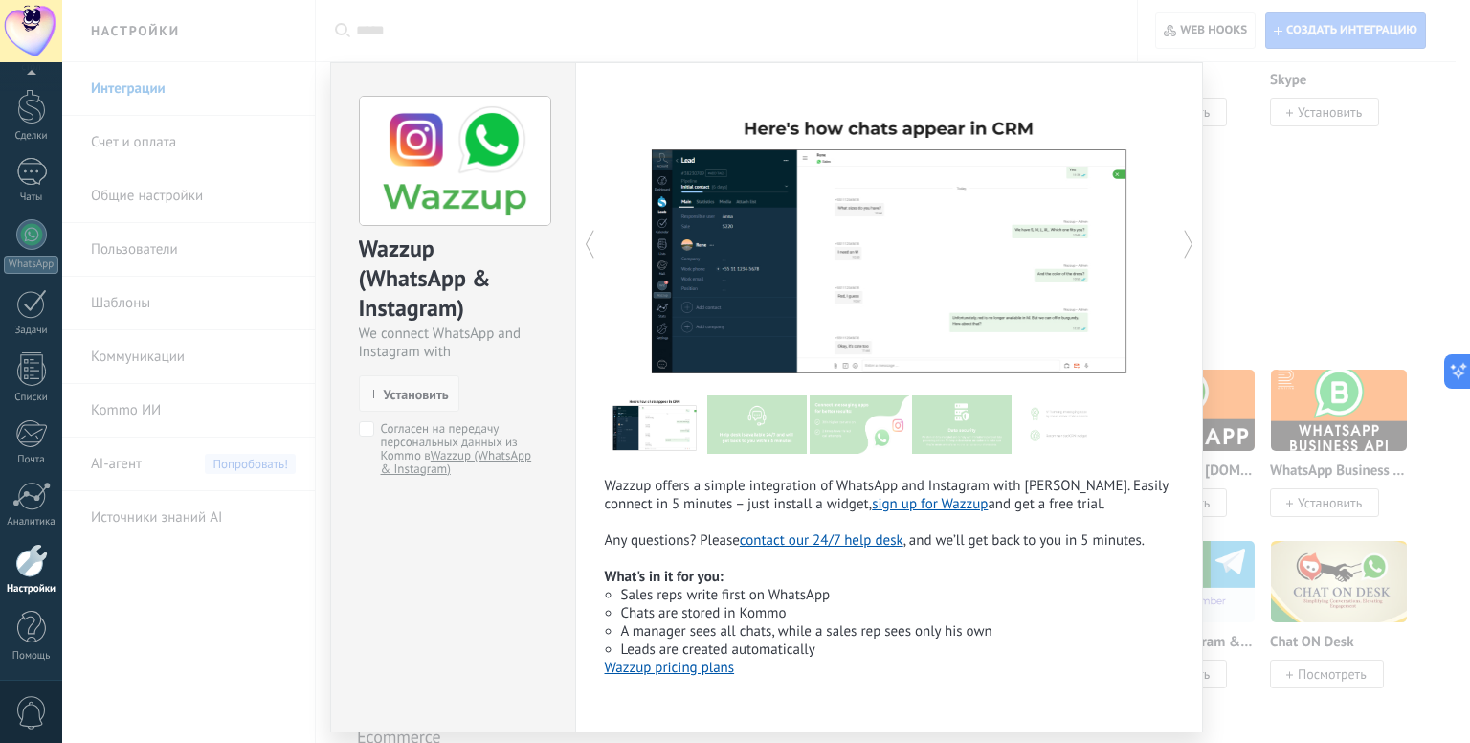
click at [400, 398] on span "Установить" at bounding box center [416, 394] width 65 height 13
click at [388, 396] on span "Установить" at bounding box center [416, 394] width 65 height 13
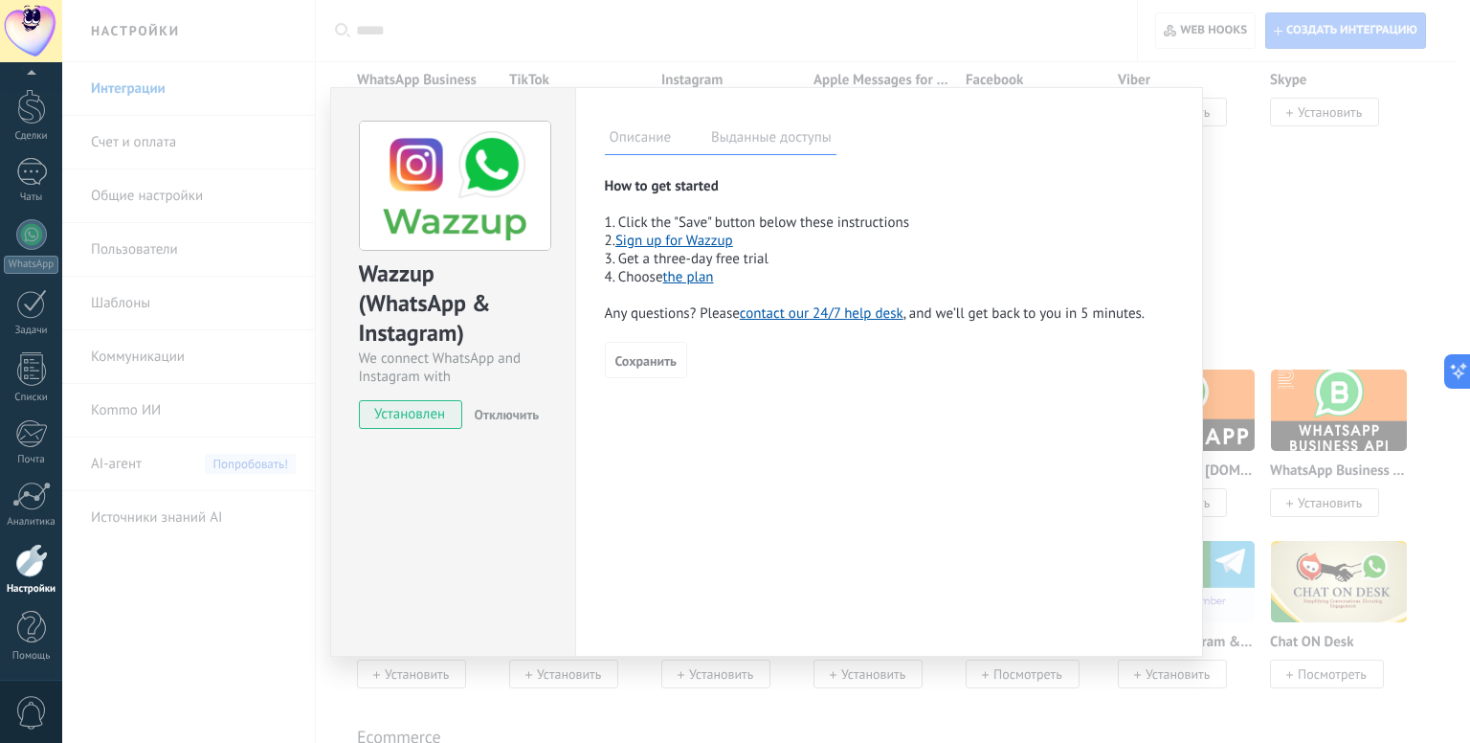
click at [1251, 234] on div "Wazzup (WhatsApp & Instagram) We connect WhatsApp and Instagram with Kommo Уста…" at bounding box center [766, 371] width 1408 height 743
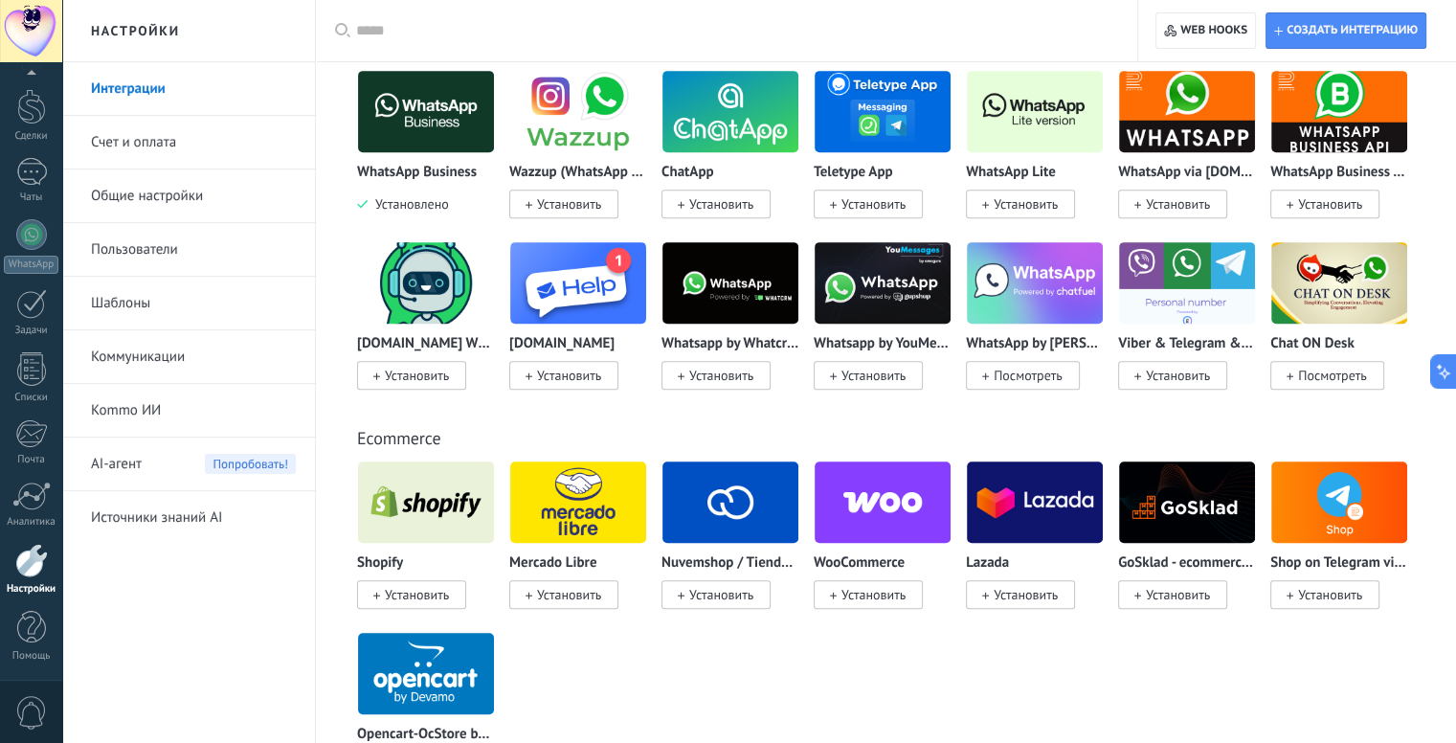
scroll to position [861, 0]
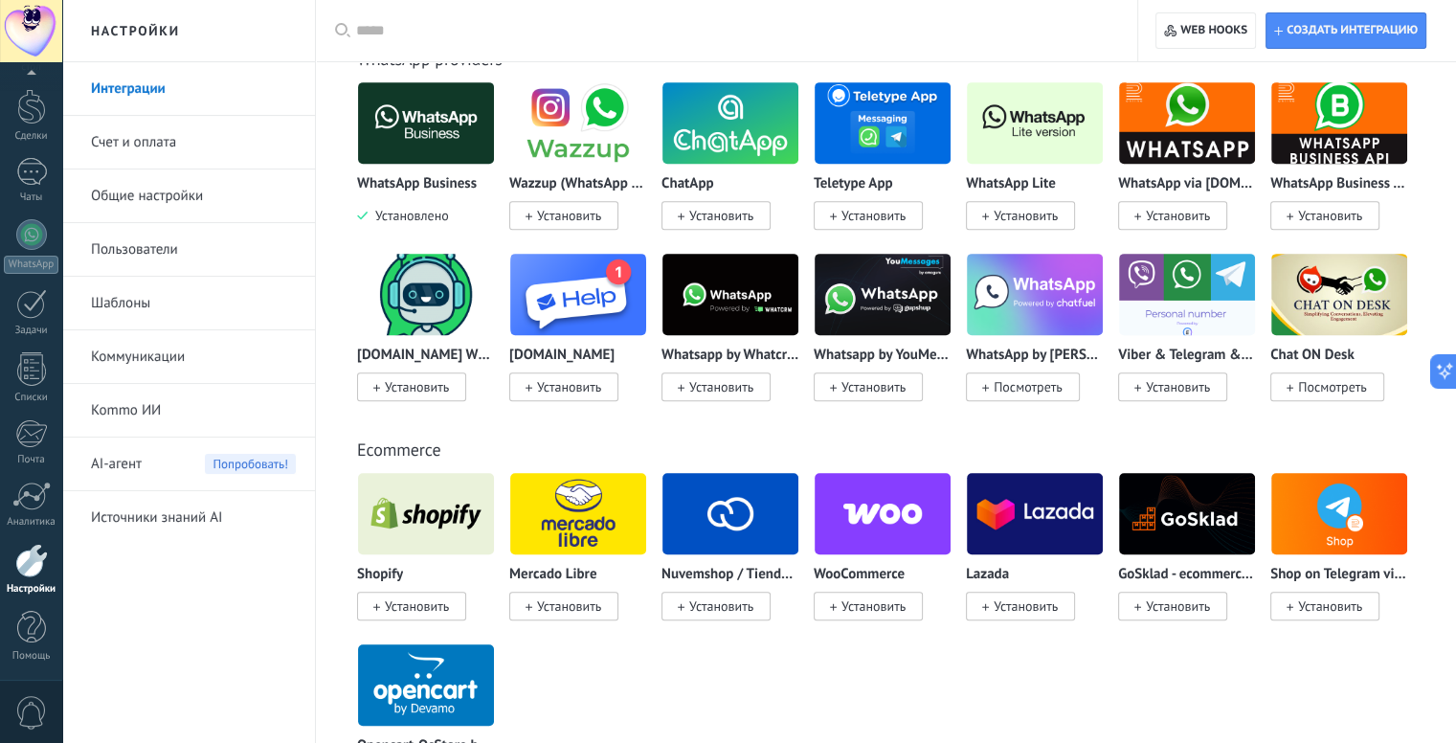
click at [1336, 573] on p "Shop on Telegram via Radist.Online" at bounding box center [1339, 575] width 138 height 16
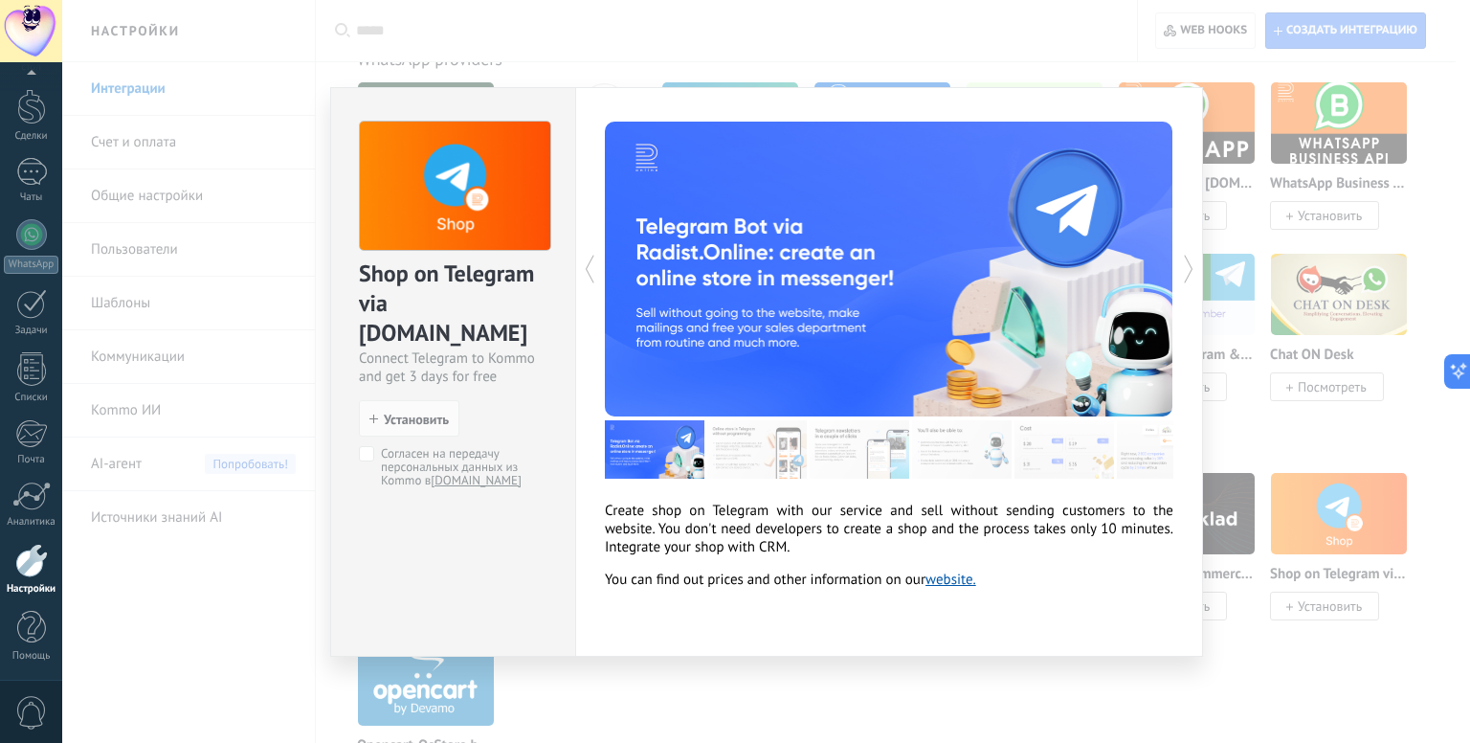
click at [1030, 66] on div "Shop on Telegram via Radist.Online Connect Telegram to Kommo and get 3 days for…" at bounding box center [766, 371] width 1408 height 743
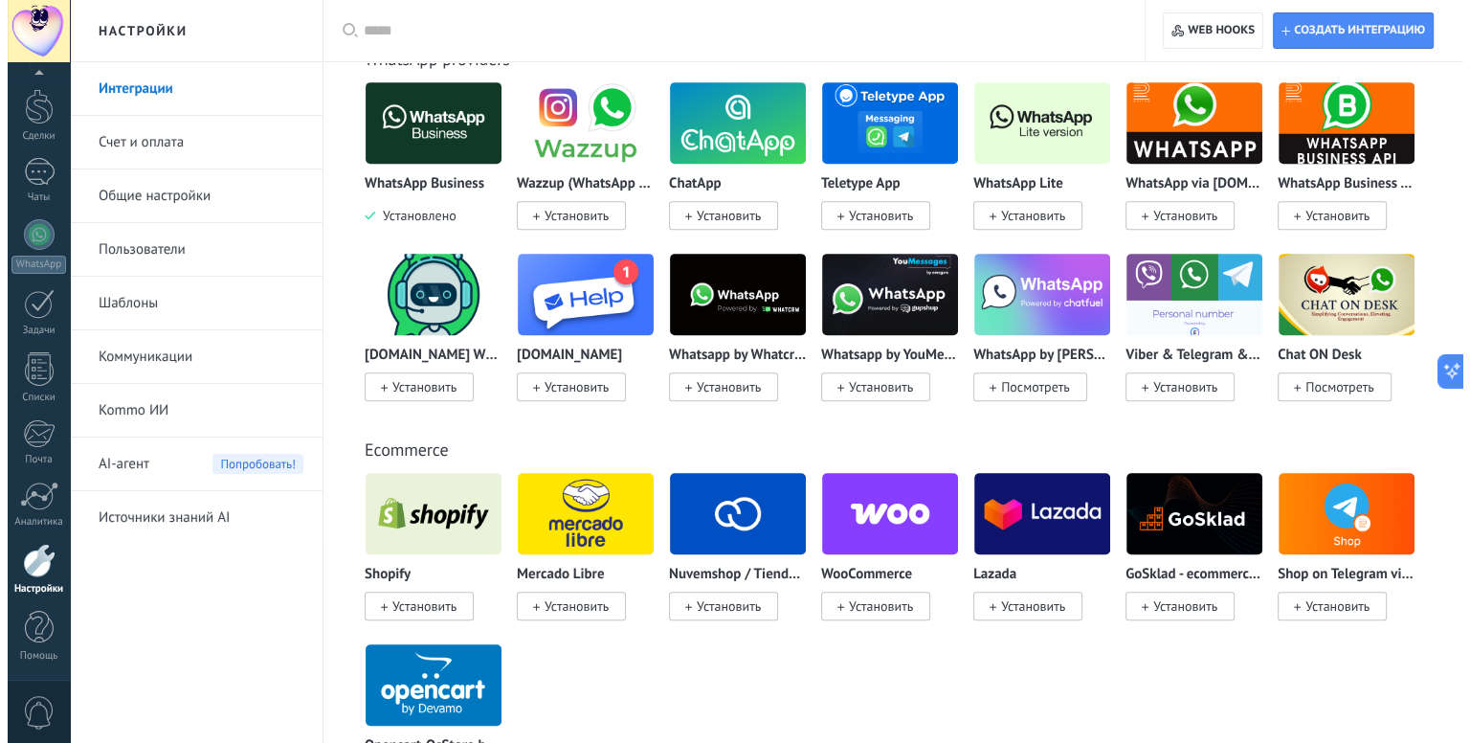
scroll to position [287, 0]
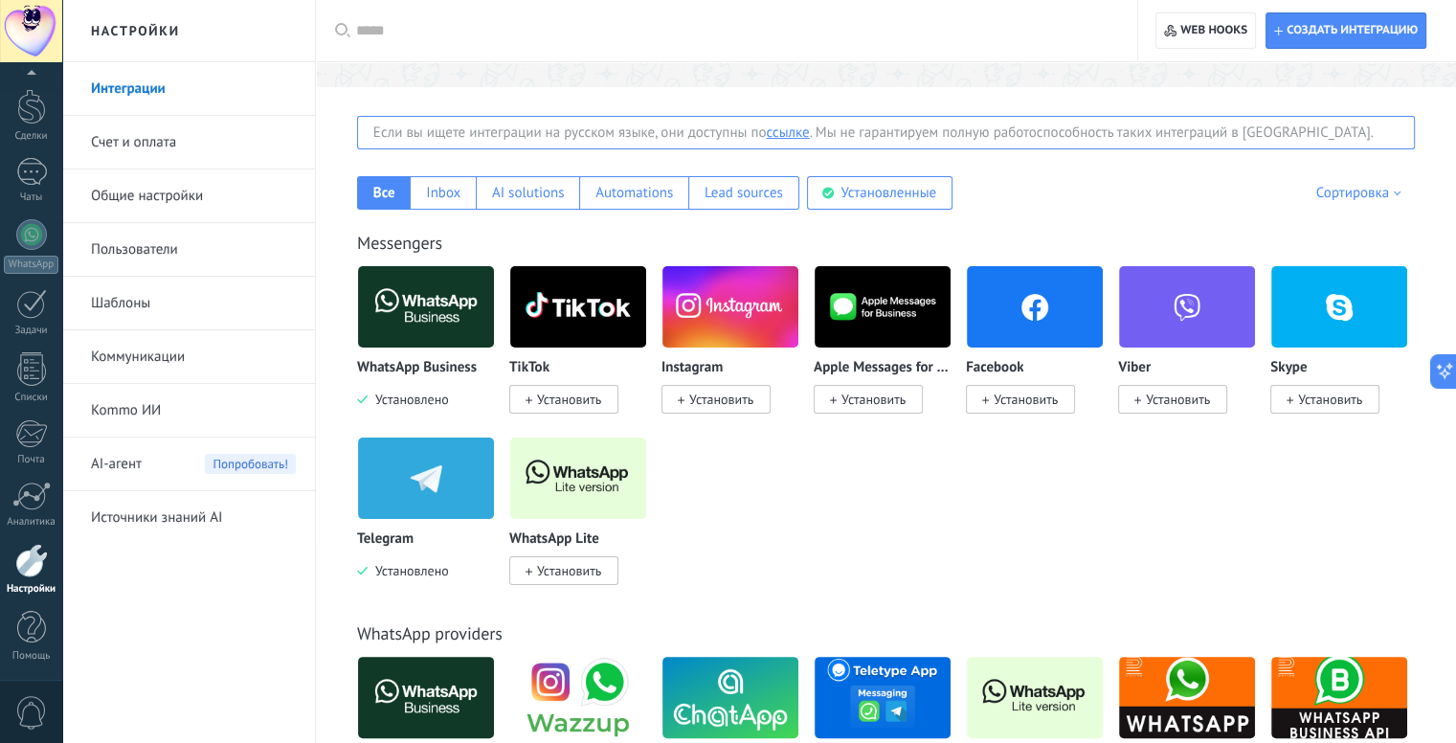
click at [426, 534] on div "Telegram" at bounding box center [426, 539] width 138 height 16
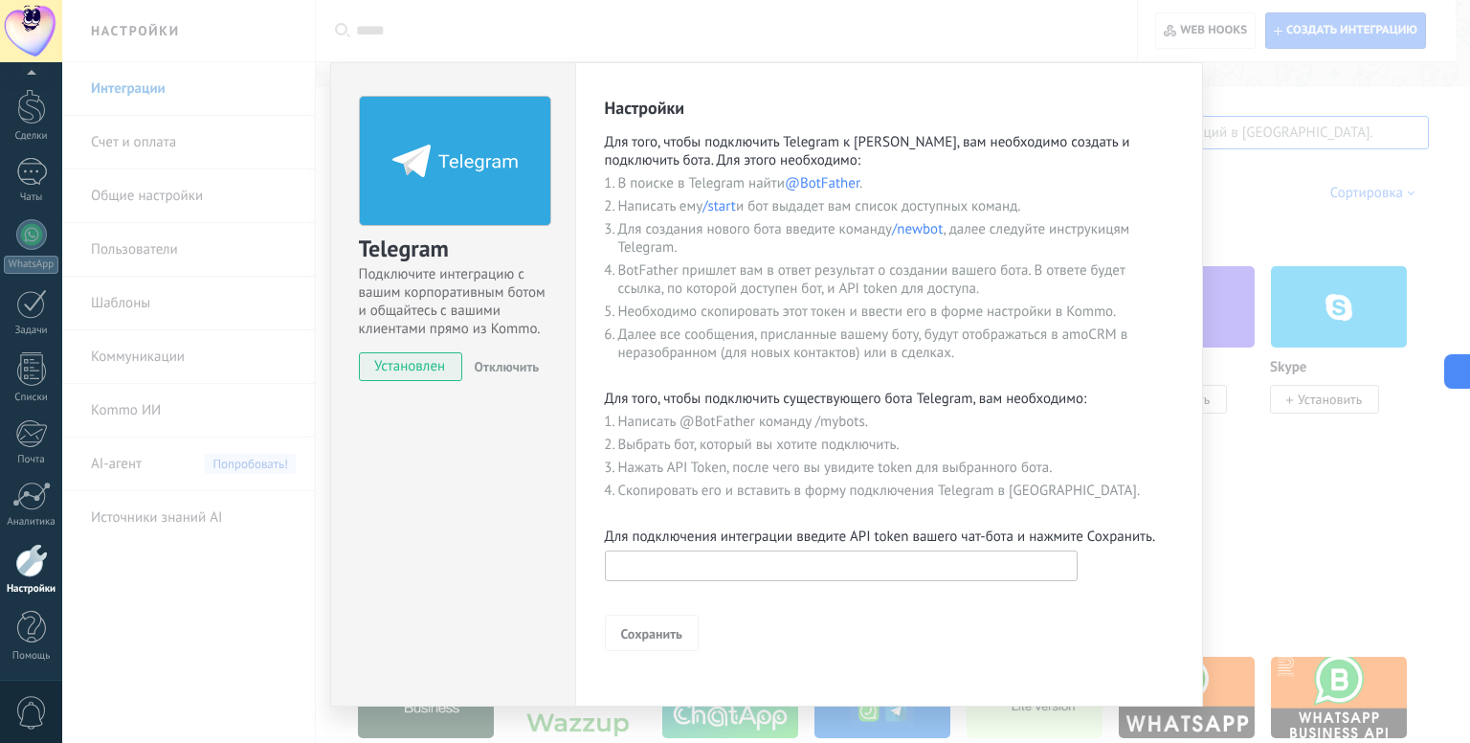
click at [659, 576] on input "text" at bounding box center [841, 565] width 473 height 31
paste input "**********"
type input "**********"
click at [656, 630] on span "Сохранить" at bounding box center [651, 633] width 61 height 13
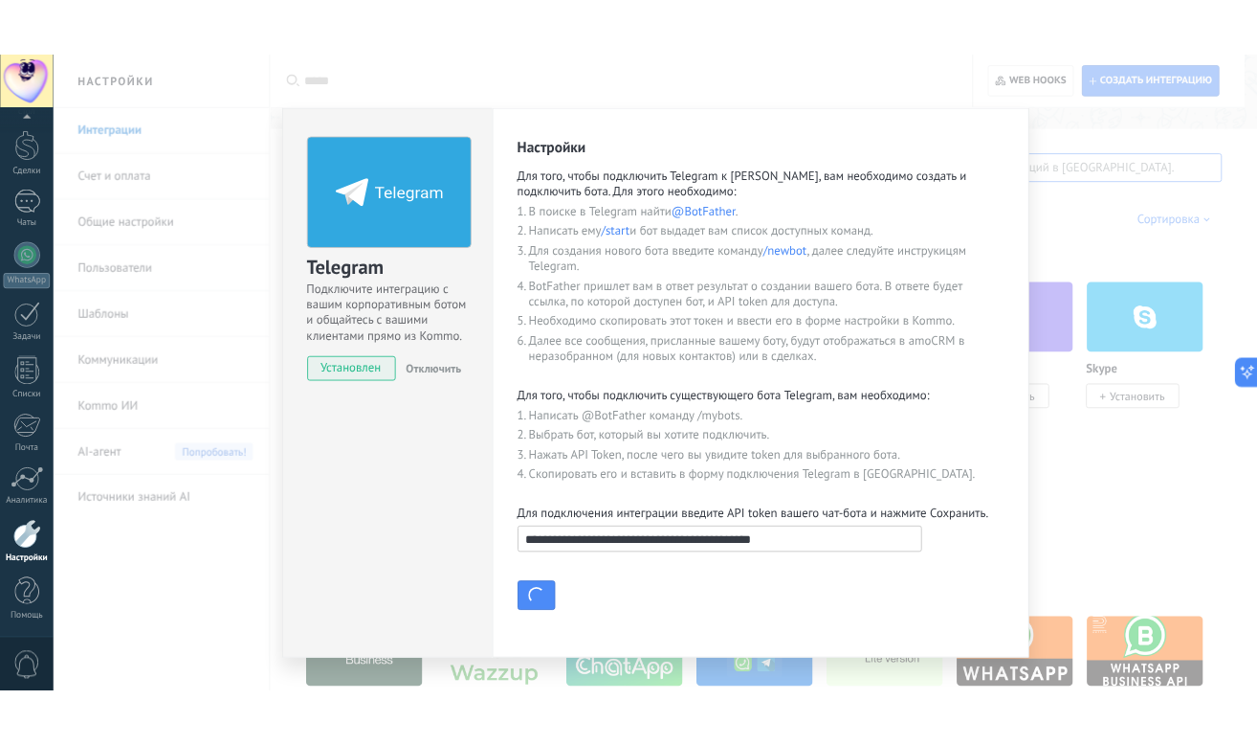
scroll to position [0, 0]
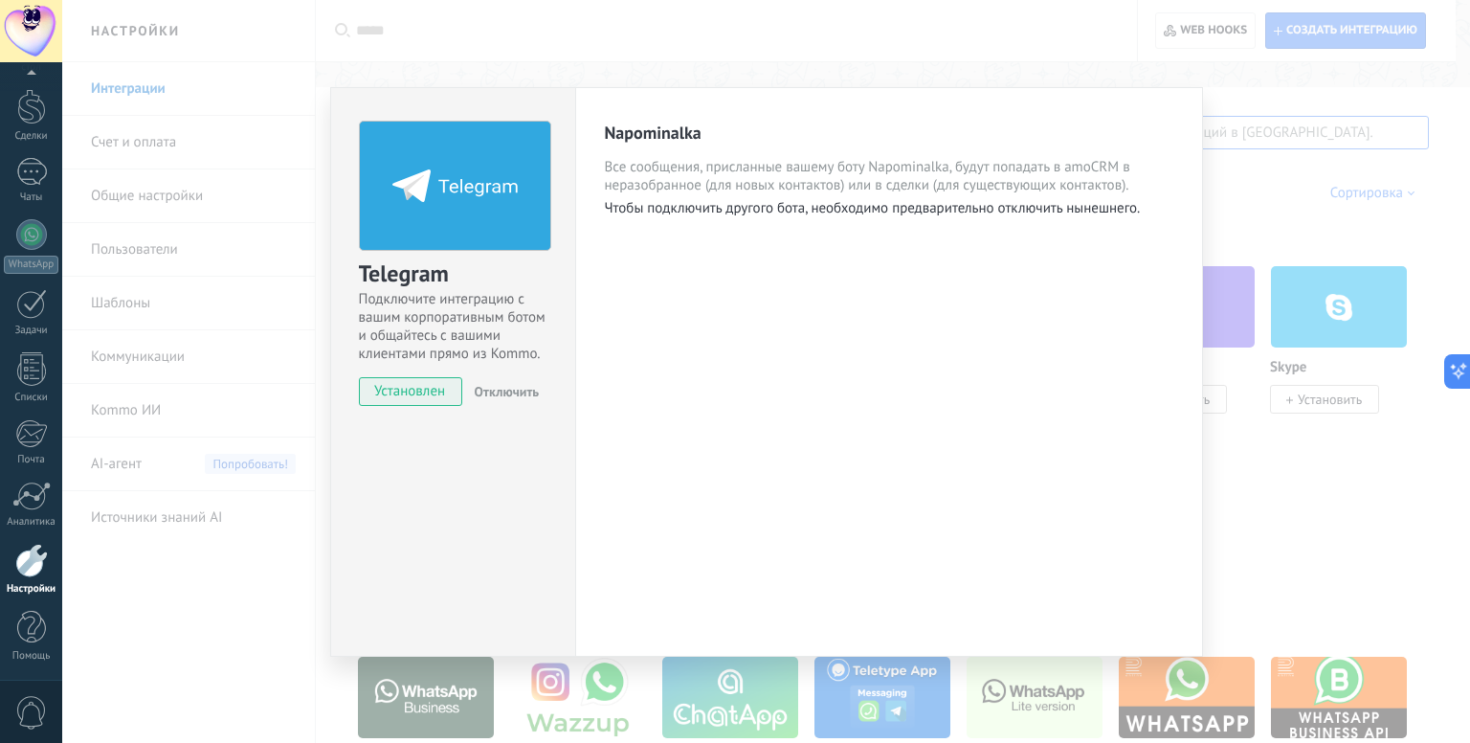
click at [646, 214] on p "Чтобы подключить другого бота, необходимо предварительно отключить нынешнего." at bounding box center [889, 208] width 568 height 18
click at [504, 396] on span "Отключить" at bounding box center [507, 391] width 65 height 17
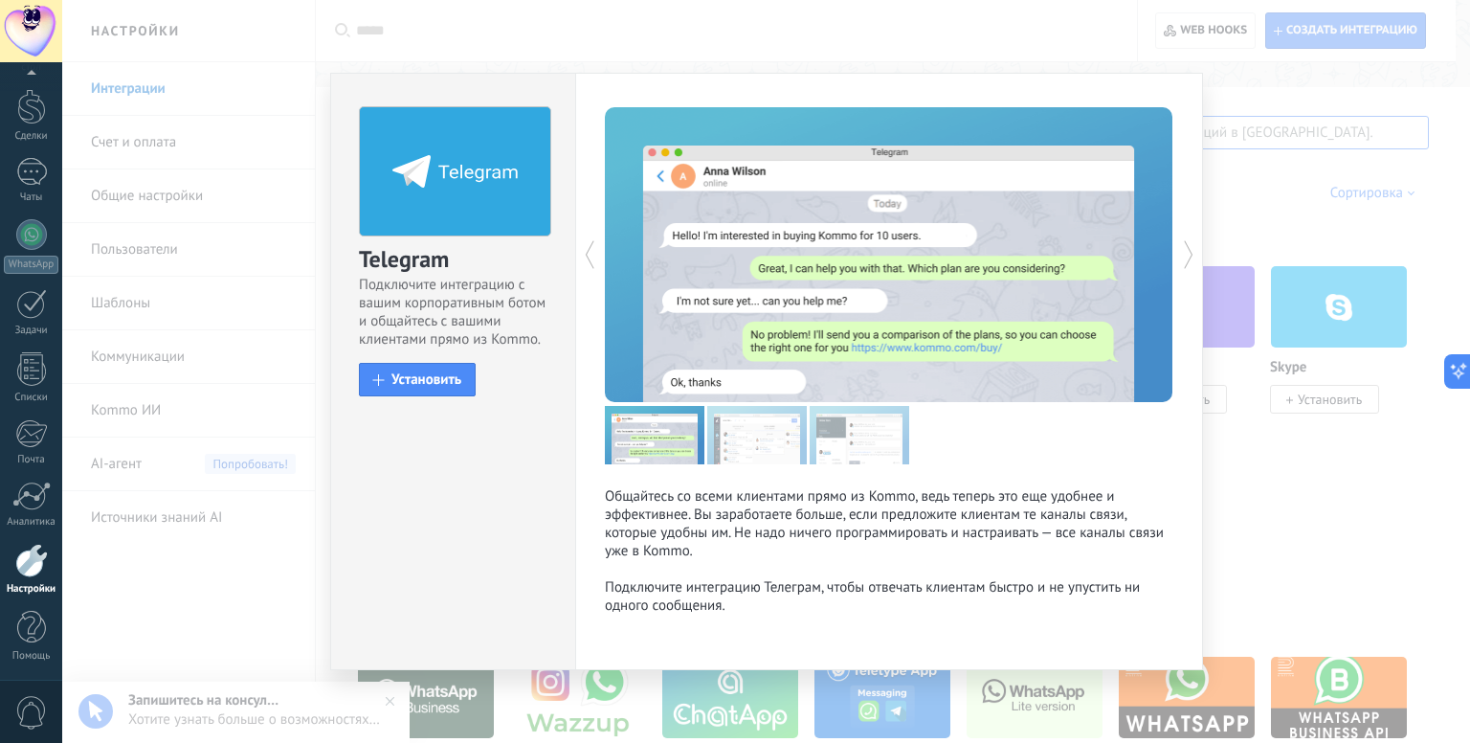
click at [586, 248] on icon at bounding box center [589, 254] width 19 height 38
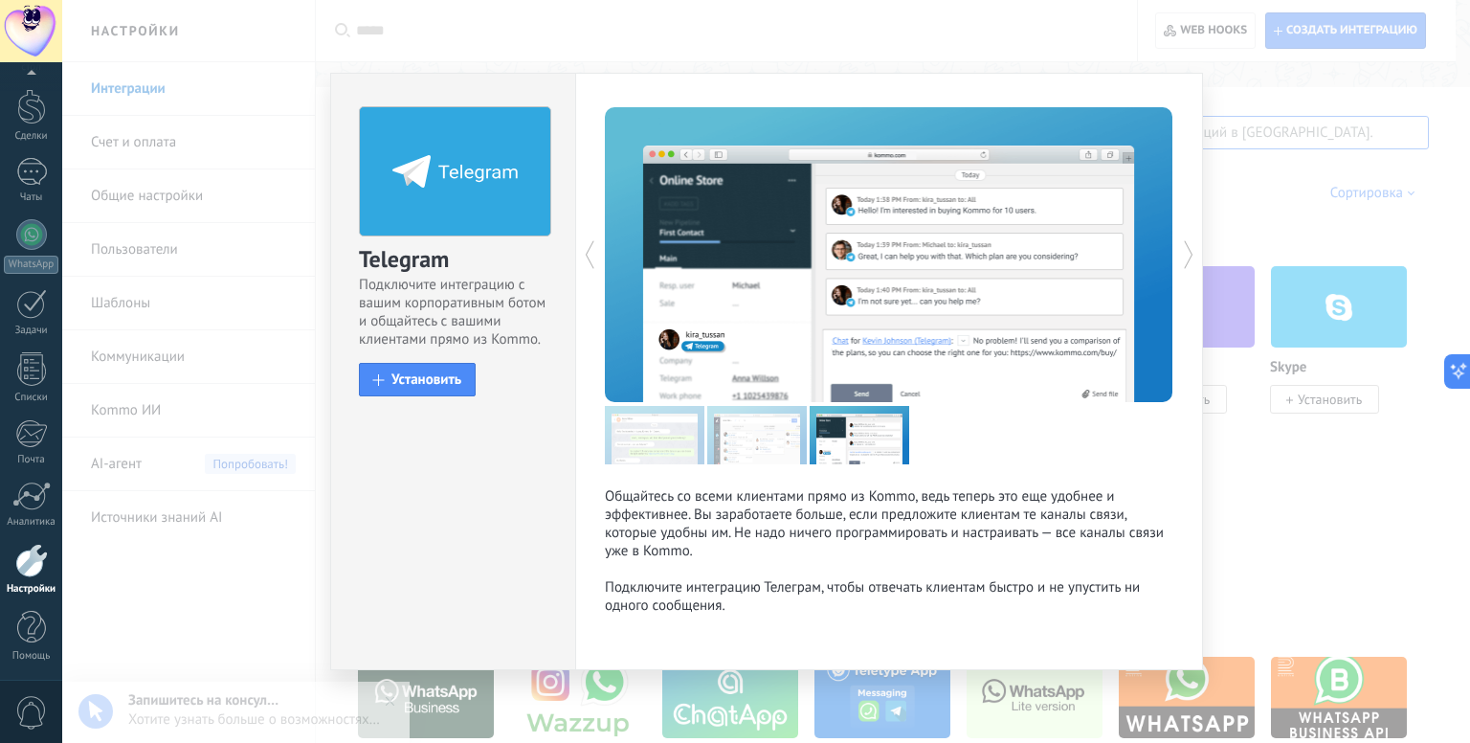
click at [586, 247] on icon at bounding box center [589, 254] width 19 height 38
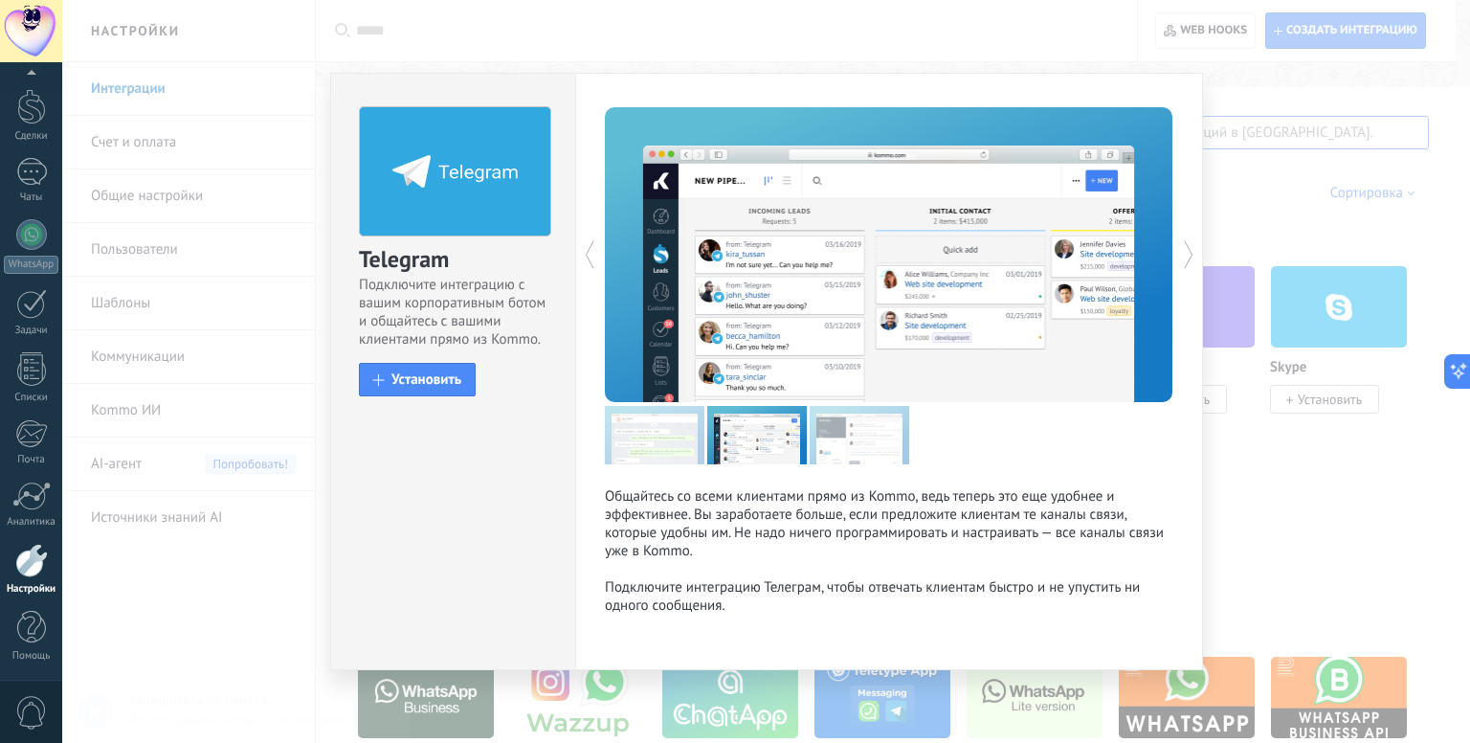
click at [586, 247] on icon at bounding box center [589, 254] width 19 height 38
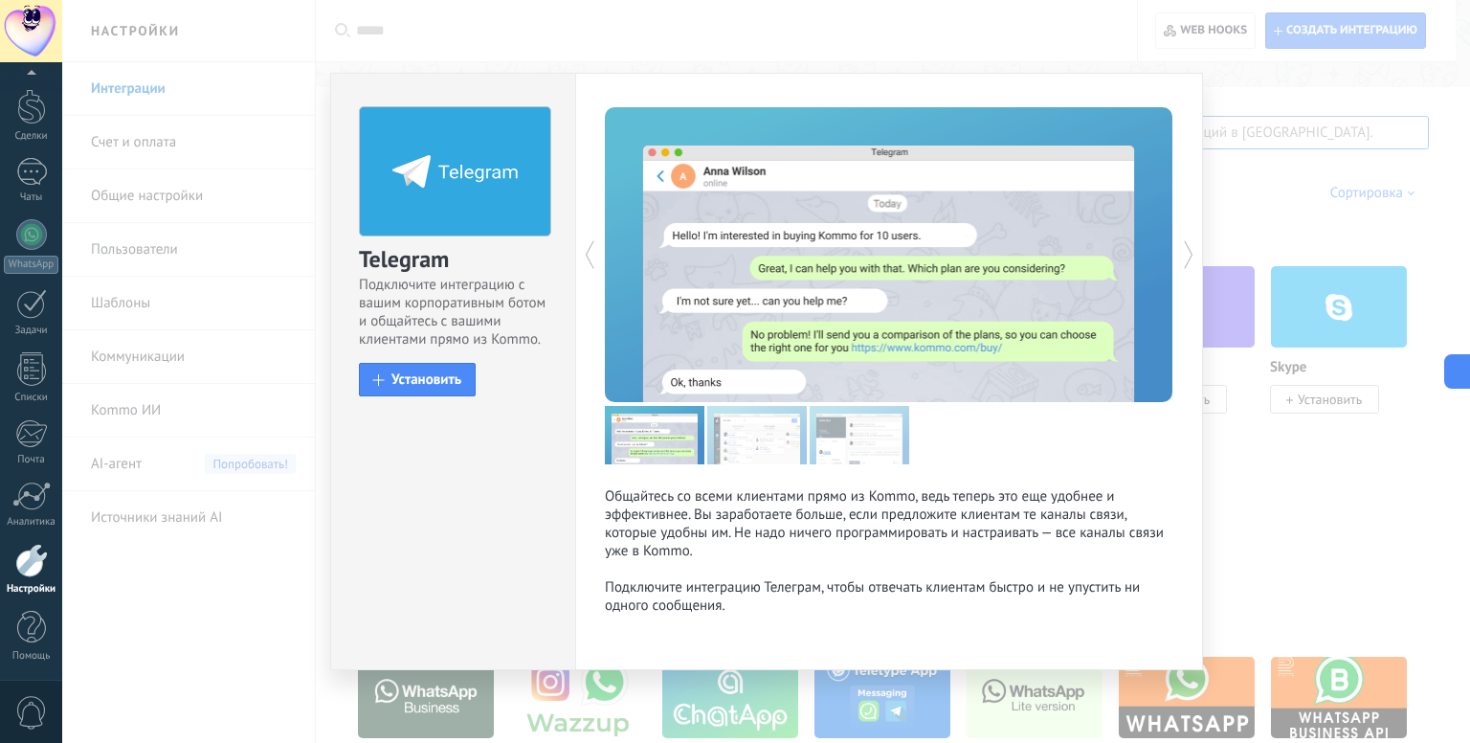
click at [586, 247] on icon at bounding box center [589, 254] width 19 height 38
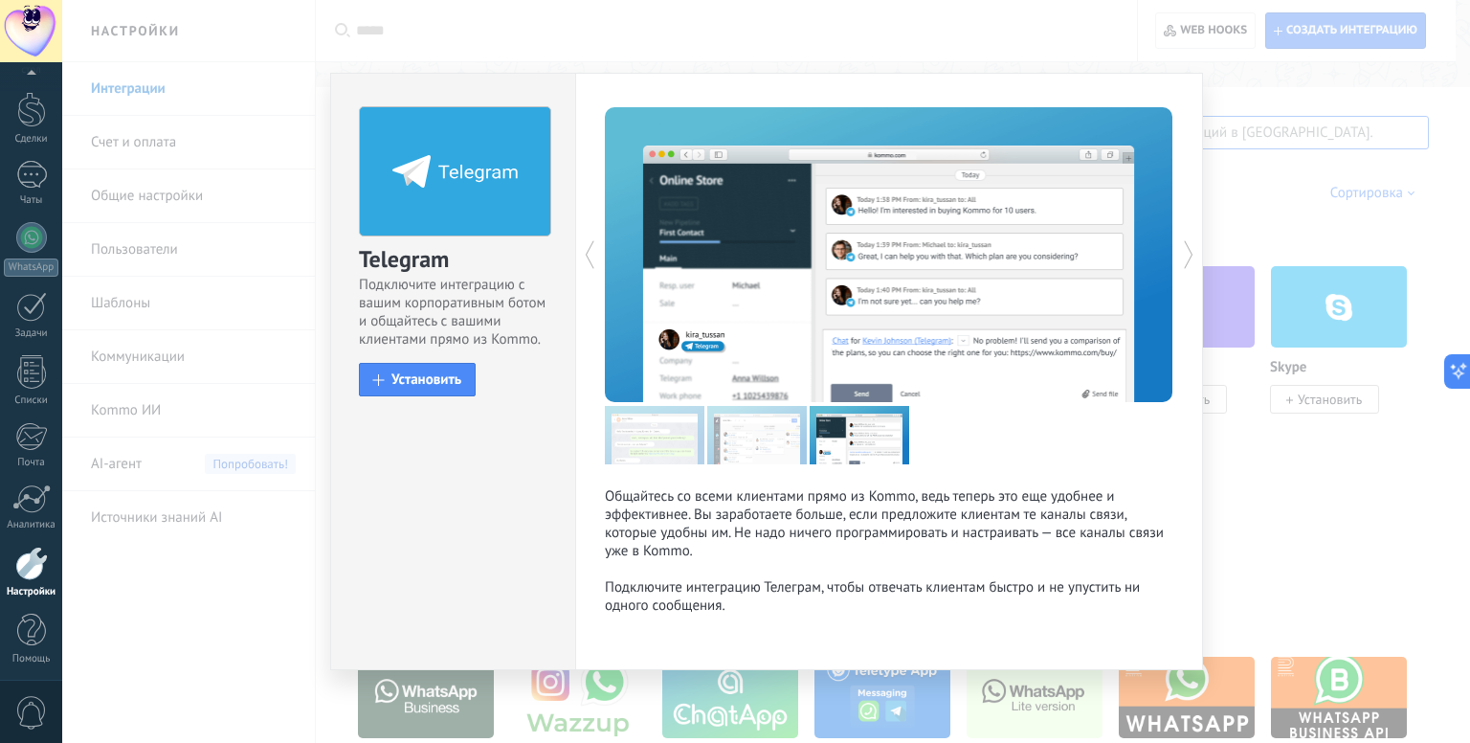
scroll to position [65, 0]
click at [429, 387] on span "Установить" at bounding box center [426, 379] width 70 height 14
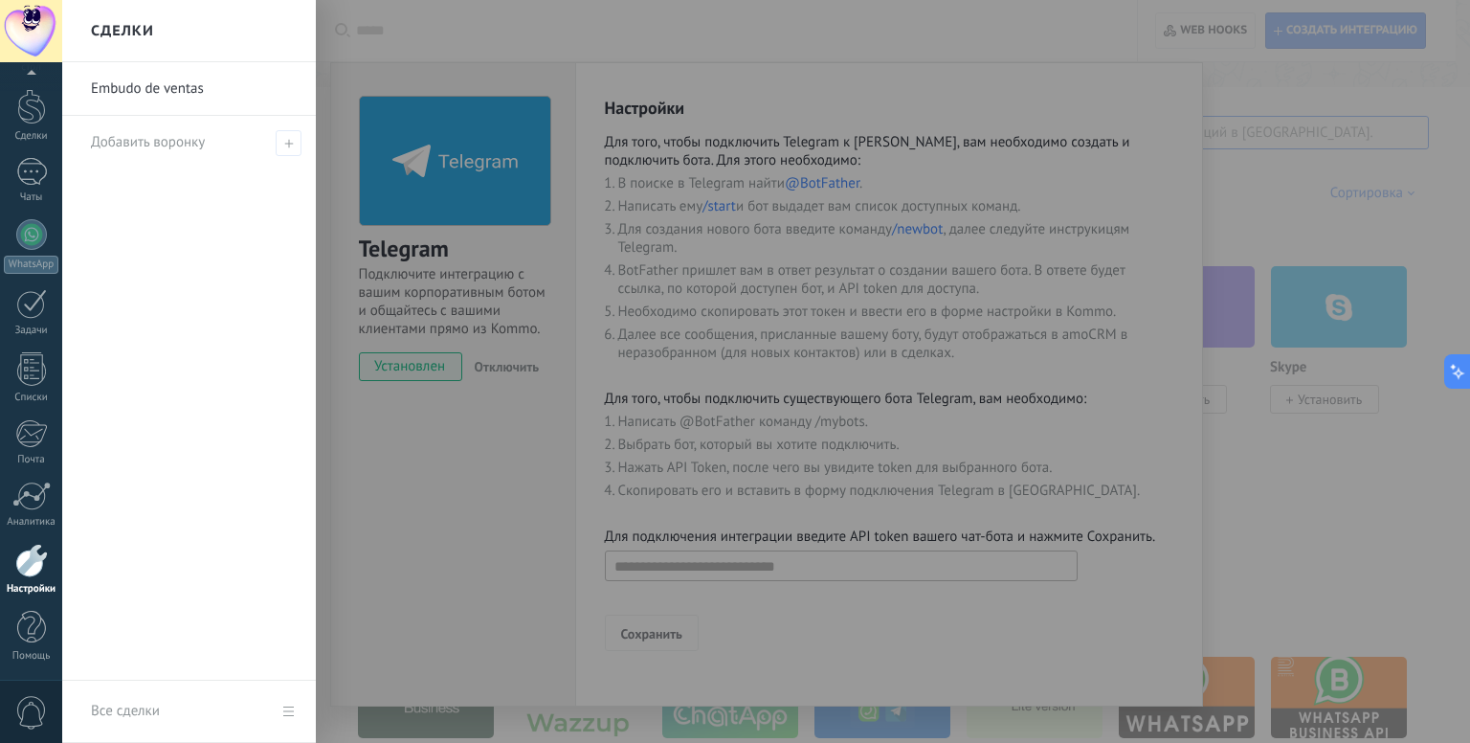
click at [924, 257] on div at bounding box center [797, 371] width 1470 height 743
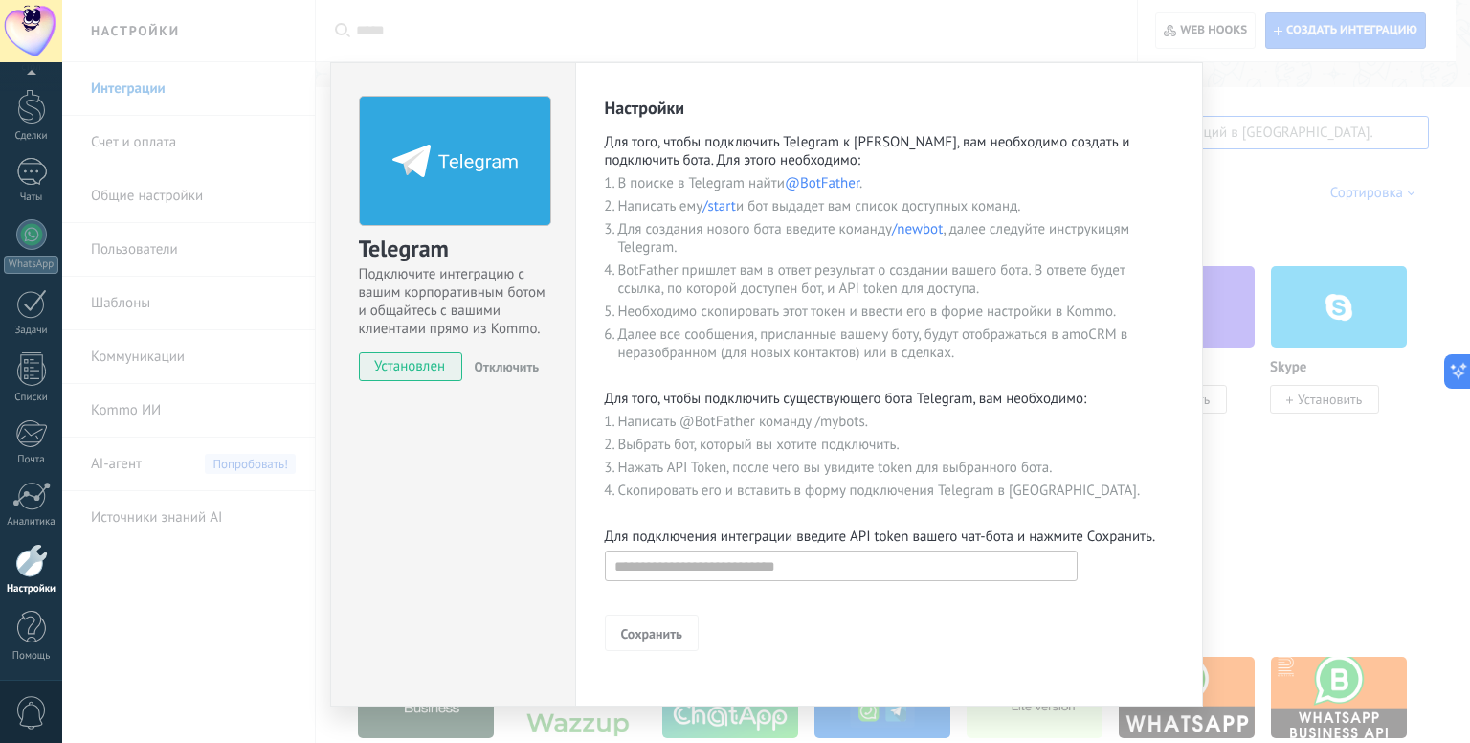
click at [1309, 161] on div "Telegram Подключите интеграцию с вашим корпоративным ботом и общайтесь с вашими…" at bounding box center [766, 371] width 1408 height 743
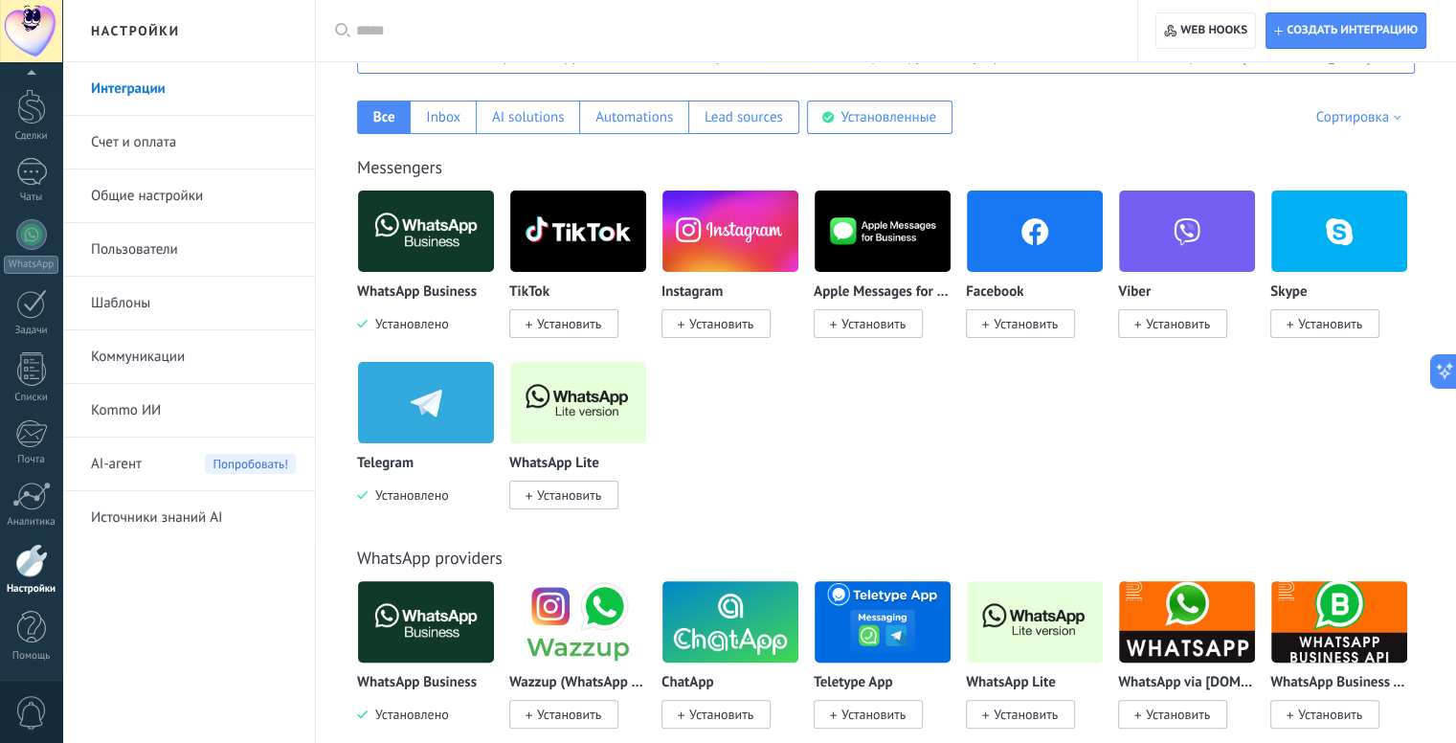
scroll to position [383, 0]
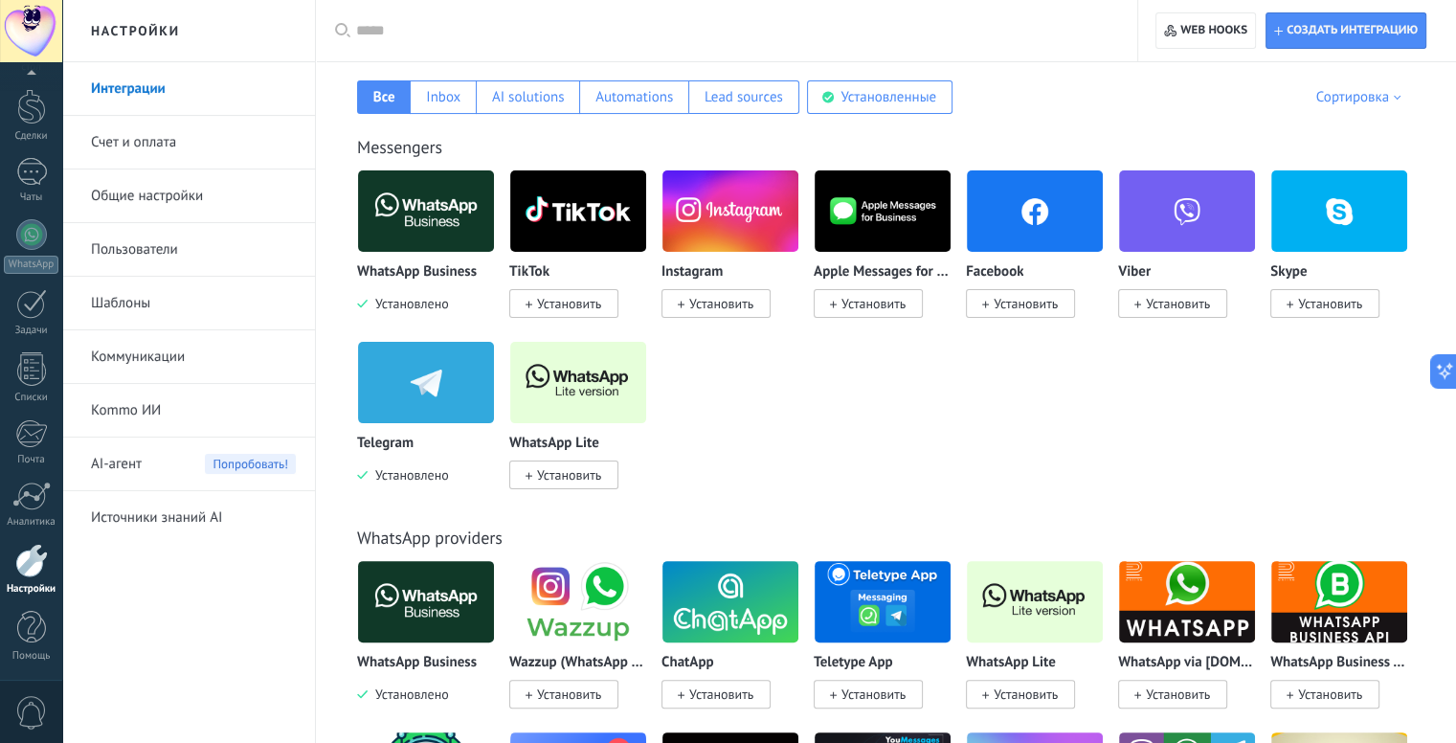
click at [422, 411] on img at bounding box center [426, 382] width 136 height 93
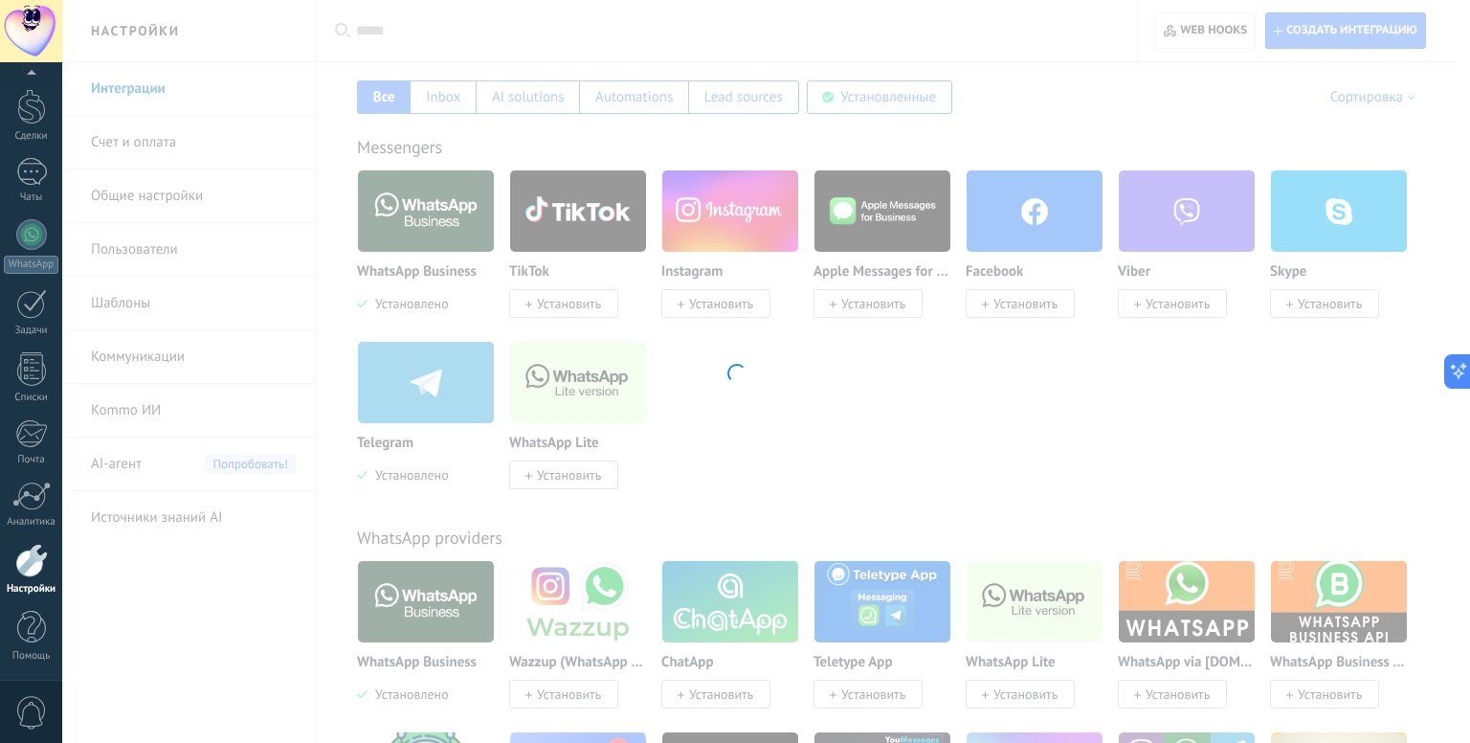
click at [414, 481] on div at bounding box center [735, 371] width 1470 height 743
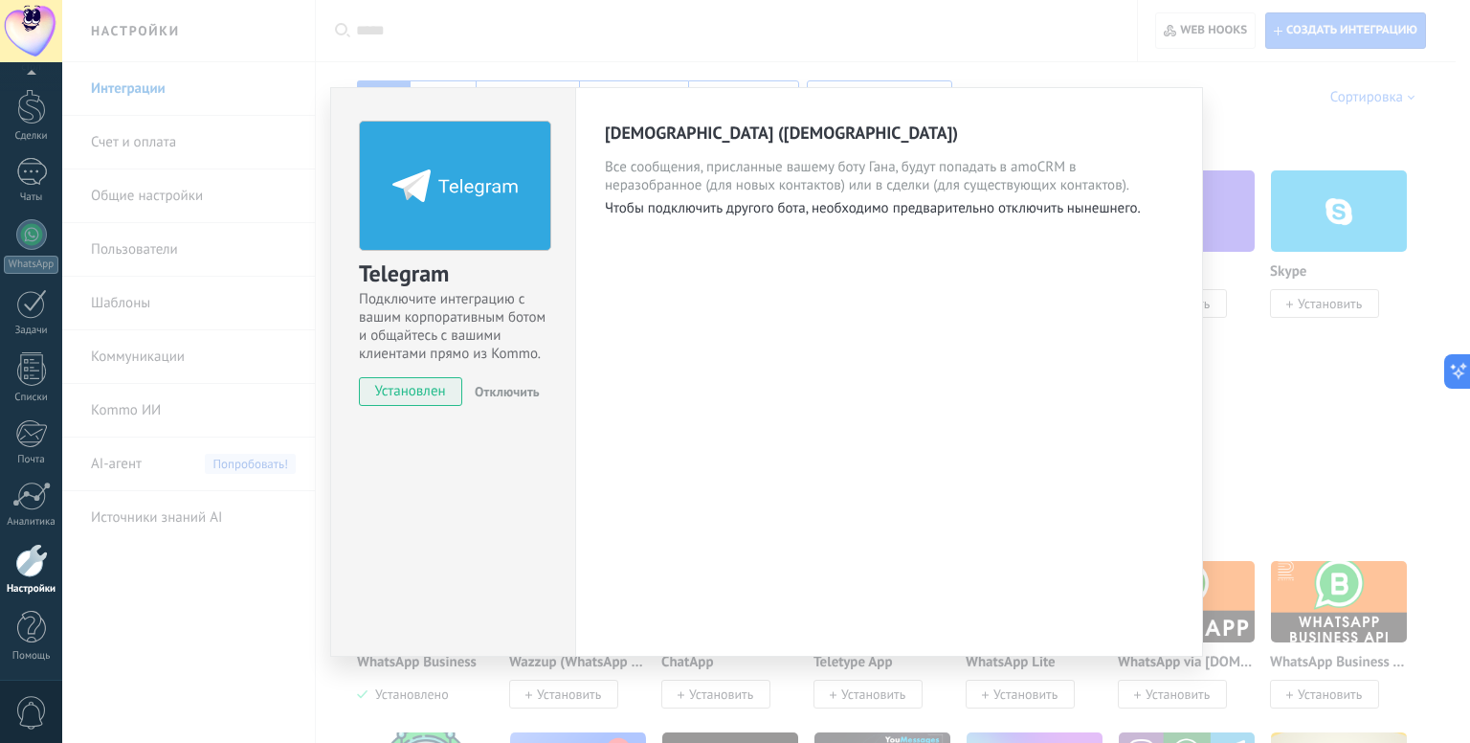
click at [496, 391] on span "Отключить" at bounding box center [507, 391] width 65 height 17
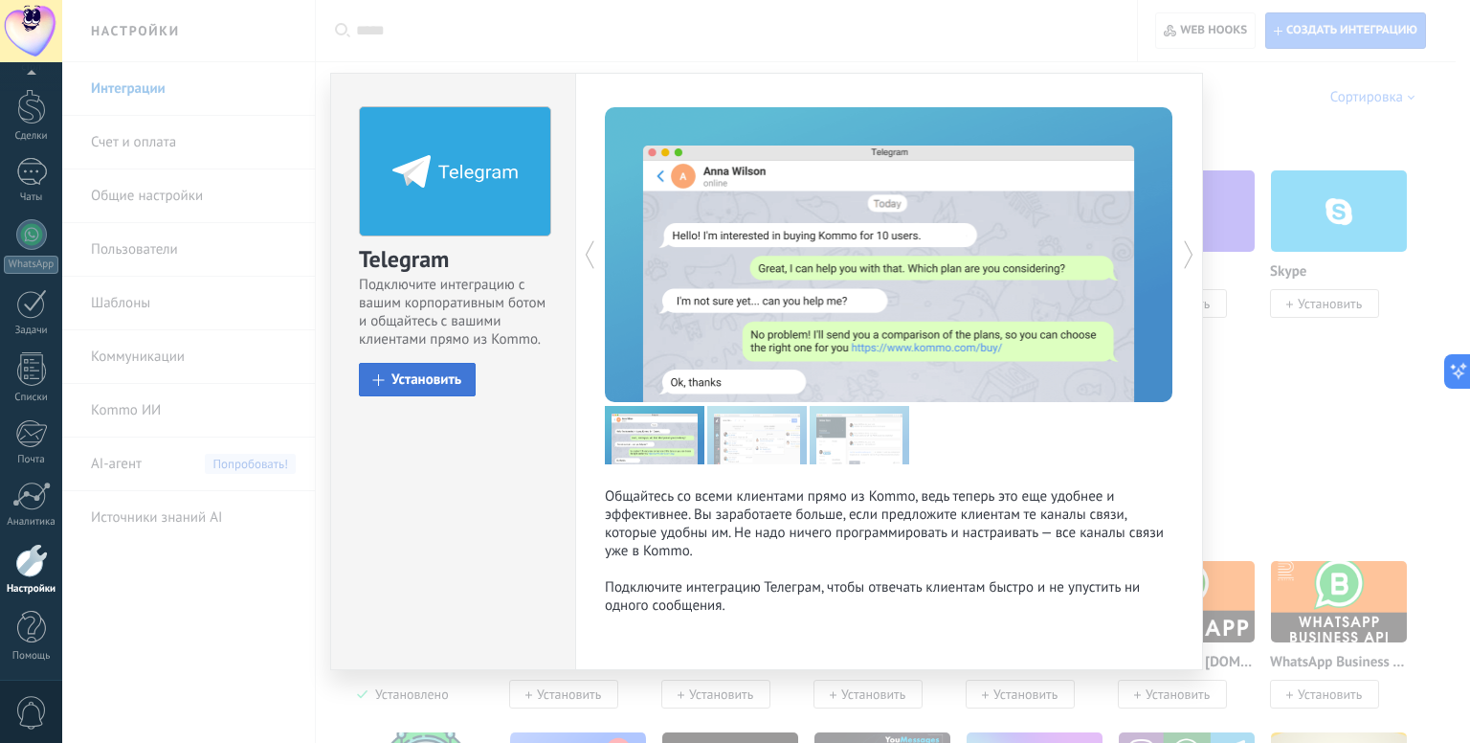
click at [419, 391] on button "Установить" at bounding box center [417, 379] width 117 height 33
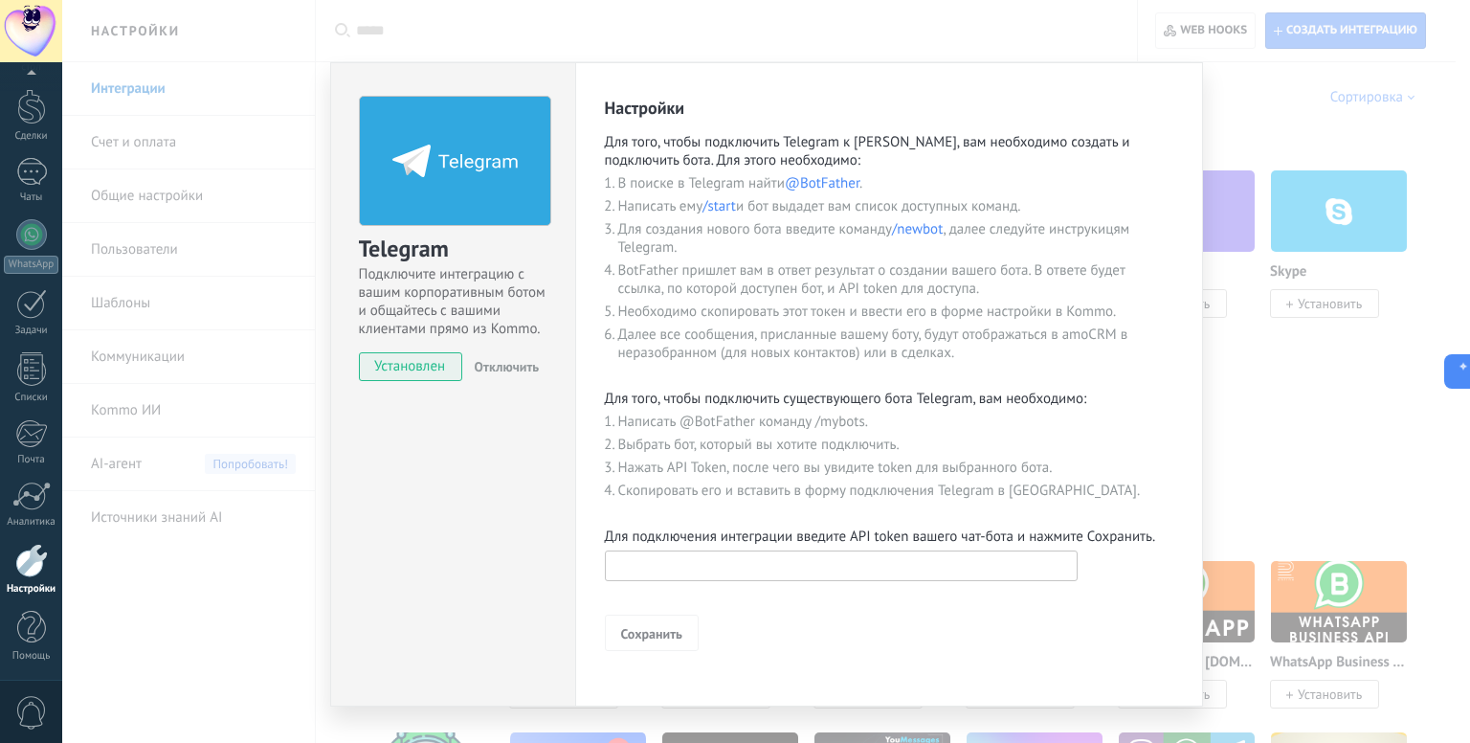
click at [737, 571] on input "text" at bounding box center [841, 565] width 473 height 31
paste input "**********"
type input "**********"
click at [675, 627] on span "Сохранить" at bounding box center [651, 633] width 61 height 13
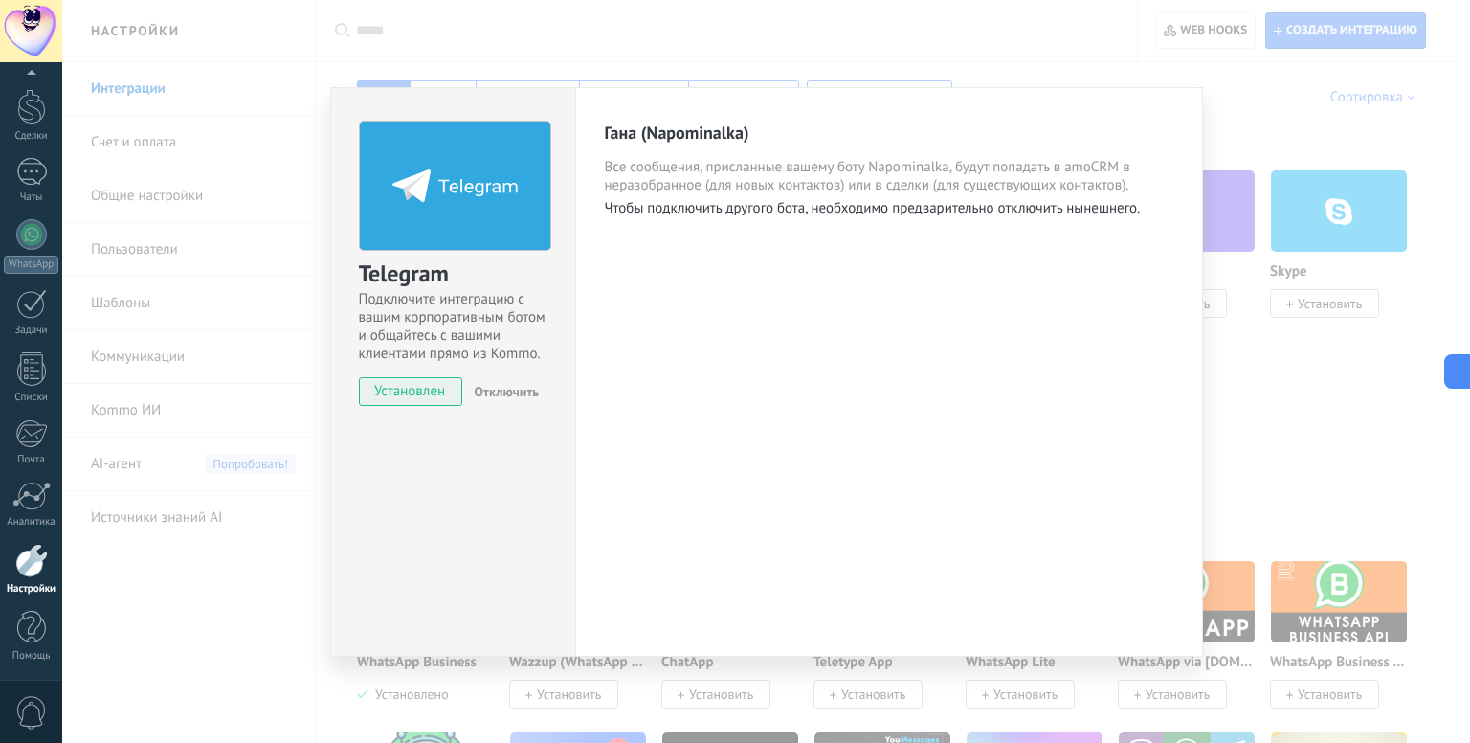
click at [1187, 45] on div "Telegram Подключите интеграцию с вашим корпоративным ботом и общайтесь с вашими…" at bounding box center [766, 371] width 1408 height 743
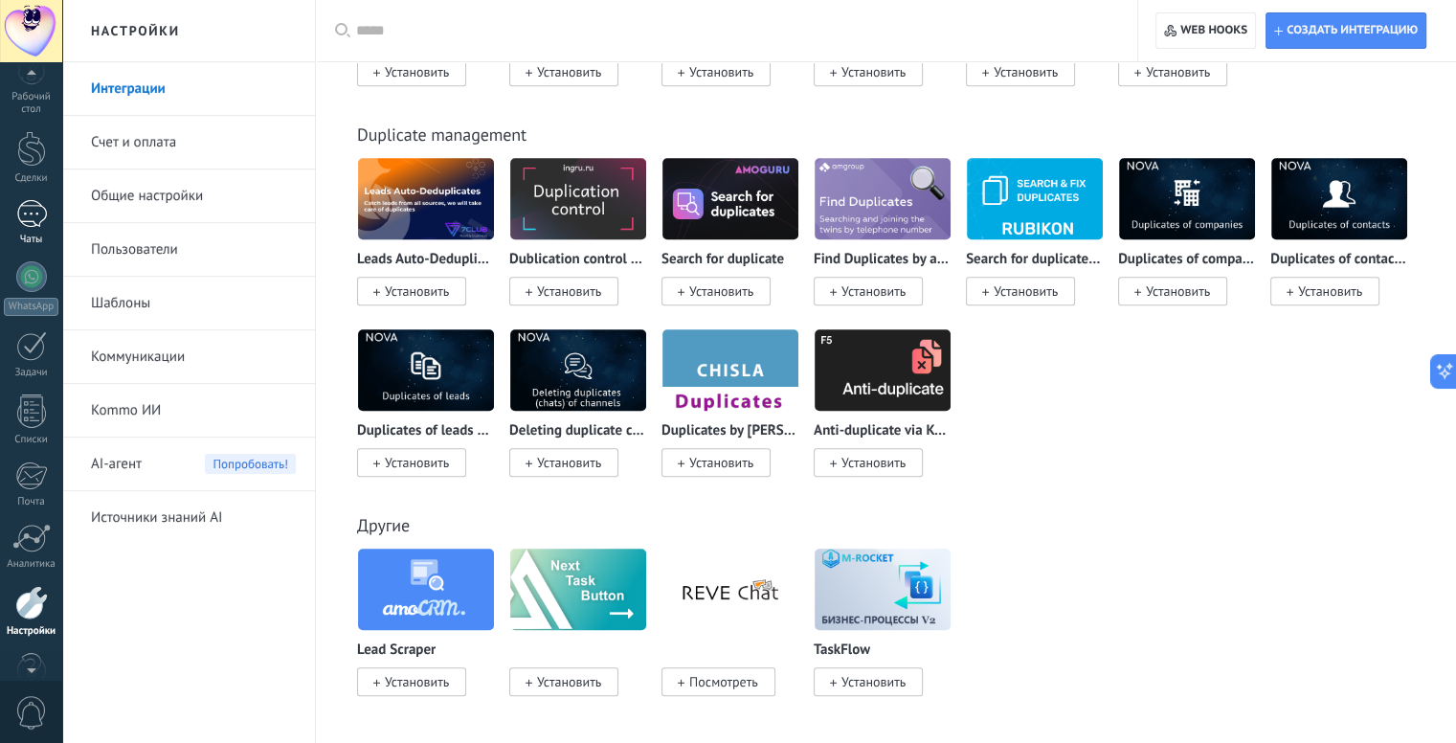
scroll to position [0, 0]
click at [27, 116] on div "Рабочий стол" at bounding box center [32, 126] width 56 height 25
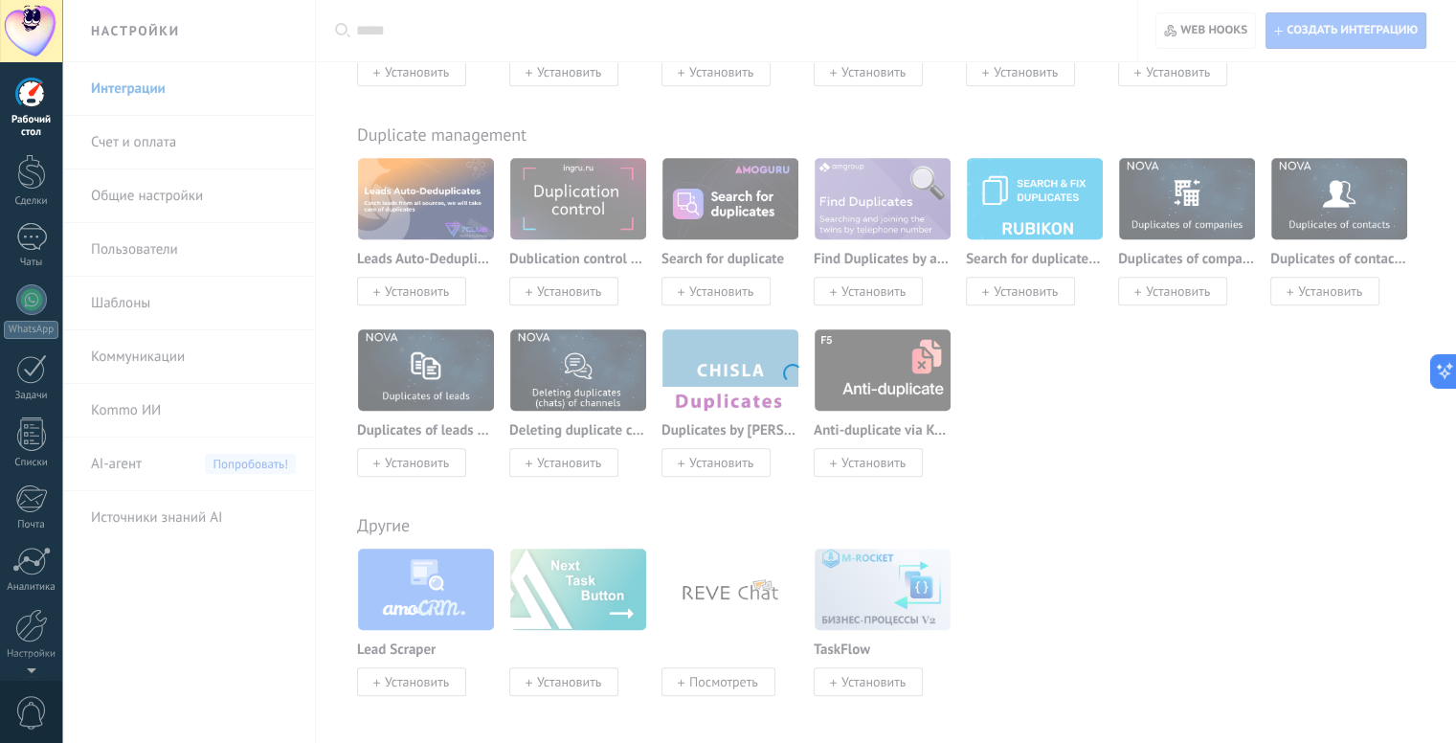
click at [19, 17] on div at bounding box center [31, 31] width 62 height 62
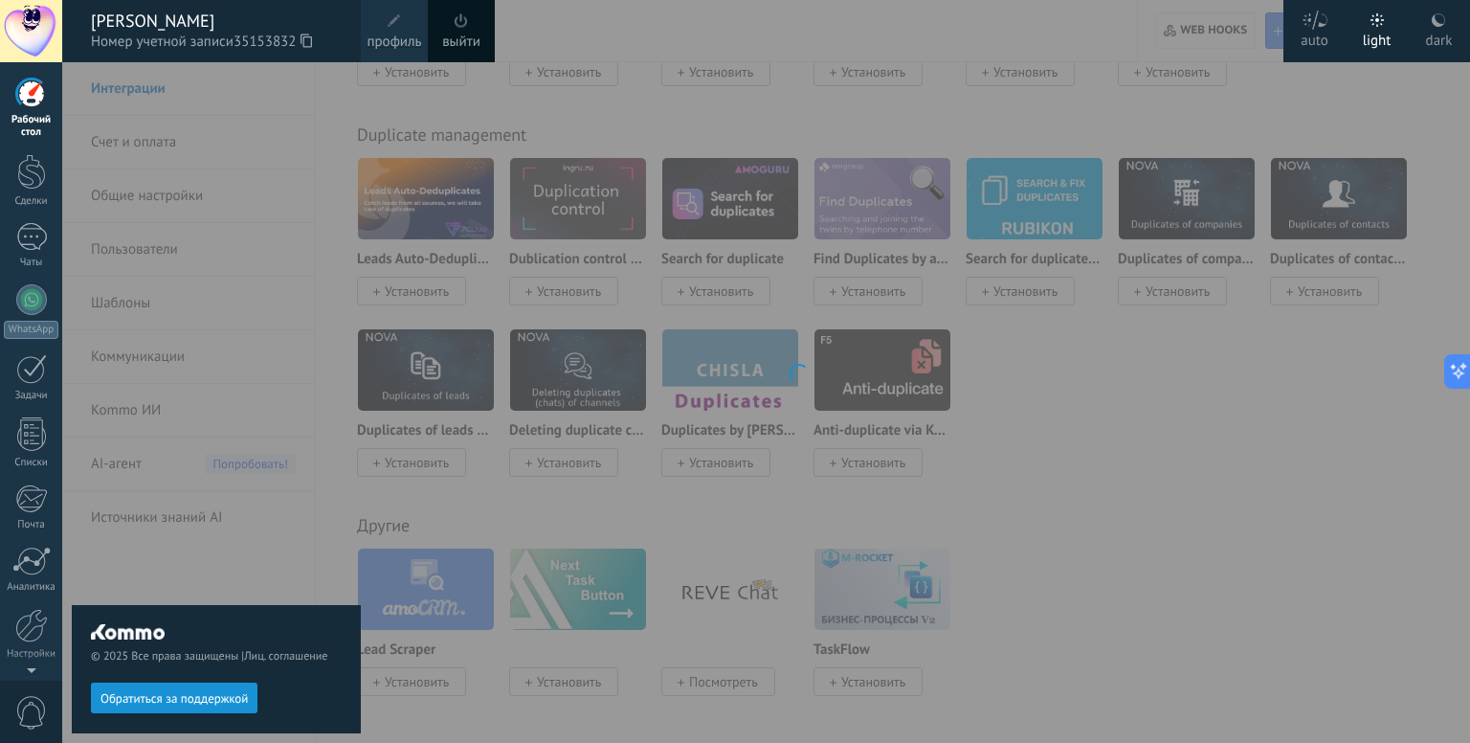
click at [34, 88] on div at bounding box center [31, 93] width 29 height 29
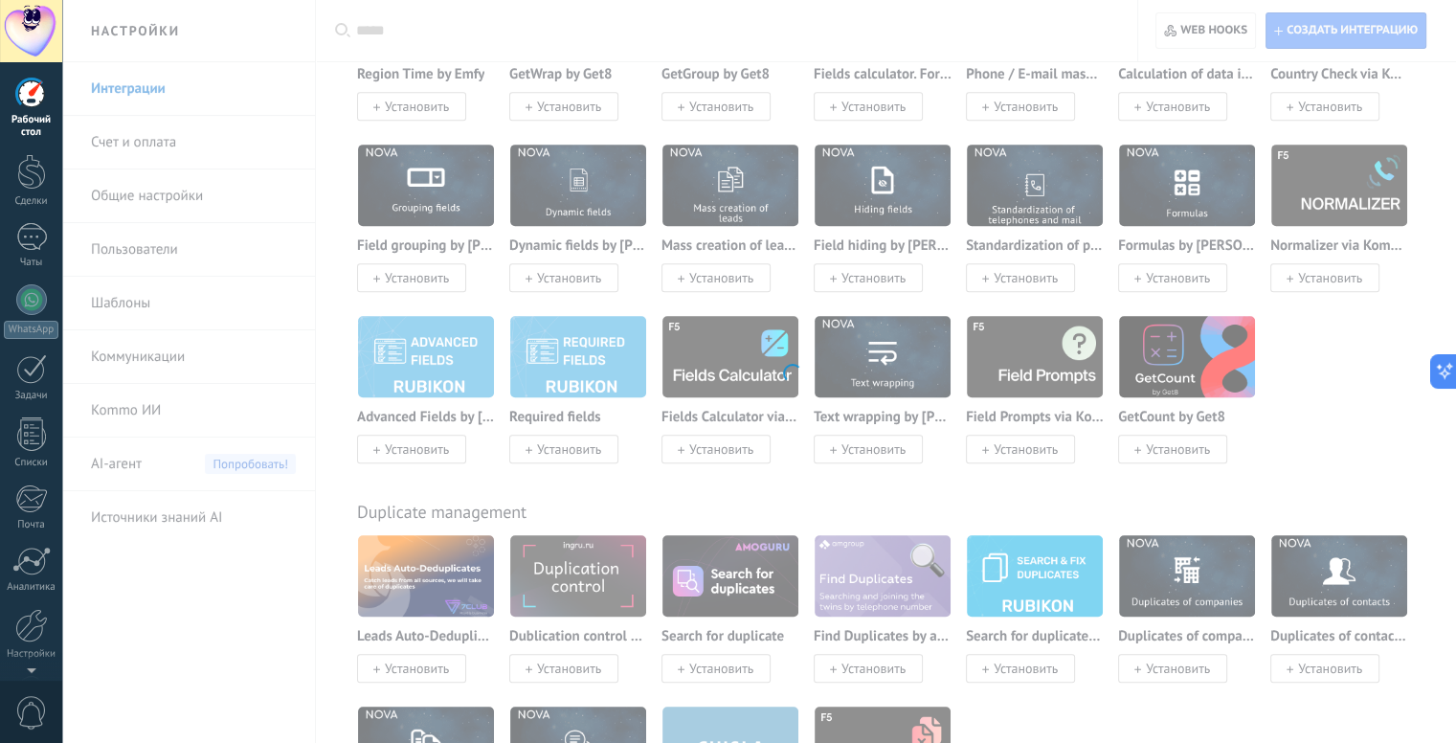
scroll to position [8078, 0]
